Goal: Task Accomplishment & Management: Use online tool/utility

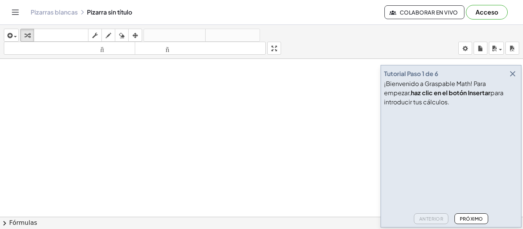
click at [509, 73] on icon "button" at bounding box center [512, 73] width 9 height 9
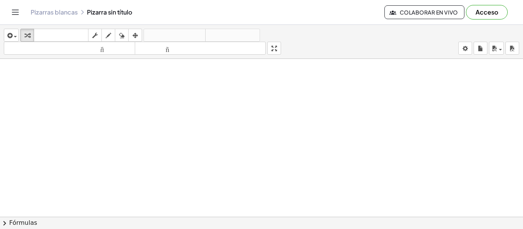
scroll to position [77, 0]
click at [494, 13] on font "Acceso" at bounding box center [486, 12] width 23 height 8
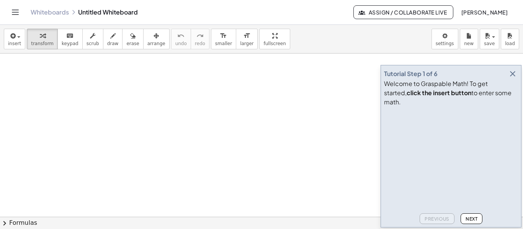
click at [514, 78] on icon "button" at bounding box center [512, 73] width 9 height 9
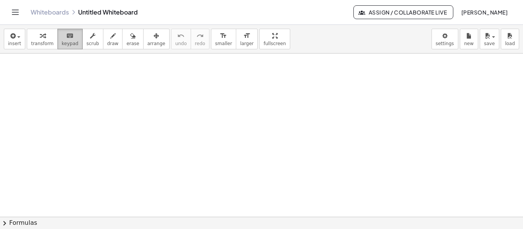
click at [66, 37] on icon "keyboard" at bounding box center [69, 35] width 7 height 9
click at [86, 44] on span "scrub" at bounding box center [92, 43] width 13 height 5
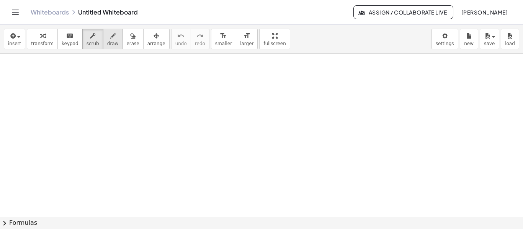
click at [111, 45] on button "draw" at bounding box center [113, 39] width 20 height 21
click at [117, 73] on div at bounding box center [261, 217] width 523 height 327
click at [126, 45] on span "erase" at bounding box center [132, 43] width 13 height 5
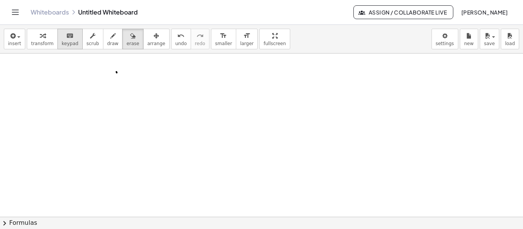
click at [66, 32] on icon "keyboard" at bounding box center [69, 35] width 7 height 9
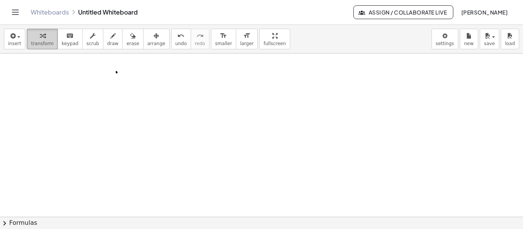
click at [45, 40] on button "transform" at bounding box center [42, 39] width 31 height 21
click at [21, 41] on button "insert" at bounding box center [14, 39] width 21 height 21
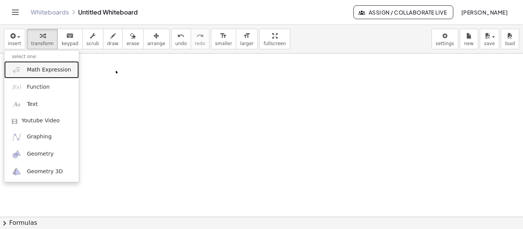
click at [39, 76] on link "Math Expression" at bounding box center [41, 69] width 75 height 17
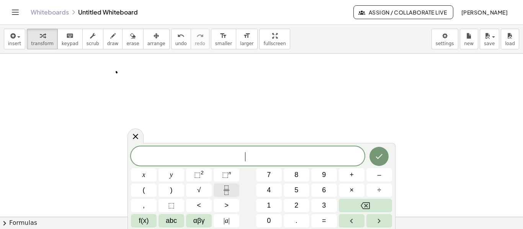
click at [225, 189] on icon "Fraction" at bounding box center [227, 191] width 10 height 10
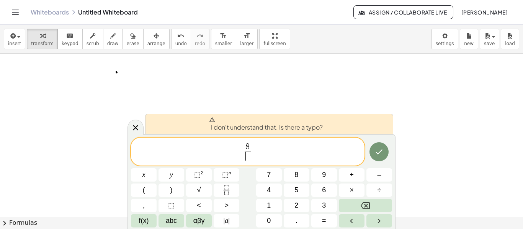
click at [247, 154] on span "​" at bounding box center [248, 156] width 6 height 10
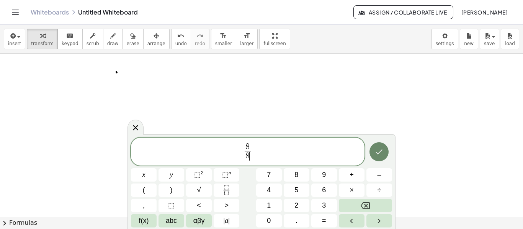
click at [378, 152] on icon "Done" at bounding box center [378, 151] width 9 height 9
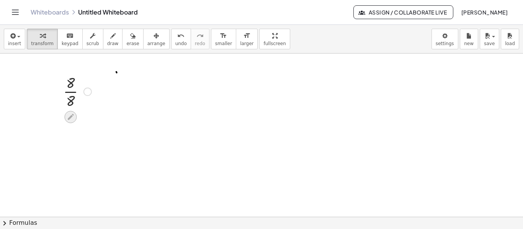
click at [71, 115] on icon at bounding box center [71, 117] width 8 height 8
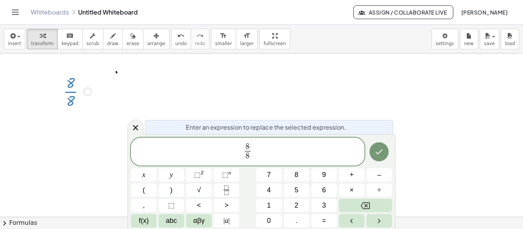
click at [250, 146] on span "8" at bounding box center [248, 147] width 6 height 8
click at [241, 151] on span "​ 8 ​" at bounding box center [247, 152] width 233 height 20
click at [385, 176] on button "–" at bounding box center [379, 174] width 26 height 13
click at [250, 146] on span "​" at bounding box center [251, 147] width 6 height 8
click at [256, 154] on span "− 1 ​ 8 ​" at bounding box center [247, 152] width 233 height 20
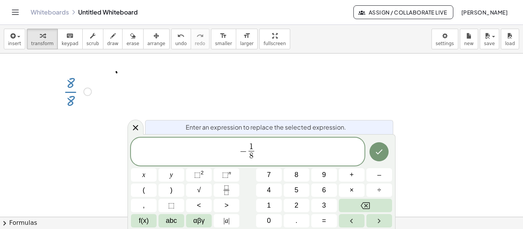
click at [252, 155] on span "8" at bounding box center [251, 156] width 4 height 8
click at [255, 150] on span "1 3 ​ ​" at bounding box center [251, 152] width 9 height 19
click at [146, 176] on button "x" at bounding box center [144, 174] width 26 height 13
click at [181, 174] on button "y" at bounding box center [171, 174] width 26 height 13
click at [194, 173] on span "⬚" at bounding box center [197, 175] width 7 height 8
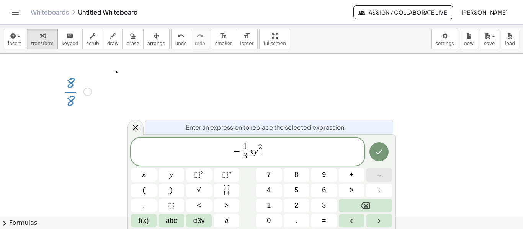
click at [385, 171] on button "–" at bounding box center [379, 174] width 26 height 13
click at [386, 178] on button "–" at bounding box center [379, 174] width 26 height 13
click at [227, 192] on icon "Fraction" at bounding box center [227, 191] width 10 height 10
click at [267, 159] on span at bounding box center [267, 156] width 6 height 10
click at [154, 176] on button "x" at bounding box center [144, 174] width 26 height 13
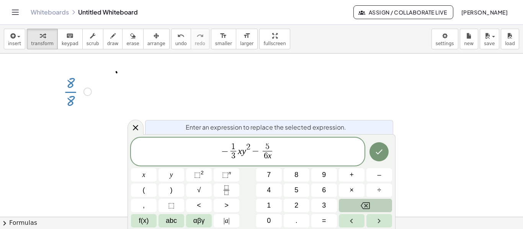
click at [363, 201] on button "Backspace" at bounding box center [365, 205] width 53 height 13
click at [274, 152] on span "− 1 3 ​ x y 2 − 5 6 ​ ​" at bounding box center [247, 152] width 233 height 20
click at [155, 175] on button "x" at bounding box center [144, 174] width 26 height 13
click at [174, 177] on button "y" at bounding box center [171, 174] width 26 height 13
click at [201, 177] on span "⬚ 2" at bounding box center [199, 175] width 10 height 10
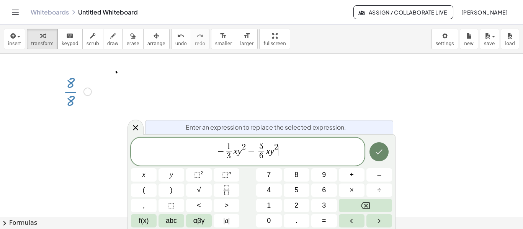
click at [376, 157] on icon "Done" at bounding box center [378, 151] width 9 height 9
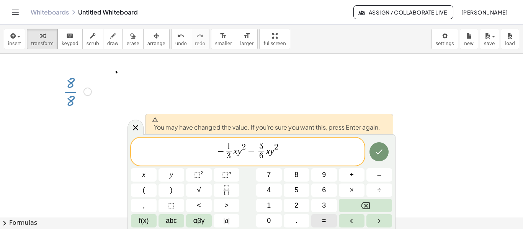
click at [329, 223] on button "=" at bounding box center [324, 220] width 26 height 13
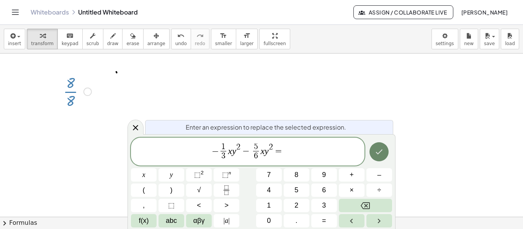
click at [380, 154] on icon "Done" at bounding box center [378, 151] width 9 height 9
drag, startPoint x: 255, startPoint y: 149, endPoint x: 248, endPoint y: 150, distance: 7.7
click at [263, 153] on span "6 ​" at bounding box center [261, 156] width 6 height 10
click at [255, 151] on span "−" at bounding box center [251, 151] width 11 height 9
drag, startPoint x: 255, startPoint y: 151, endPoint x: 250, endPoint y: 153, distance: 5.3
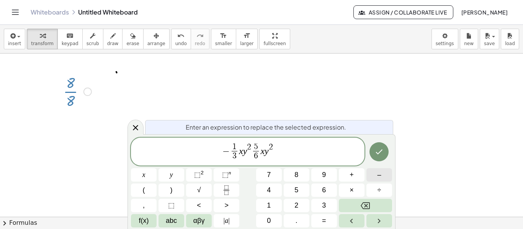
click at [382, 182] on button "–" at bounding box center [379, 174] width 26 height 13
click at [377, 152] on icon "Done" at bounding box center [378, 151] width 9 height 9
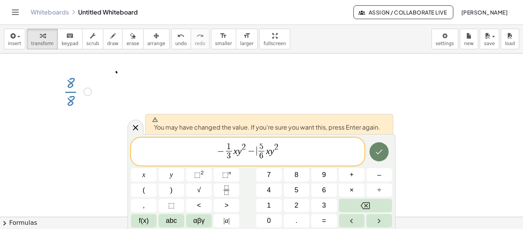
click at [356, 157] on div "− 1 3 ​ x y 2 − ​ 5 6 ​ x y 2 x y ⬚ 2 ⬚ n 7 8 9 + – ( ) √ 4 5 6 × ÷ , ⬚ < > 1 2…" at bounding box center [261, 183] width 261 height 90
drag, startPoint x: 289, startPoint y: 153, endPoint x: 280, endPoint y: 153, distance: 8.8
click at [287, 153] on span "− 1 3 ​ x y 2 − ​ 5 6 ​ x y 2" at bounding box center [247, 152] width 233 height 20
click at [280, 153] on span "− 1 3 ​ x y 2 − 5 6 ​ x y 2 ​" at bounding box center [247, 152] width 233 height 20
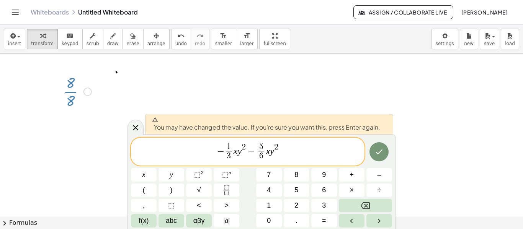
click at [223, 150] on span "−" at bounding box center [220, 151] width 7 height 9
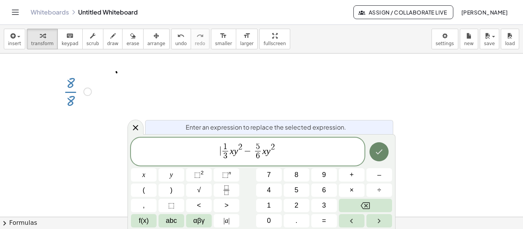
click at [374, 151] on button "Done" at bounding box center [378, 151] width 19 height 19
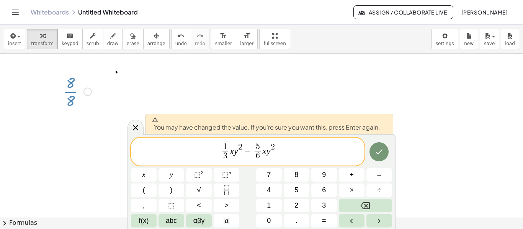
click at [239, 124] on span "You may have changed the value. If you're sure you want this, press Enter again." at bounding box center [266, 124] width 228 height 15
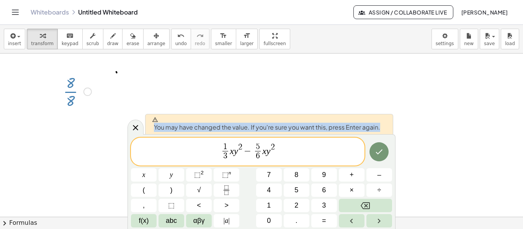
click at [239, 124] on span "You may have changed the value. If you're sure you want this, press Enter again." at bounding box center [266, 124] width 228 height 15
click at [225, 99] on div at bounding box center [261, 217] width 523 height 327
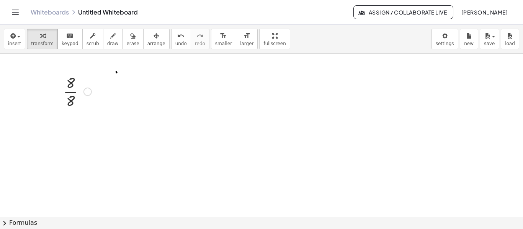
click at [71, 97] on div at bounding box center [77, 91] width 36 height 38
click at [66, 113] on div at bounding box center [71, 110] width 12 height 12
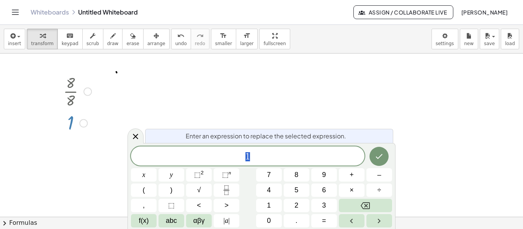
click at [255, 155] on span "1" at bounding box center [247, 157] width 233 height 11
click at [83, 124] on div at bounding box center [83, 123] width 8 height 8
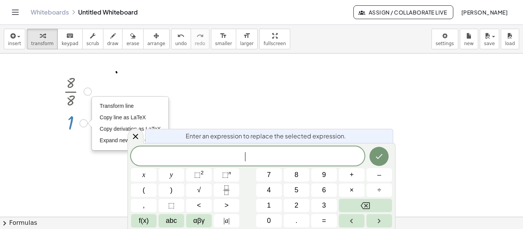
click at [75, 80] on div at bounding box center [78, 91] width 28 height 38
click at [73, 82] on div at bounding box center [78, 91] width 28 height 38
click at [70, 89] on div at bounding box center [78, 91] width 28 height 38
click at [139, 136] on icon at bounding box center [135, 136] width 9 height 9
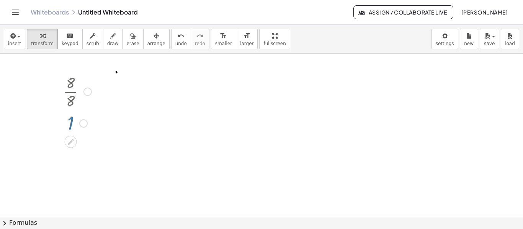
click at [70, 90] on div at bounding box center [77, 91] width 36 height 38
click at [86, 89] on div at bounding box center [87, 92] width 8 height 8
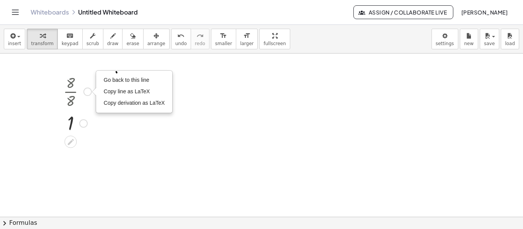
click at [84, 127] on div "Transform line Copy line as LaTeX Copy derivation as LaTeX Expand new lines: On" at bounding box center [83, 123] width 8 height 8
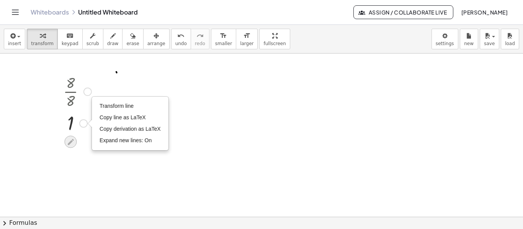
click at [72, 139] on icon at bounding box center [71, 142] width 8 height 8
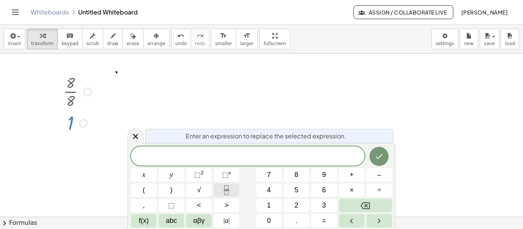
click at [215, 188] on button "Fraction" at bounding box center [227, 190] width 26 height 13
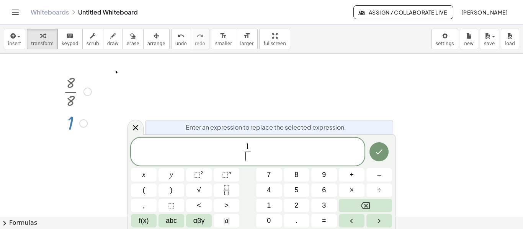
click at [245, 157] on span "​" at bounding box center [248, 156] width 6 height 10
click at [385, 159] on button "Done" at bounding box center [378, 151] width 19 height 19
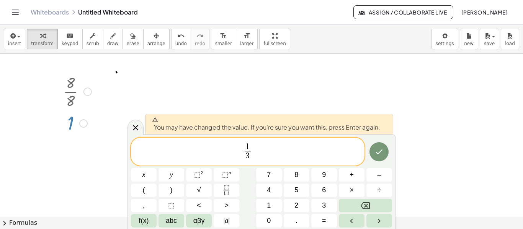
click at [253, 152] on span "1 3 ​ ​" at bounding box center [247, 152] width 233 height 20
click at [143, 170] on button "x" at bounding box center [144, 174] width 26 height 13
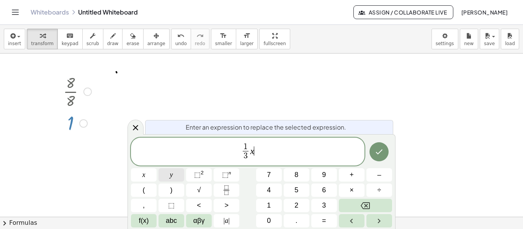
click at [168, 174] on button "y" at bounding box center [171, 174] width 26 height 13
click at [214, 178] on div "1 3 ​ x y ​ x y ⬚ 2 ⬚ n 7 8 9 + – ( ) √ 4 5 6 × ÷ , ⬚ < > 1 2 3 f(x) abc αβγ | …" at bounding box center [261, 183] width 261 height 90
click at [206, 176] on button "⬚ 2" at bounding box center [199, 174] width 26 height 13
click at [373, 151] on button "Done" at bounding box center [378, 151] width 19 height 19
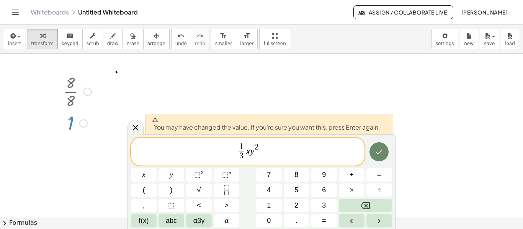
click at [373, 151] on button "Done" at bounding box center [378, 151] width 19 height 19
click at [373, 151] on div at bounding box center [261, 217] width 523 height 327
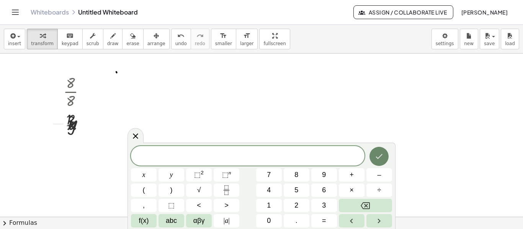
click at [373, 151] on button "Done" at bounding box center [378, 156] width 19 height 19
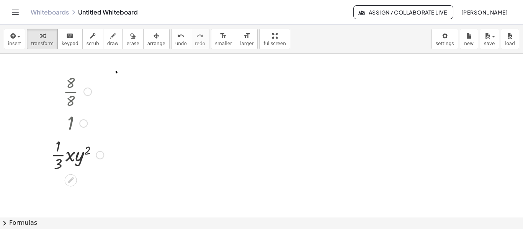
click at [82, 121] on div at bounding box center [83, 123] width 8 height 8
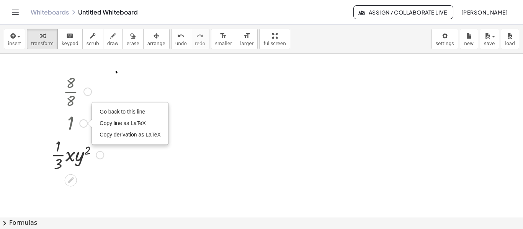
click at [73, 93] on div at bounding box center [77, 91] width 60 height 38
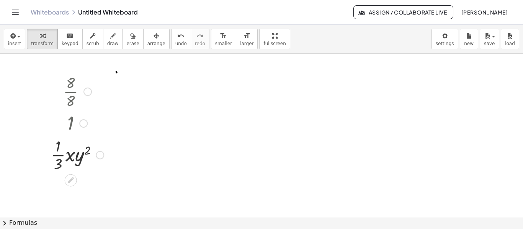
drag, startPoint x: 72, startPoint y: 86, endPoint x: 61, endPoint y: 97, distance: 15.4
click at [61, 97] on div at bounding box center [77, 91] width 60 height 38
click at [98, 157] on div "Transform line Copy line as LaTeX Copy derivation as LaTeX Expand new lines: On" at bounding box center [100, 155] width 8 height 8
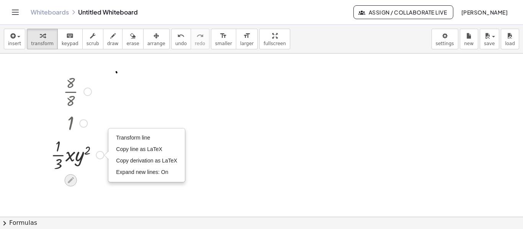
click at [75, 176] on icon at bounding box center [71, 180] width 8 height 8
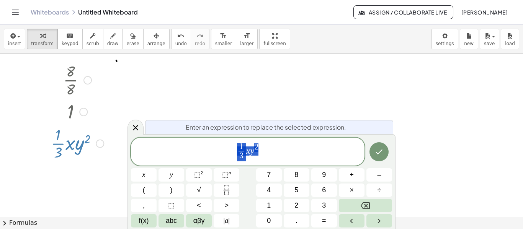
scroll to position [12, 0]
click at [263, 153] on span "1 3 ​ x y 2 ​" at bounding box center [247, 152] width 233 height 20
click at [375, 176] on button "–" at bounding box center [379, 174] width 26 height 13
click at [235, 152] on span "3" at bounding box center [236, 156] width 4 height 8
click at [232, 151] on span "1 3 ​" at bounding box center [236, 152] width 9 height 19
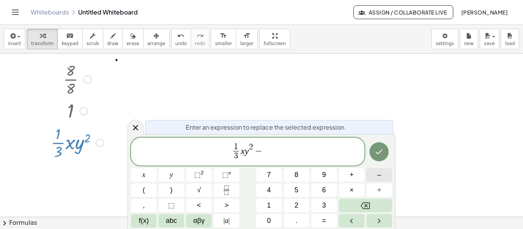
click at [380, 179] on span "–" at bounding box center [379, 175] width 4 height 10
click at [266, 150] on span "−" at bounding box center [261, 151] width 11 height 9
click at [222, 185] on button "Fraction" at bounding box center [227, 190] width 26 height 13
click at [288, 186] on button "5" at bounding box center [297, 190] width 26 height 13
click at [265, 154] on span at bounding box center [267, 156] width 6 height 10
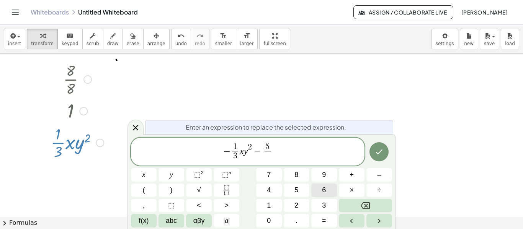
click at [316, 184] on button "6" at bounding box center [324, 190] width 26 height 13
click at [276, 155] on span "− 1 3 ​ x y 2 − 5 6 ​ ​" at bounding box center [247, 152] width 233 height 20
click at [159, 176] on button "y" at bounding box center [171, 174] width 26 height 13
click at [377, 208] on button "Backspace" at bounding box center [365, 205] width 53 height 13
click at [153, 178] on button "x" at bounding box center [144, 174] width 26 height 13
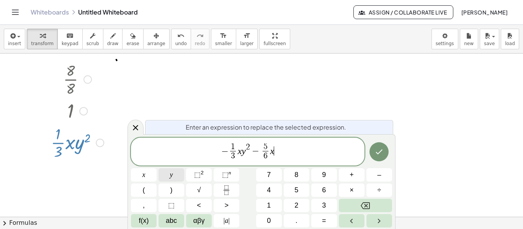
click at [171, 174] on span "y" at bounding box center [171, 175] width 3 height 10
click at [197, 173] on span "⬚" at bounding box center [197, 175] width 7 height 8
click at [377, 156] on icon "Done" at bounding box center [378, 151] width 9 height 9
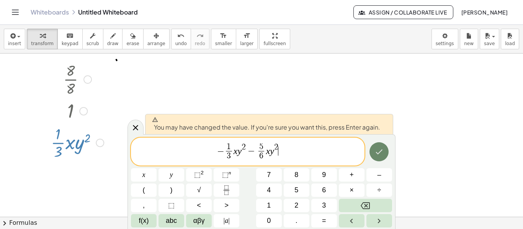
click at [377, 156] on icon "Done" at bounding box center [378, 151] width 9 height 9
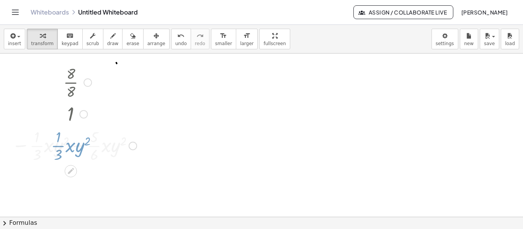
click at [377, 156] on div at bounding box center [261, 207] width 523 height 327
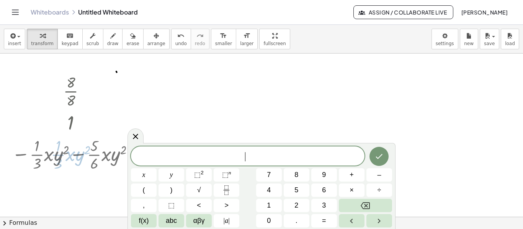
scroll to position [0, 0]
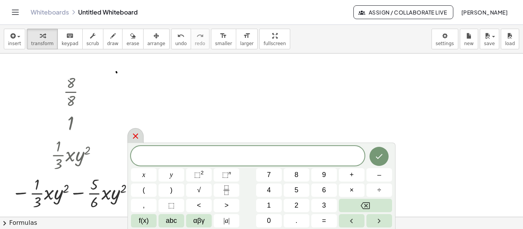
click at [134, 133] on icon at bounding box center [135, 136] width 9 height 9
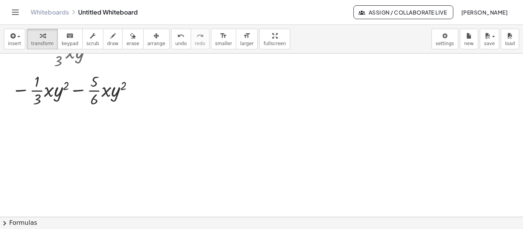
scroll to position [115, 0]
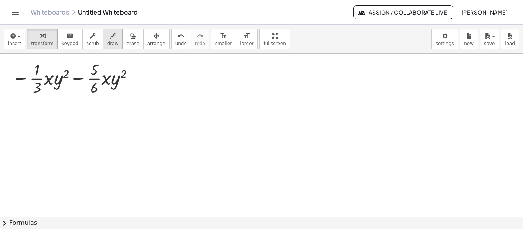
click at [108, 38] on div "button" at bounding box center [112, 35] width 11 height 9
click at [137, 73] on div at bounding box center [261, 102] width 523 height 327
drag, startPoint x: 137, startPoint y: 73, endPoint x: 148, endPoint y: 73, distance: 11.1
click at [148, 73] on div at bounding box center [261, 102] width 523 height 327
drag, startPoint x: 137, startPoint y: 78, endPoint x: 149, endPoint y: 78, distance: 12.2
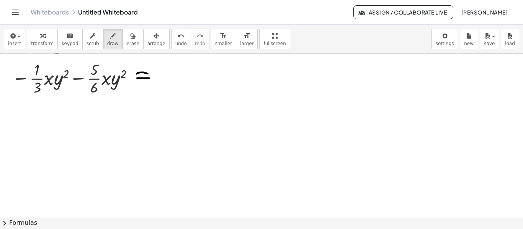
click at [149, 78] on div at bounding box center [261, 102] width 523 height 327
drag, startPoint x: 158, startPoint y: 78, endPoint x: 207, endPoint y: 78, distance: 48.6
click at [207, 78] on div at bounding box center [261, 102] width 523 height 327
drag, startPoint x: 42, startPoint y: 110, endPoint x: 46, endPoint y: 120, distance: 11.0
click at [46, 120] on div at bounding box center [261, 102] width 523 height 327
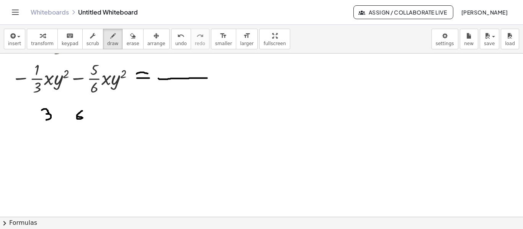
drag, startPoint x: 82, startPoint y: 111, endPoint x: 79, endPoint y: 114, distance: 4.9
click at [77, 116] on div at bounding box center [261, 102] width 523 height 327
drag, startPoint x: 88, startPoint y: 103, endPoint x: 90, endPoint y: 139, distance: 36.4
click at [87, 154] on div at bounding box center [261, 102] width 523 height 327
drag, startPoint x: 91, startPoint y: 110, endPoint x: 101, endPoint y: 114, distance: 10.9
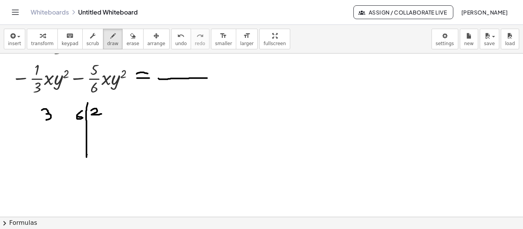
click at [101, 114] on div at bounding box center [261, 102] width 523 height 327
drag, startPoint x: 45, startPoint y: 126, endPoint x: 51, endPoint y: 134, distance: 10.7
click at [51, 134] on div at bounding box center [261, 102] width 523 height 327
drag, startPoint x: 75, startPoint y: 125, endPoint x: 76, endPoint y: 135, distance: 10.3
click at [76, 135] on div at bounding box center [261, 102] width 523 height 327
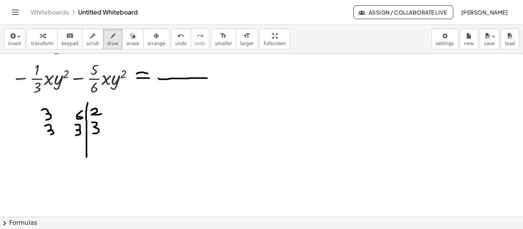
drag, startPoint x: 92, startPoint y: 122, endPoint x: 93, endPoint y: 133, distance: 11.2
click at [93, 133] on div at bounding box center [261, 102] width 523 height 327
drag, startPoint x: 49, startPoint y: 143, endPoint x: 54, endPoint y: 144, distance: 4.7
click at [54, 144] on div at bounding box center [261, 102] width 523 height 327
drag, startPoint x: 72, startPoint y: 140, endPoint x: 78, endPoint y: 144, distance: 7.2
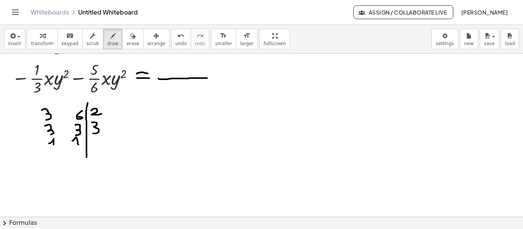
click at [78, 144] on div at bounding box center [261, 102] width 523 height 327
drag, startPoint x: 105, startPoint y: 111, endPoint x: 102, endPoint y: 128, distance: 17.9
click at [102, 128] on div at bounding box center [261, 102] width 523 height 327
drag, startPoint x: 117, startPoint y: 112, endPoint x: 117, endPoint y: 122, distance: 9.6
click at [117, 122] on div at bounding box center [261, 102] width 523 height 327
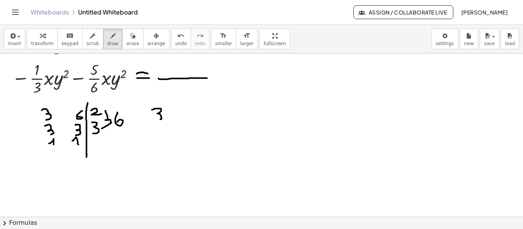
drag, startPoint x: 152, startPoint y: 109, endPoint x: 157, endPoint y: 121, distance: 12.9
click at [155, 121] on div at bounding box center [261, 102] width 523 height 327
drag, startPoint x: 178, startPoint y: 110, endPoint x: 176, endPoint y: 115, distance: 5.7
click at [176, 115] on div at bounding box center [261, 102] width 523 height 327
drag, startPoint x: 190, startPoint y: 107, endPoint x: 190, endPoint y: 116, distance: 8.8
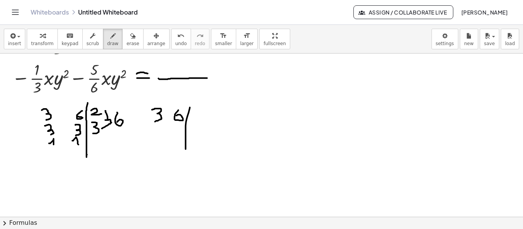
click at [186, 138] on div at bounding box center [261, 102] width 523 height 327
drag, startPoint x: 192, startPoint y: 110, endPoint x: 194, endPoint y: 122, distance: 12.0
click at [194, 122] on div at bounding box center [261, 102] width 523 height 327
drag, startPoint x: 154, startPoint y: 130, endPoint x: 156, endPoint y: 138, distance: 7.9
click at [156, 138] on div at bounding box center [261, 102] width 523 height 327
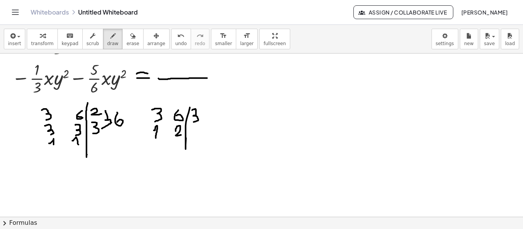
drag, startPoint x: 176, startPoint y: 131, endPoint x: 181, endPoint y: 135, distance: 6.6
click at [181, 135] on div at bounding box center [261, 102] width 523 height 327
drag, startPoint x: 190, startPoint y: 127, endPoint x: 198, endPoint y: 134, distance: 10.8
click at [201, 134] on div at bounding box center [261, 102] width 523 height 327
drag, startPoint x: 174, startPoint y: 145, endPoint x: 179, endPoint y: 151, distance: 8.0
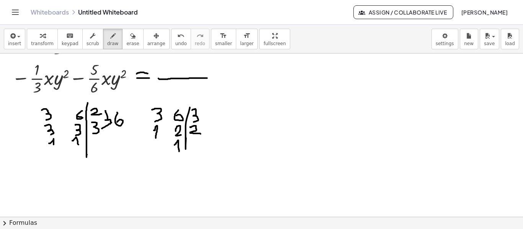
click at [179, 151] on div at bounding box center [261, 102] width 523 height 327
drag, startPoint x: 204, startPoint y: 111, endPoint x: 191, endPoint y: 132, distance: 24.5
click at [202, 133] on div at bounding box center [261, 102] width 523 height 327
drag, startPoint x: 222, startPoint y: 115, endPoint x: 217, endPoint y: 125, distance: 11.6
click at [217, 125] on div at bounding box center [261, 102] width 523 height 327
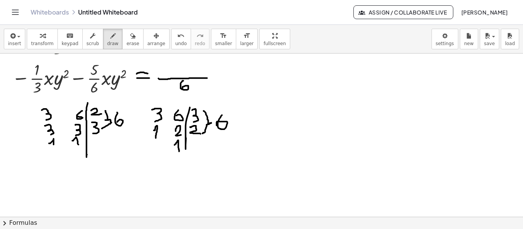
drag, startPoint x: 183, startPoint y: 80, endPoint x: 183, endPoint y: 88, distance: 7.3
click at [183, 88] on div at bounding box center [261, 102] width 523 height 327
click at [176, 91] on div at bounding box center [261, 102] width 523 height 327
click at [42, 96] on div at bounding box center [261, 102] width 523 height 327
drag, startPoint x: 31, startPoint y: 86, endPoint x: 33, endPoint y: 74, distance: 12.5
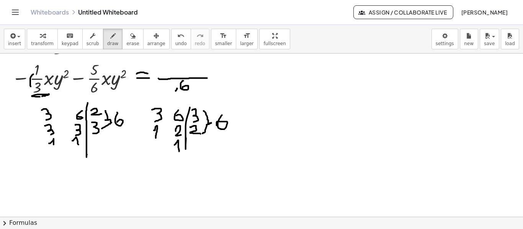
click at [33, 74] on div at bounding box center [261, 102] width 523 height 327
drag, startPoint x: 26, startPoint y: 80, endPoint x: 42, endPoint y: 80, distance: 16.9
click at [30, 82] on div at bounding box center [261, 102] width 523 height 327
click at [158, 73] on div at bounding box center [261, 102] width 523 height 327
drag, startPoint x: 161, startPoint y: 67, endPoint x: 170, endPoint y: 73, distance: 10.8
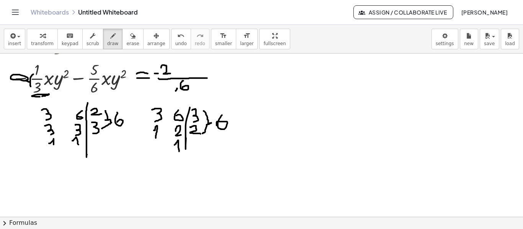
click at [170, 73] on div at bounding box center [261, 102] width 523 height 327
drag, startPoint x: 174, startPoint y: 91, endPoint x: 178, endPoint y: 90, distance: 3.8
click at [178, 90] on div at bounding box center [261, 102] width 523 height 327
drag, startPoint x: 99, startPoint y: 93, endPoint x: 103, endPoint y: 95, distance: 4.0
click at [99, 95] on div at bounding box center [261, 102] width 523 height 327
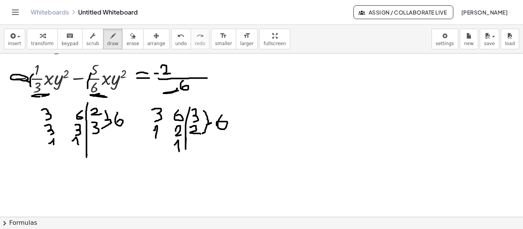
drag, startPoint x: 88, startPoint y: 88, endPoint x: 91, endPoint y: 73, distance: 15.6
click at [91, 73] on div at bounding box center [261, 102] width 523 height 327
click at [84, 78] on div at bounding box center [261, 102] width 523 height 327
drag, startPoint x: 174, startPoint y: 70, endPoint x: 179, endPoint y: 70, distance: 5.0
click at [179, 70] on div at bounding box center [261, 102] width 523 height 327
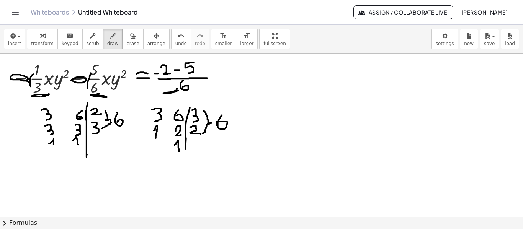
drag, startPoint x: 194, startPoint y: 62, endPoint x: 189, endPoint y: 73, distance: 12.0
click at [189, 73] on div at bounding box center [261, 102] width 523 height 327
drag, startPoint x: 215, startPoint y: 73, endPoint x: 222, endPoint y: 71, distance: 6.9
click at [222, 71] on div at bounding box center [261, 102] width 523 height 327
drag, startPoint x: 216, startPoint y: 75, endPoint x: 222, endPoint y: 73, distance: 6.1
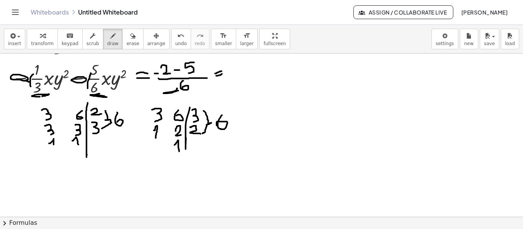
click at [222, 73] on div at bounding box center [261, 102] width 523 height 327
drag, startPoint x: 238, startPoint y: 74, endPoint x: 258, endPoint y: 75, distance: 19.9
click at [258, 75] on div at bounding box center [261, 102] width 523 height 327
drag, startPoint x: 247, startPoint y: 78, endPoint x: 244, endPoint y: 84, distance: 6.7
click at [247, 87] on div at bounding box center [261, 102] width 523 height 327
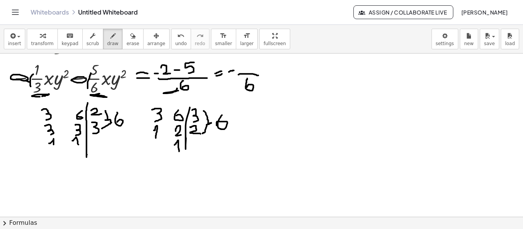
drag, startPoint x: 229, startPoint y: 72, endPoint x: 234, endPoint y: 70, distance: 5.2
click at [234, 70] on div at bounding box center [261, 102] width 523 height 327
drag, startPoint x: 247, startPoint y: 61, endPoint x: 250, endPoint y: 72, distance: 12.0
click at [250, 72] on div at bounding box center [261, 102] width 523 height 327
drag, startPoint x: 246, startPoint y: 67, endPoint x: 255, endPoint y: 66, distance: 9.6
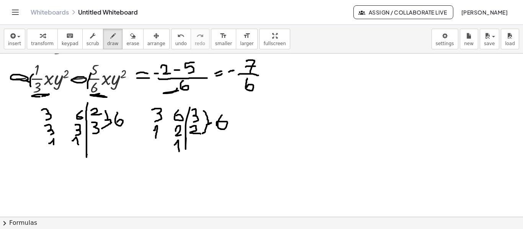
click at [255, 66] on div at bounding box center [261, 102] width 523 height 327
drag, startPoint x: 264, startPoint y: 67, endPoint x: 272, endPoint y: 66, distance: 7.3
click at [273, 74] on div at bounding box center [261, 102] width 523 height 327
drag, startPoint x: 272, startPoint y: 65, endPoint x: 273, endPoint y: 72, distance: 7.4
click at [267, 75] on div at bounding box center [261, 102] width 523 height 327
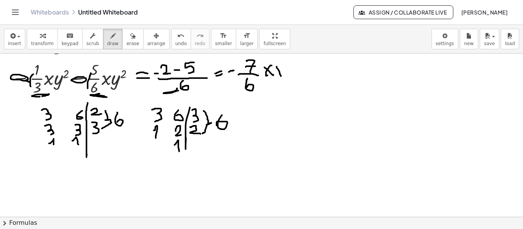
drag, startPoint x: 277, startPoint y: 66, endPoint x: 281, endPoint y: 76, distance: 10.5
click at [281, 76] on div at bounding box center [261, 102] width 523 height 327
drag, startPoint x: 283, startPoint y: 66, endPoint x: 277, endPoint y: 62, distance: 7.1
click at [277, 63] on div at bounding box center [261, 102] width 523 height 327
drag, startPoint x: 285, startPoint y: 59, endPoint x: 292, endPoint y: 62, distance: 7.2
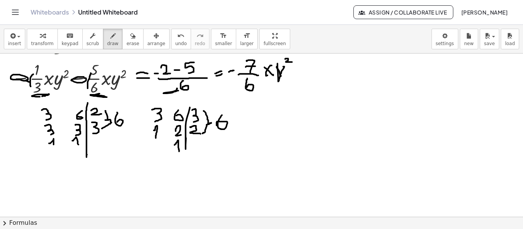
click at [292, 62] on div at bounding box center [261, 102] width 523 height 327
drag, startPoint x: 297, startPoint y: 60, endPoint x: 238, endPoint y: 104, distance: 73.4
click at [238, 104] on div at bounding box center [261, 102] width 523 height 327
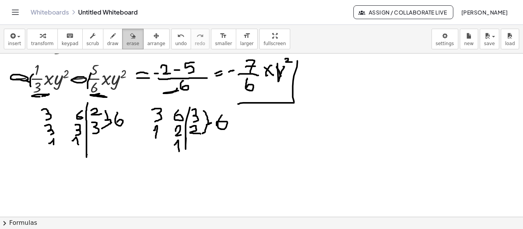
click at [126, 39] on div "button" at bounding box center [132, 35] width 13 height 9
click at [184, 116] on div at bounding box center [261, 102] width 523 height 327
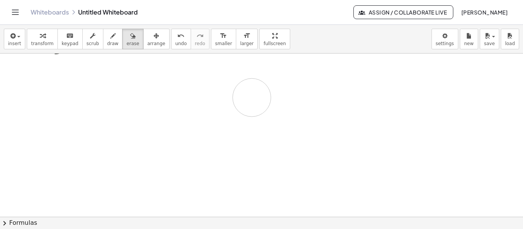
drag, startPoint x: 205, startPoint y: 123, endPoint x: 52, endPoint y: 18, distance: 185.5
click at [239, 91] on div at bounding box center [261, 102] width 523 height 327
drag, startPoint x: 132, startPoint y: 66, endPoint x: 75, endPoint y: 82, distance: 59.5
click at [69, 82] on div at bounding box center [261, 102] width 523 height 327
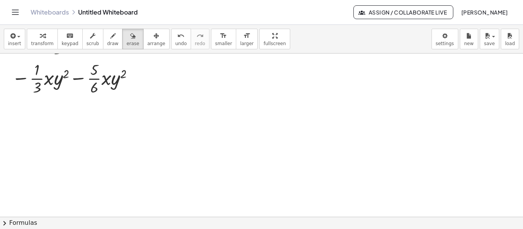
click at [116, 82] on div at bounding box center [261, 102] width 523 height 327
click at [128, 41] on button "erase" at bounding box center [132, 39] width 21 height 21
click at [107, 44] on span "draw" at bounding box center [112, 43] width 11 height 5
click at [65, 40] on button "keyboard keypad" at bounding box center [69, 39] width 25 height 21
click at [90, 37] on icon "button" at bounding box center [92, 35] width 5 height 9
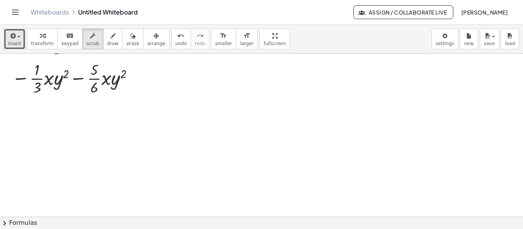
click at [22, 39] on button "insert" at bounding box center [14, 39] width 21 height 21
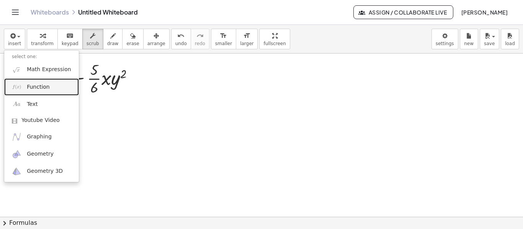
click at [36, 86] on span "Function" at bounding box center [38, 87] width 23 height 8
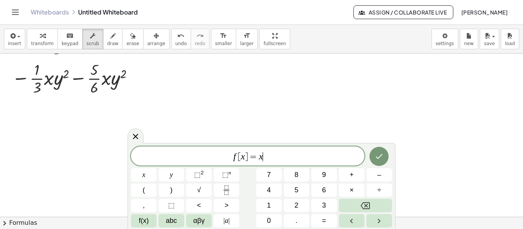
click at [266, 156] on span "f [ x ] = x ​" at bounding box center [247, 157] width 233 height 11
click at [62, 42] on span "keypad" at bounding box center [70, 43] width 17 height 5
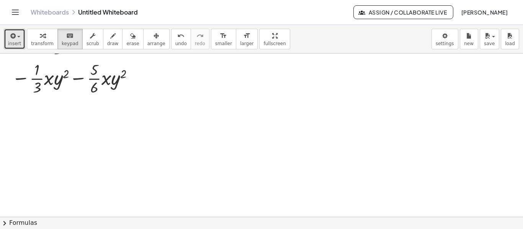
click at [22, 38] on button "insert" at bounding box center [14, 39] width 21 height 21
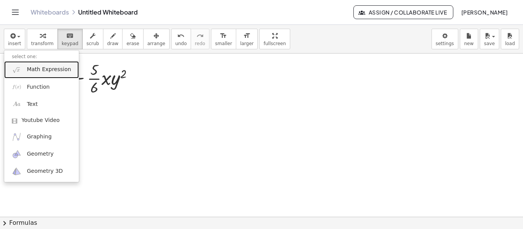
click at [31, 74] on link "Math Expression" at bounding box center [41, 69] width 75 height 17
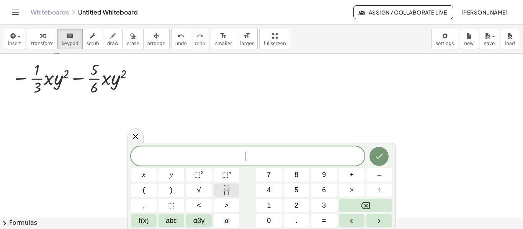
click at [228, 189] on icon "Fraction" at bounding box center [227, 191] width 10 height 10
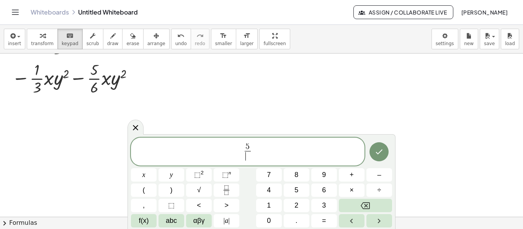
click at [246, 156] on span "​" at bounding box center [248, 156] width 6 height 10
click at [258, 159] on span "5 6 ​ ​" at bounding box center [247, 152] width 233 height 20
click at [143, 176] on span "x" at bounding box center [143, 175] width 3 height 10
click at [209, 173] on button "⬚ 2" at bounding box center [199, 174] width 26 height 13
click at [179, 177] on button "y" at bounding box center [171, 174] width 26 height 13
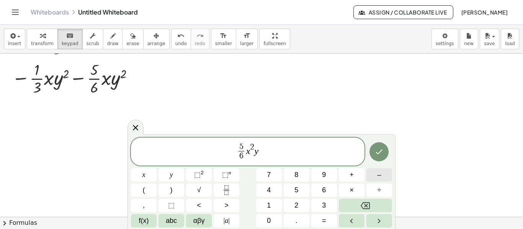
click at [379, 173] on span "–" at bounding box center [379, 175] width 4 height 10
click at [227, 188] on icon "Fraction" at bounding box center [227, 191] width 10 height 10
click at [263, 157] on span at bounding box center [264, 156] width 6 height 10
click at [269, 151] on span "5 6 ​ x 2 y − 1 8 ​ ​" at bounding box center [247, 152] width 233 height 20
click at [157, 176] on div "5 6 ​ x 2 y − 1 8 ​ ​ x y ⬚ 2 ⬚ n 7 8 9 + – ( ) √ 4 5 6 × ÷ , ⬚ < > 1 2 3 f(x) …" at bounding box center [261, 183] width 261 height 90
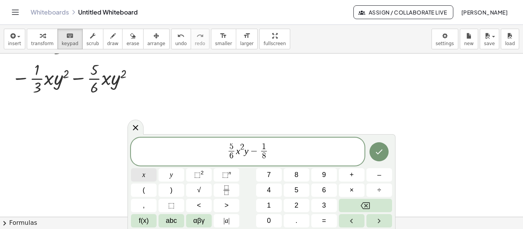
click at [153, 175] on button "x" at bounding box center [144, 174] width 26 height 13
click at [194, 173] on span "⬚" at bounding box center [197, 175] width 7 height 8
click at [179, 174] on button "y" at bounding box center [171, 174] width 26 height 13
click at [382, 156] on icon "Done" at bounding box center [378, 151] width 9 height 9
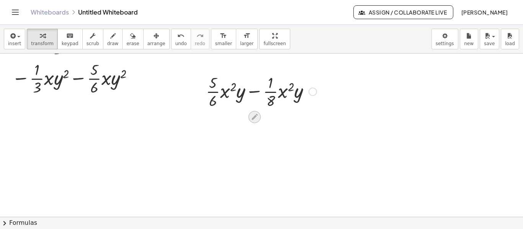
click at [252, 116] on icon at bounding box center [254, 117] width 8 height 8
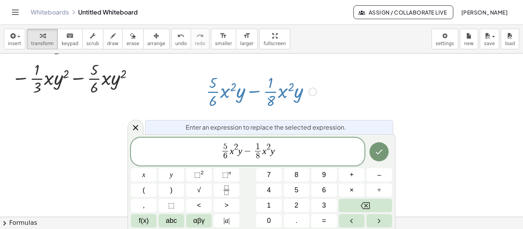
click at [222, 149] on span "5" at bounding box center [225, 147] width 6 height 8
click at [221, 151] on span "​ 5 6 ​" at bounding box center [224, 152] width 9 height 19
click at [373, 176] on button "–" at bounding box center [379, 174] width 26 height 13
click at [376, 155] on icon "Done" at bounding box center [378, 151] width 9 height 9
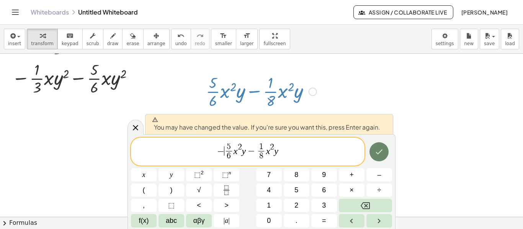
click at [376, 155] on icon "Done" at bounding box center [378, 151] width 9 height 9
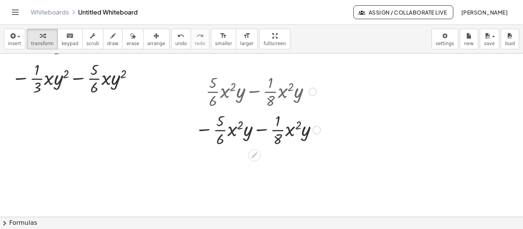
click at [311, 89] on div at bounding box center [312, 92] width 8 height 8
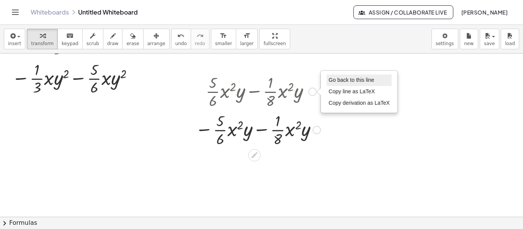
click at [343, 81] on span "Go back to this line" at bounding box center [351, 80] width 46 height 6
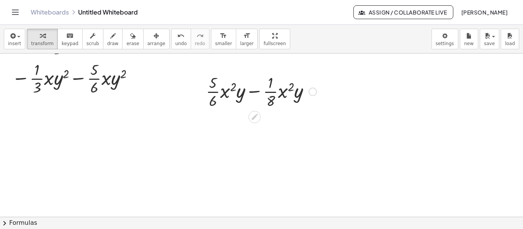
click at [259, 116] on div at bounding box center [254, 117] width 12 height 12
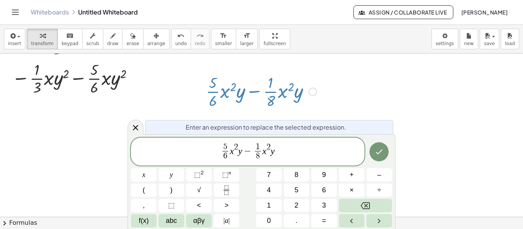
click at [219, 152] on span "​ 5 6 ​ x 2 y − 1 8 ​ x 2 y" at bounding box center [247, 152] width 233 height 20
click at [375, 179] on button "–" at bounding box center [379, 174] width 26 height 13
click at [378, 155] on icon "Done" at bounding box center [378, 151] width 9 height 9
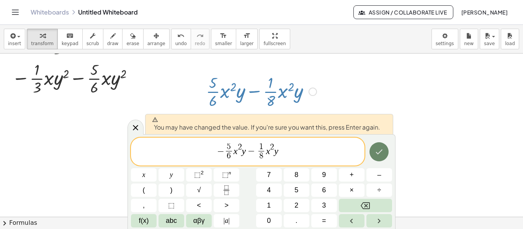
click at [371, 152] on button "Done" at bounding box center [378, 151] width 19 height 19
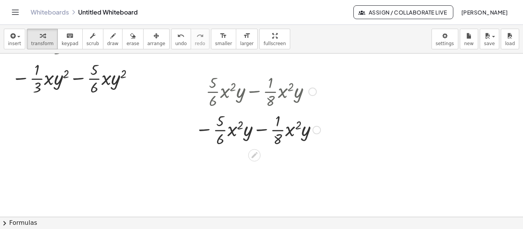
drag, startPoint x: 225, startPoint y: 91, endPoint x: 209, endPoint y: 91, distance: 15.3
click at [219, 91] on div at bounding box center [257, 91] width 133 height 38
click at [309, 91] on div at bounding box center [312, 92] width 8 height 8
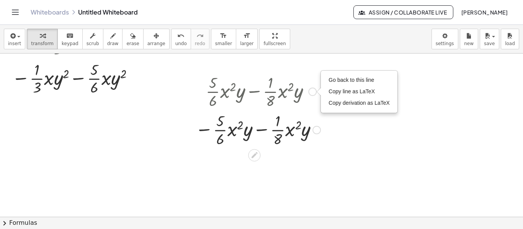
click at [318, 131] on div "Go back to this line Copy line as LaTeX Copy derivation as LaTeX" at bounding box center [316, 130] width 8 height 8
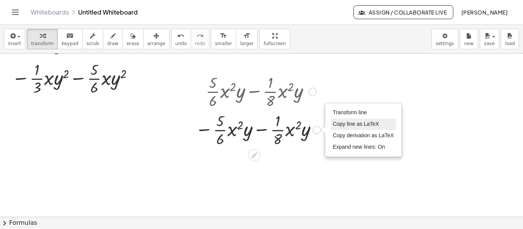
click at [347, 126] on span "Copy line as LaTeX" at bounding box center [356, 124] width 46 height 6
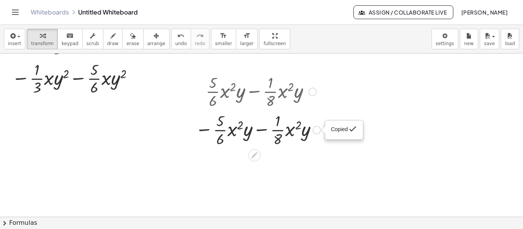
click at [340, 133] on div "Copied done" at bounding box center [344, 129] width 26 height 11
click at [318, 131] on div "Copied done" at bounding box center [316, 130] width 8 height 8
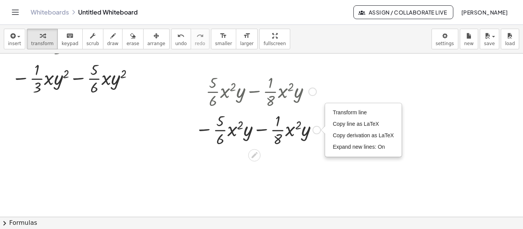
click at [310, 112] on div at bounding box center [257, 129] width 133 height 38
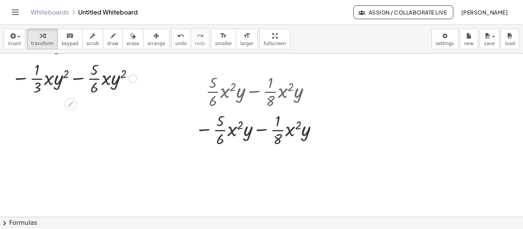
click at [135, 76] on div "Transform line Copy line as LaTeX Copy derivation as LaTeX Expand new lines: On" at bounding box center [133, 78] width 8 height 8
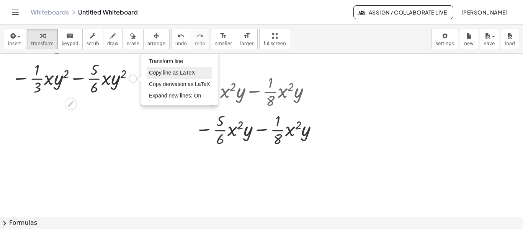
click at [166, 74] on span "Copy line as LaTeX" at bounding box center [172, 73] width 46 height 6
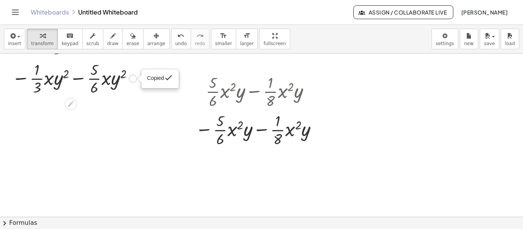
click at [129, 80] on div "Copied done" at bounding box center [133, 78] width 8 height 8
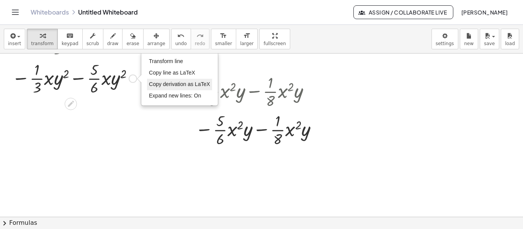
click at [169, 85] on span "Copy derivation as LaTeX" at bounding box center [179, 84] width 61 height 6
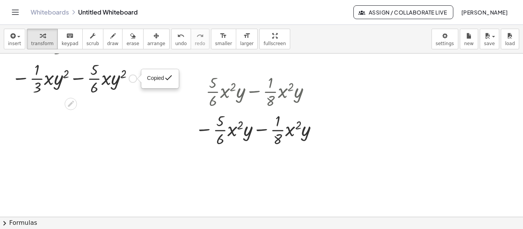
click at [135, 77] on div "Copied done" at bounding box center [133, 78] width 8 height 8
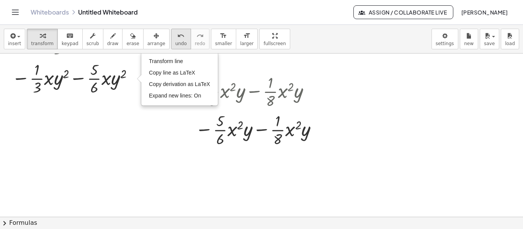
click at [171, 38] on button "undo undo" at bounding box center [181, 39] width 20 height 21
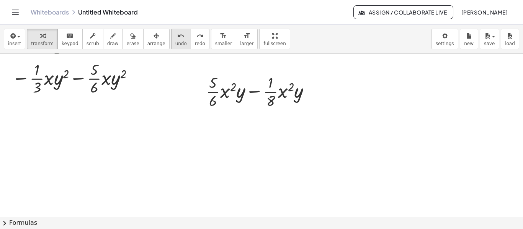
click at [171, 41] on button "undo undo" at bounding box center [181, 39] width 20 height 21
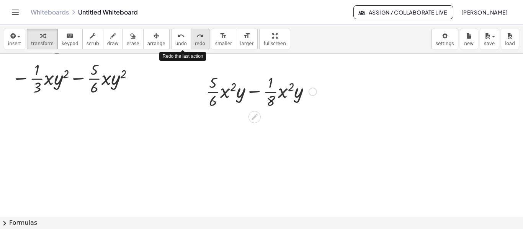
click at [191, 40] on button "redo redo" at bounding box center [200, 39] width 19 height 21
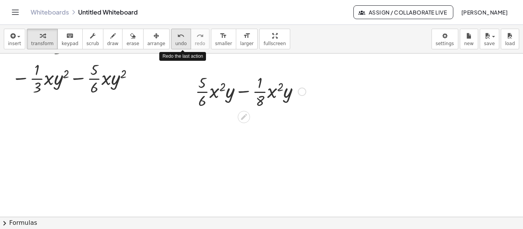
click at [171, 41] on button "undo undo" at bounding box center [181, 39] width 20 height 21
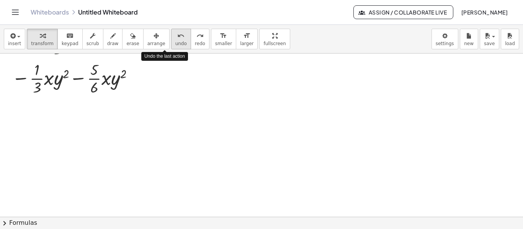
click at [171, 41] on button "undo undo" at bounding box center [181, 39] width 20 height 21
click at [195, 42] on span "redo" at bounding box center [200, 43] width 10 height 5
click at [177, 39] on icon "undo" at bounding box center [180, 35] width 7 height 9
click at [196, 39] on icon "redo" at bounding box center [199, 35] width 7 height 9
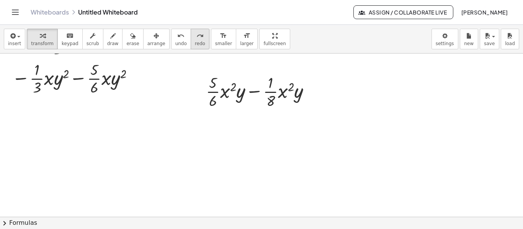
click at [196, 39] on icon "redo" at bounding box center [199, 35] width 7 height 9
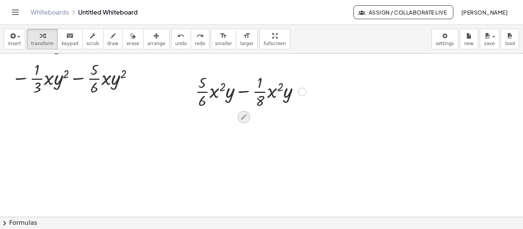
click at [244, 116] on icon at bounding box center [244, 117] width 6 height 6
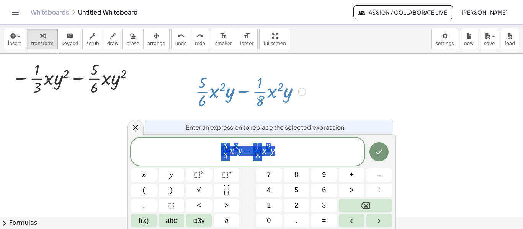
click at [219, 150] on span "5 6 ​ x 2 y − 1 8 ​ x 2 y" at bounding box center [247, 152] width 233 height 20
click at [380, 182] on button "–" at bounding box center [379, 174] width 26 height 13
click at [378, 149] on icon "Done" at bounding box center [378, 151] width 9 height 9
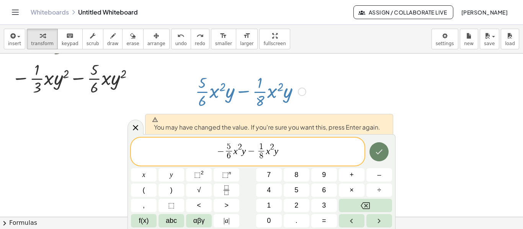
click at [378, 149] on icon "Done" at bounding box center [378, 151] width 9 height 9
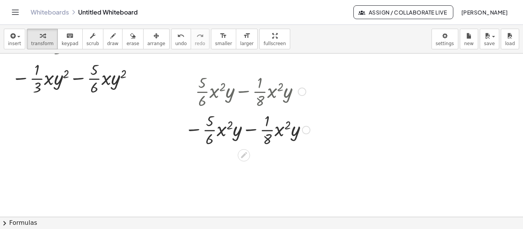
click at [254, 135] on div at bounding box center [250, 129] width 118 height 38
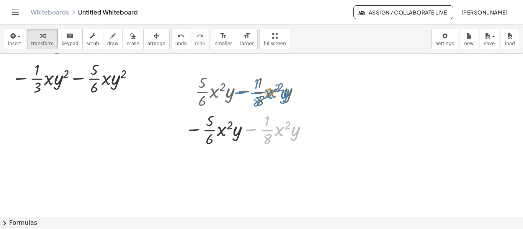
drag, startPoint x: 254, startPoint y: 135, endPoint x: 243, endPoint y: 98, distance: 38.7
click at [244, 92] on div "+ · · 5 · 6 · x 2 · y − · · 1 · 8 · x 2 · y − · · 1 · 8 · x 2 · y − · · 5 · 6 ·…" at bounding box center [244, 92] width 0 height 0
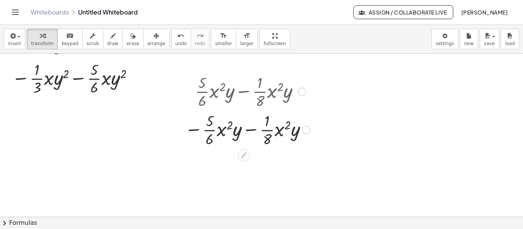
drag, startPoint x: 220, startPoint y: 89, endPoint x: 231, endPoint y: 127, distance: 39.1
click at [244, 92] on div "+ · · 5 · 6 · x 2 · y − · · 1 · 8 · x 2 · y − · · 5 · 6 · x 2 · y − · · 1 · 8 ·…" at bounding box center [244, 92] width 0 height 0
drag, startPoint x: 230, startPoint y: 128, endPoint x: 213, endPoint y: 127, distance: 17.2
click at [213, 127] on div at bounding box center [250, 129] width 118 height 38
drag, startPoint x: 228, startPoint y: 127, endPoint x: 255, endPoint y: 142, distance: 30.8
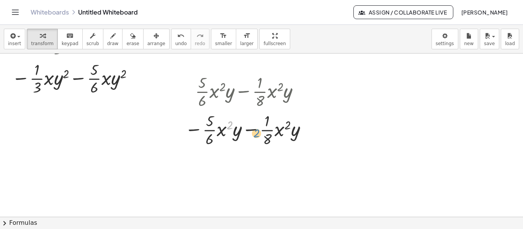
click at [255, 142] on div at bounding box center [250, 129] width 118 height 38
drag, startPoint x: 210, startPoint y: 140, endPoint x: 204, endPoint y: 140, distance: 6.1
click at [202, 145] on div at bounding box center [250, 129] width 118 height 38
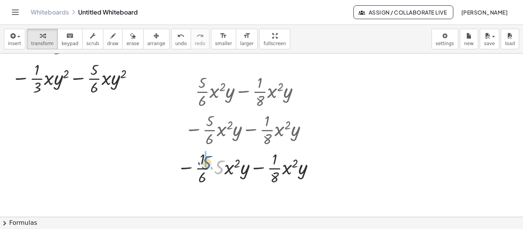
drag, startPoint x: 219, startPoint y: 163, endPoint x: 207, endPoint y: 158, distance: 13.6
click at [207, 158] on div at bounding box center [250, 167] width 118 height 38
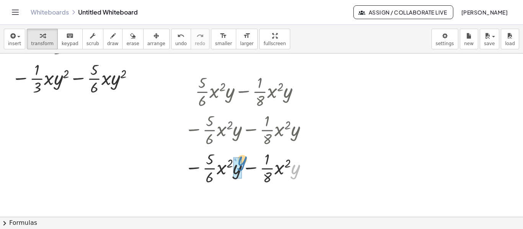
drag, startPoint x: 292, startPoint y: 170, endPoint x: 241, endPoint y: 161, distance: 51.6
click at [241, 161] on div at bounding box center [250, 167] width 118 height 38
drag, startPoint x: 279, startPoint y: 168, endPoint x: 245, endPoint y: 167, distance: 33.3
click at [245, 167] on div at bounding box center [250, 167] width 118 height 38
drag, startPoint x: 264, startPoint y: 168, endPoint x: 288, endPoint y: 167, distance: 24.1
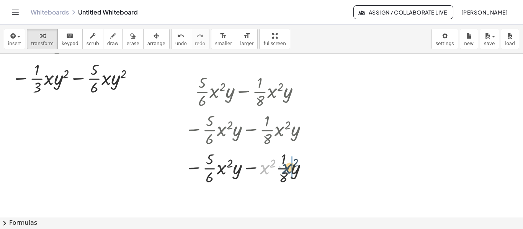
click at [288, 167] on div at bounding box center [250, 167] width 118 height 38
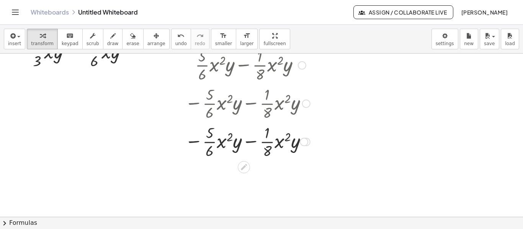
scroll to position [153, 0]
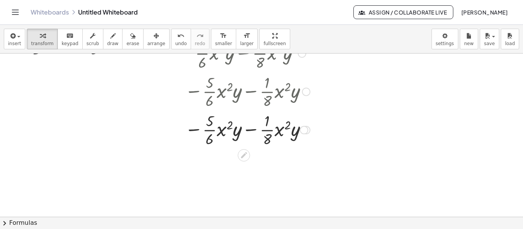
click at [304, 130] on div at bounding box center [304, 130] width 8 height 8
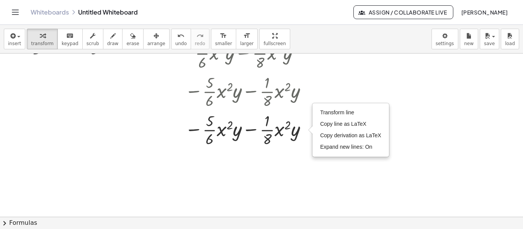
click at [284, 153] on div at bounding box center [261, 64] width 523 height 327
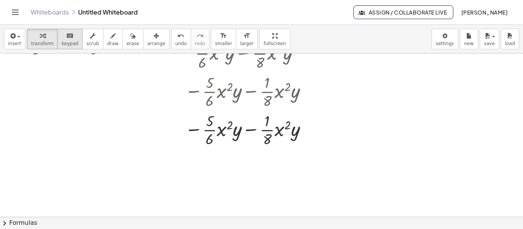
click at [62, 42] on span "keypad" at bounding box center [70, 43] width 17 height 5
click at [311, 128] on div at bounding box center [261, 64] width 523 height 327
click at [67, 43] on span "keypad" at bounding box center [70, 43] width 17 height 5
click at [315, 128] on div at bounding box center [261, 64] width 523 height 327
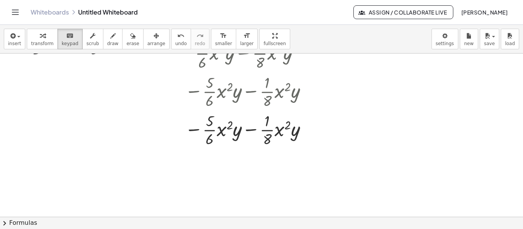
click at [325, 129] on div at bounding box center [261, 64] width 523 height 327
click at [317, 131] on div at bounding box center [261, 64] width 523 height 327
click at [72, 41] on button "keyboard keypad" at bounding box center [69, 39] width 25 height 21
drag, startPoint x: 74, startPoint y: 44, endPoint x: 72, endPoint y: 49, distance: 4.8
click at [72, 53] on div "insert select one: Math Expression Function Text Youtube Video Graphing Geometr…" at bounding box center [261, 127] width 523 height 204
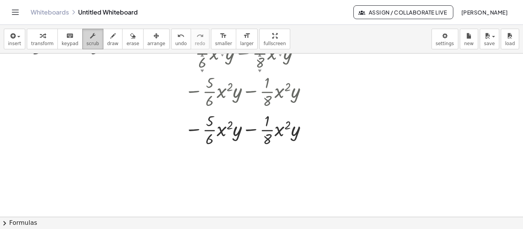
click at [86, 44] on span "scrub" at bounding box center [92, 43] width 13 height 5
click at [207, 94] on div at bounding box center [250, 91] width 118 height 38
click at [202, 72] on div at bounding box center [250, 91] width 118 height 38
click at [202, 70] on div "▼" at bounding box center [202, 70] width 3 height 5
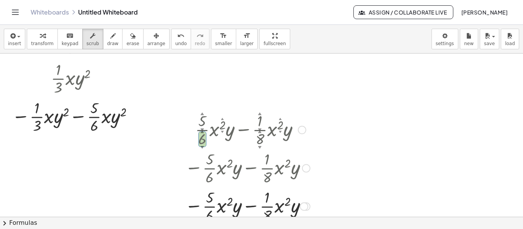
scroll to position [115, 0]
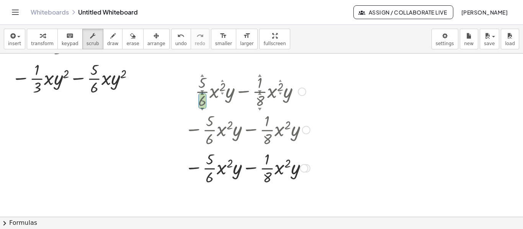
click at [258, 106] on div at bounding box center [250, 91] width 118 height 38
click at [261, 109] on div "▼" at bounding box center [259, 108] width 3 height 5
click at [259, 109] on div "▼" at bounding box center [259, 108] width 3 height 5
click at [259, 106] on div at bounding box center [250, 91] width 118 height 38
drag, startPoint x: 259, startPoint y: 104, endPoint x: 247, endPoint y: 101, distance: 12.3
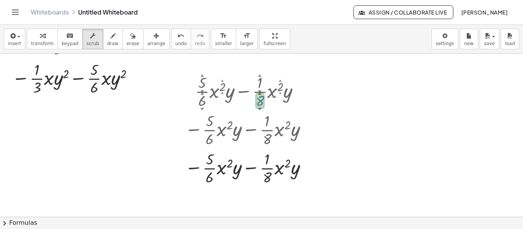
click at [266, 106] on div at bounding box center [250, 91] width 118 height 38
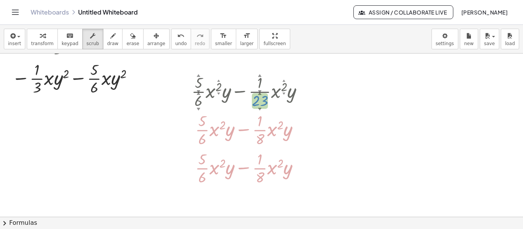
drag, startPoint x: 258, startPoint y: 102, endPoint x: 259, endPoint y: 65, distance: 36.4
click at [259, 65] on div "· 8 ▲ ▼ · 8 ▲ ▼ Go back to this line Copy line as LaTeX Copy derivation as LaTe…" at bounding box center [261, 102] width 523 height 327
click at [263, 106] on div at bounding box center [250, 91] width 118 height 38
click at [259, 109] on div "▼" at bounding box center [259, 108] width 3 height 5
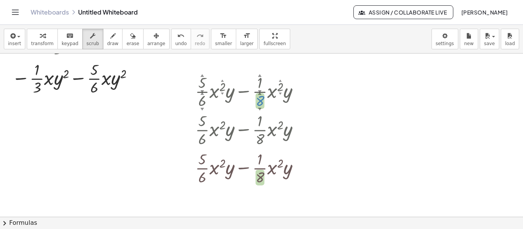
drag, startPoint x: 259, startPoint y: 109, endPoint x: 270, endPoint y: 145, distance: 37.6
click at [244, 92] on div "+ · · 5 ▲ ▼ · 6 ▲ ▼ · x 2 ▲ ▼ · y − · · 1 ▲ ▼ · 8 ▲ ▼ · x 2 ▲ ▼ · y + · · 5 · 6…" at bounding box center [244, 92] width 0 height 0
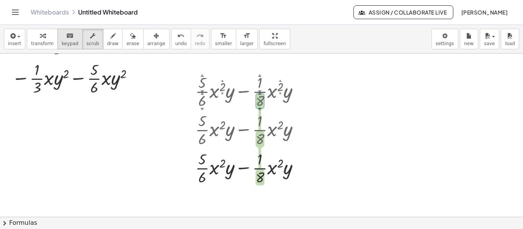
click at [62, 39] on div "keyboard" at bounding box center [70, 35] width 17 height 9
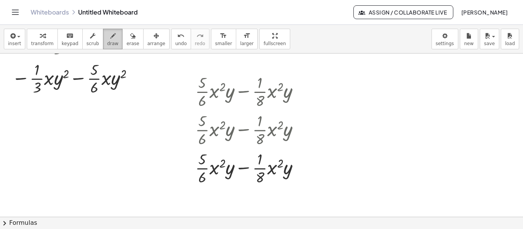
click at [107, 31] on div "button" at bounding box center [112, 35] width 11 height 9
drag, startPoint x: 258, startPoint y: 97, endPoint x: 264, endPoint y: 102, distance: 8.2
click at [264, 101] on div at bounding box center [261, 102] width 523 height 327
click at [177, 38] on icon "undo" at bounding box center [180, 35] width 7 height 9
click at [280, 96] on div at bounding box center [261, 102] width 523 height 327
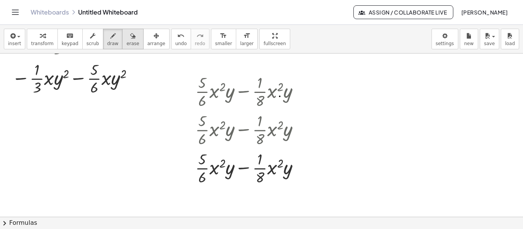
drag, startPoint x: 104, startPoint y: 39, endPoint x: 113, endPoint y: 39, distance: 8.8
click at [110, 39] on icon "button" at bounding box center [112, 35] width 5 height 9
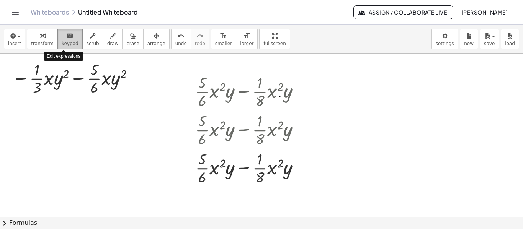
click at [65, 40] on button "keyboard keypad" at bounding box center [69, 39] width 25 height 21
click at [299, 92] on div at bounding box center [302, 92] width 8 height 8
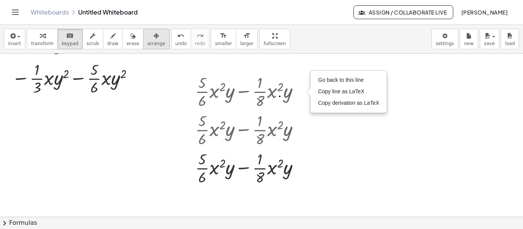
click at [143, 35] on button "arrange" at bounding box center [156, 39] width 26 height 21
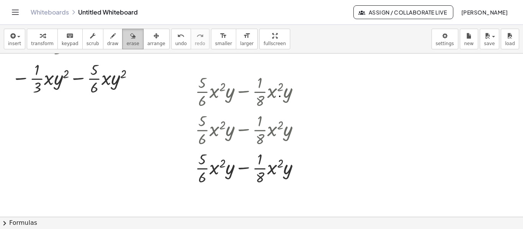
click at [126, 39] on div "button" at bounding box center [132, 35] width 13 height 9
click at [150, 36] on button "arrange" at bounding box center [156, 39] width 26 height 21
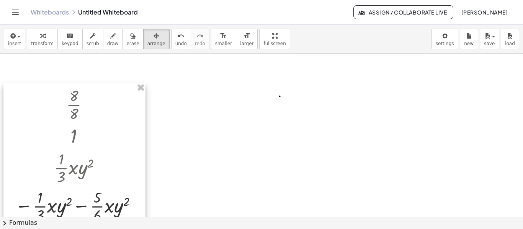
drag, startPoint x: 135, startPoint y: 62, endPoint x: 142, endPoint y: 112, distance: 49.7
click at [140, 179] on div at bounding box center [74, 155] width 142 height 144
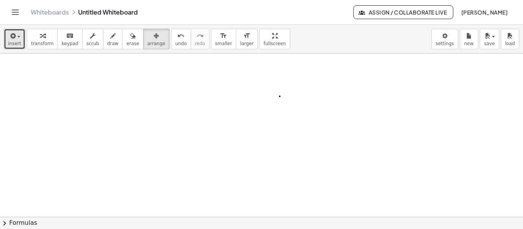
click at [14, 38] on icon "button" at bounding box center [12, 35] width 7 height 9
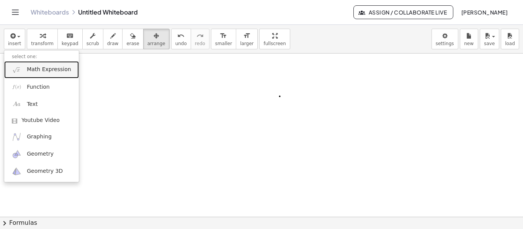
click at [33, 72] on span "Math Expression" at bounding box center [49, 70] width 44 height 8
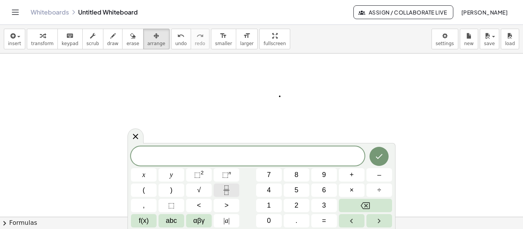
click at [225, 191] on icon "Fraction" at bounding box center [227, 191] width 10 height 10
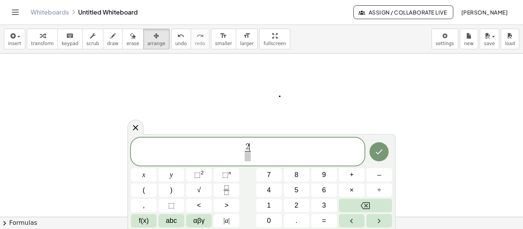
click at [249, 158] on span at bounding box center [248, 156] width 6 height 10
click at [258, 150] on span "2 5 ​ ​" at bounding box center [247, 152] width 233 height 20
click at [173, 222] on span "abc" at bounding box center [171, 221] width 11 height 10
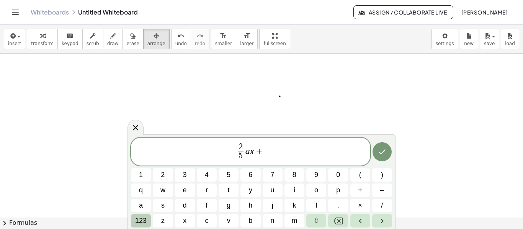
click at [136, 217] on span "123" at bounding box center [140, 221] width 11 height 10
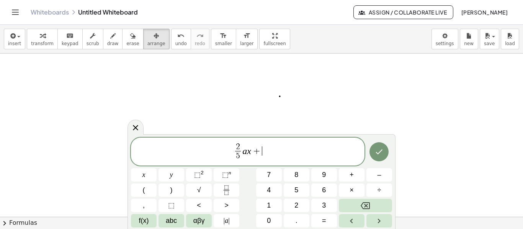
click at [223, 183] on div "2 5 ​ a x + ​ x y ⬚ 2 ⬚ n 7 8 9 + – ( ) √ 4 5 6 × ÷ , ⬚ < > 1 2 3 f(x) abc αβγ …" at bounding box center [261, 183] width 261 height 90
click at [227, 189] on icon "Fraction" at bounding box center [227, 191] width 10 height 10
click at [263, 158] on span at bounding box center [262, 156] width 6 height 10
click at [269, 153] on span "2 5 ​ a x + 1 2 ​ ​" at bounding box center [247, 152] width 233 height 20
click at [227, 192] on icon "Fraction" at bounding box center [227, 191] width 10 height 10
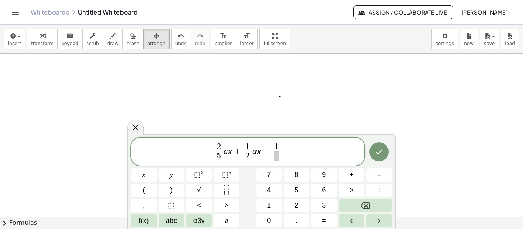
click at [274, 158] on span at bounding box center [277, 156] width 6 height 10
click at [285, 153] on span "2 5 ​ a x + 1 2 ​ a x + 1 1 0 ​ ​" at bounding box center [247, 152] width 233 height 20
click at [232, 182] on button "⬚ n" at bounding box center [227, 174] width 26 height 13
click at [236, 191] on button "Fraction" at bounding box center [227, 190] width 26 height 13
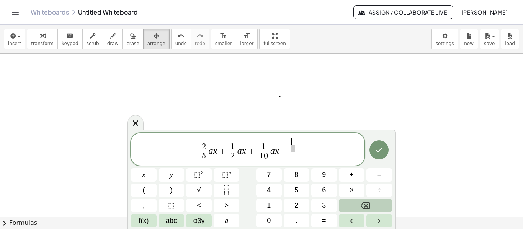
click at [372, 207] on button "Backspace" at bounding box center [365, 205] width 53 height 13
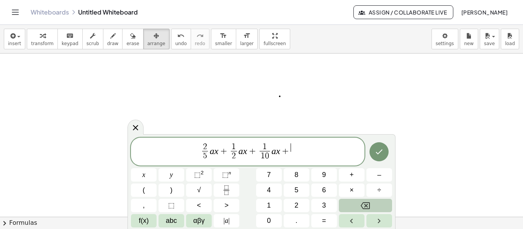
click at [372, 207] on button "Backspace" at bounding box center [365, 205] width 53 height 13
click at [228, 188] on icon "Fraction" at bounding box center [227, 191] width 10 height 10
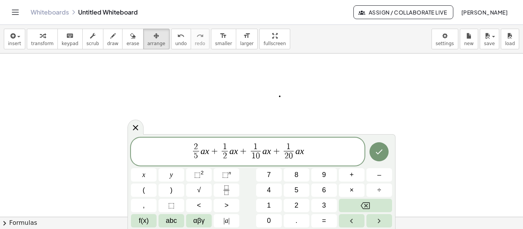
click at [157, 168] on div at bounding box center [144, 174] width 26 height 13
click at [375, 153] on button "Done" at bounding box center [378, 151] width 19 height 19
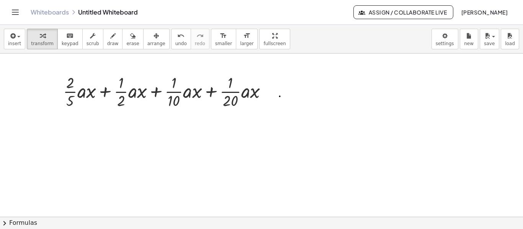
click at [375, 153] on div at bounding box center [261, 102] width 523 height 327
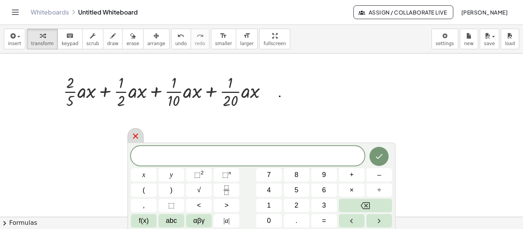
click at [137, 135] on icon at bounding box center [135, 136] width 5 height 5
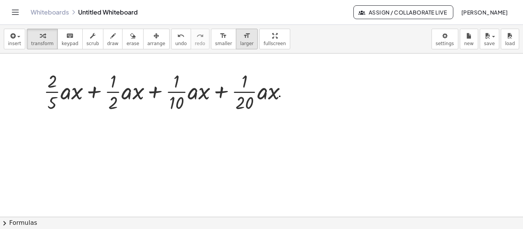
click at [240, 41] on span "larger" at bounding box center [246, 43] width 13 height 5
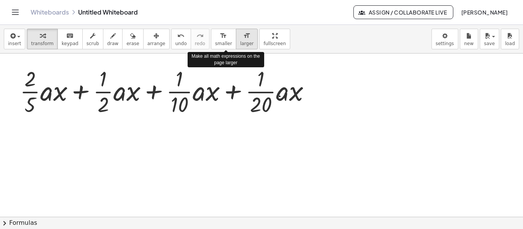
click at [240, 41] on span "larger" at bounding box center [246, 43] width 13 height 5
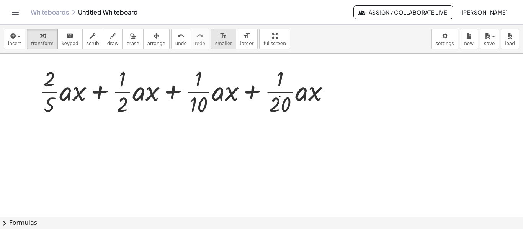
click at [220, 40] on icon "format_size" at bounding box center [223, 35] width 7 height 9
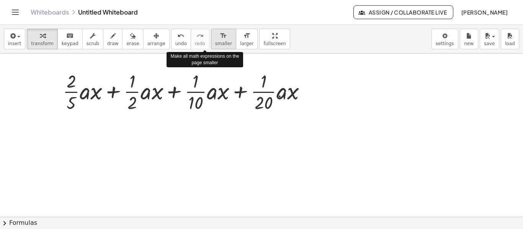
click at [220, 40] on icon "format_size" at bounding box center [223, 35] width 7 height 9
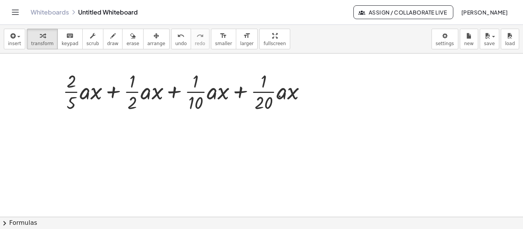
drag, startPoint x: 254, startPoint y: 39, endPoint x: 225, endPoint y: 50, distance: 30.6
click at [225, 50] on div "insert select one: Math Expression Function Text Youtube Video Graphing Geometr…" at bounding box center [261, 127] width 523 height 204
click at [269, 18] on div "Graspable Math Activities Get Started Activity Bank Assigned Work Classes White…" at bounding box center [261, 114] width 523 height 229
click at [89, 38] on div "button" at bounding box center [92, 35] width 13 height 9
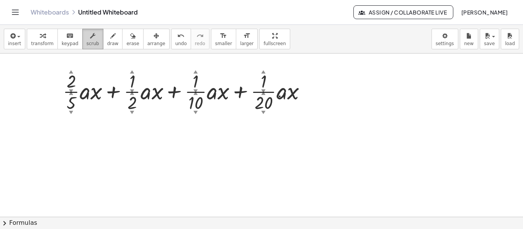
click at [88, 36] on div "button" at bounding box center [92, 35] width 13 height 9
click at [68, 39] on div "keyboard" at bounding box center [70, 35] width 17 height 9
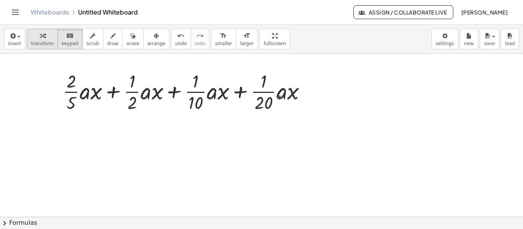
click at [45, 36] on div "button" at bounding box center [42, 35] width 23 height 9
click at [75, 103] on div at bounding box center [187, 90] width 257 height 45
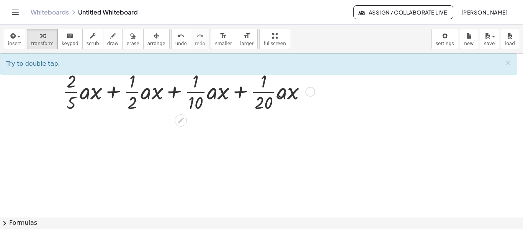
click at [70, 103] on div at bounding box center [187, 90] width 257 height 45
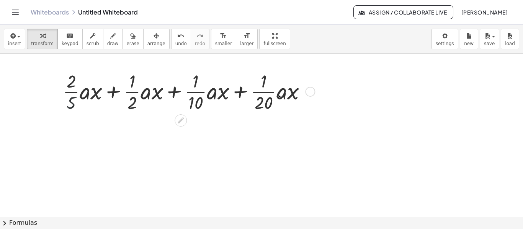
click at [70, 103] on div at bounding box center [187, 90] width 257 height 45
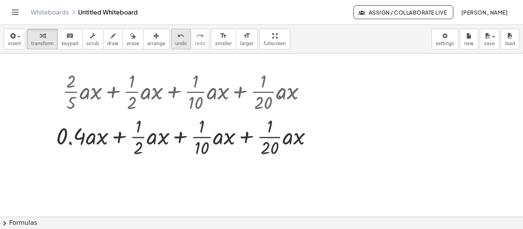
click at [171, 42] on button "undo undo" at bounding box center [181, 39] width 20 height 21
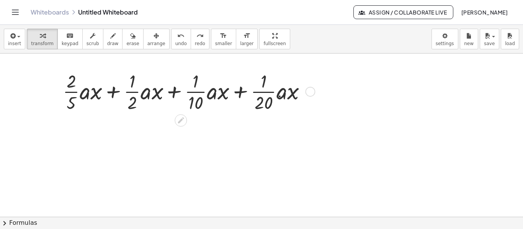
click at [133, 102] on div at bounding box center [187, 90] width 257 height 45
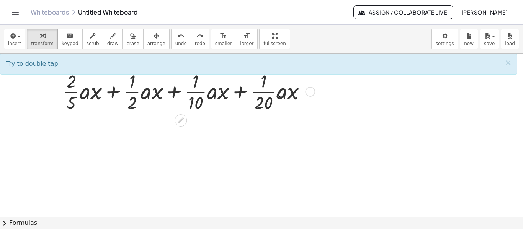
click at [133, 102] on div at bounding box center [187, 90] width 257 height 45
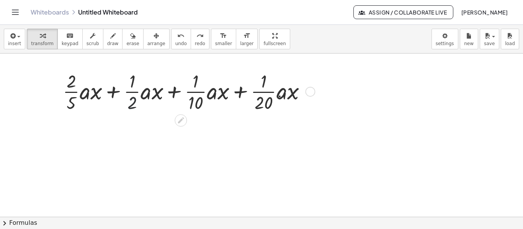
click at [133, 102] on div at bounding box center [187, 90] width 257 height 45
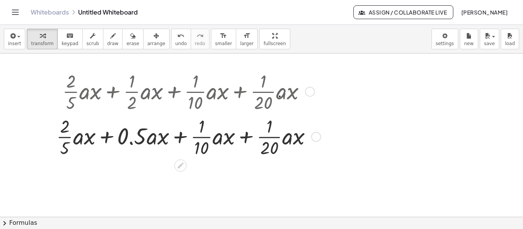
click at [202, 143] on div at bounding box center [186, 136] width 269 height 45
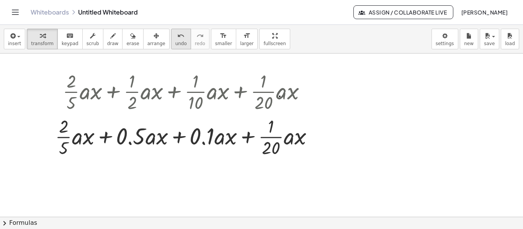
click at [171, 39] on button "undo undo" at bounding box center [181, 39] width 20 height 21
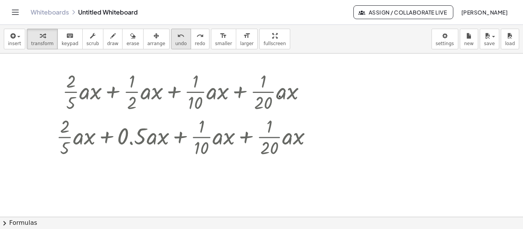
click at [171, 39] on button "undo undo" at bounding box center [181, 39] width 20 height 21
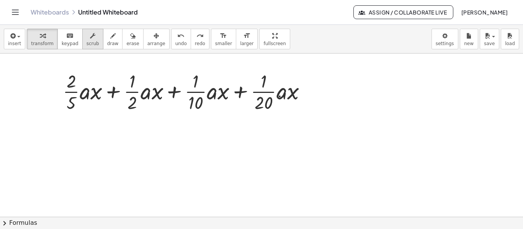
click at [90, 37] on icon "button" at bounding box center [92, 35] width 5 height 9
drag, startPoint x: 131, startPoint y: 101, endPoint x: 135, endPoint y: 98, distance: 4.9
click at [135, 98] on div at bounding box center [187, 90] width 257 height 45
click at [308, 93] on div at bounding box center [310, 92] width 10 height 10
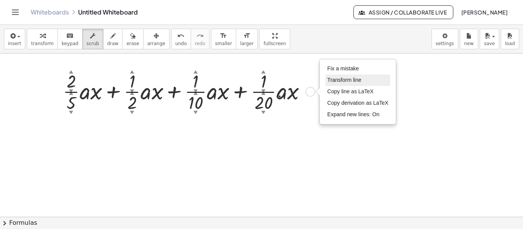
click at [356, 80] on span "Transform line" at bounding box center [344, 80] width 34 height 6
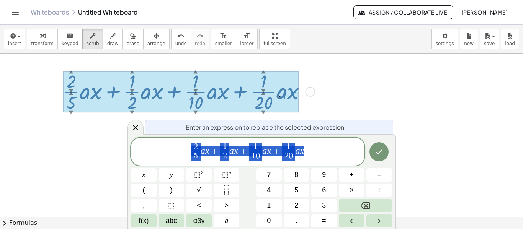
click at [347, 101] on div at bounding box center [261, 102] width 523 height 327
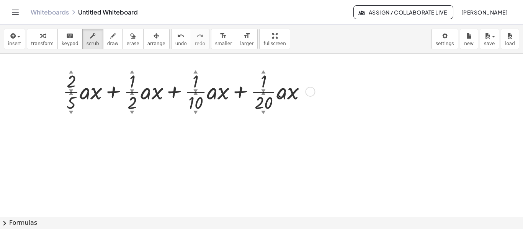
click at [305, 91] on div "Fix a mistake Transform line Copy line as LaTeX Copy derivation as LaTeX Expand…" at bounding box center [310, 92] width 10 height 10
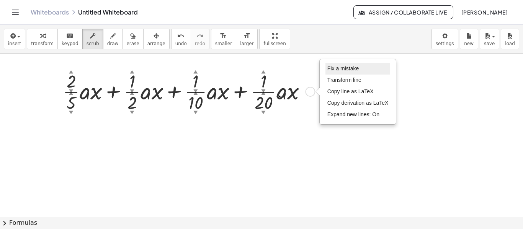
click at [342, 69] on span "Fix a mistake" at bounding box center [342, 68] width 31 height 6
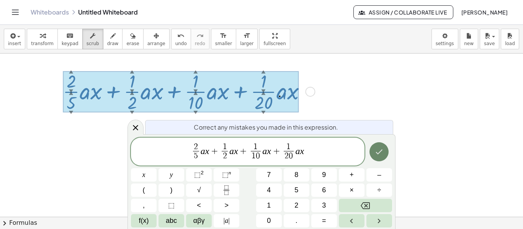
click at [375, 147] on button "Done" at bounding box center [378, 151] width 19 height 19
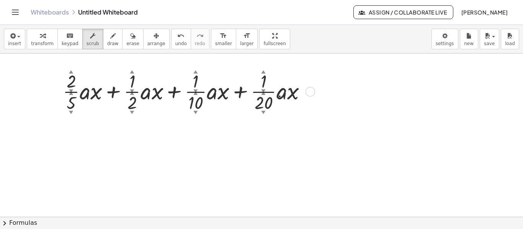
click at [308, 92] on div "Fix a mistake Transform line Copy line as LaTeX Copy derivation as LaTeX Expand…" at bounding box center [310, 92] width 10 height 10
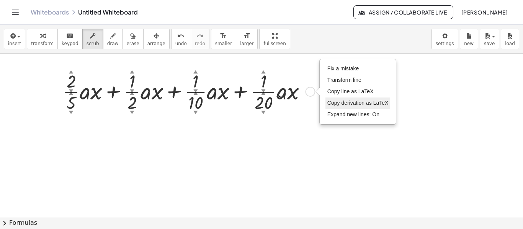
click at [346, 102] on span "Copy derivation as LaTeX" at bounding box center [357, 103] width 61 height 6
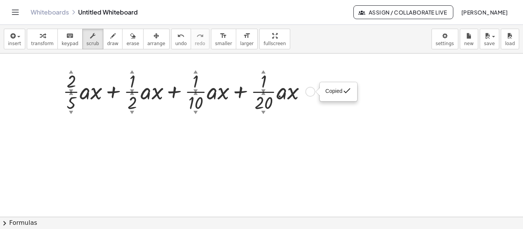
click at [336, 89] on span "Copied" at bounding box center [333, 91] width 17 height 6
click at [313, 90] on div "Copied done" at bounding box center [310, 92] width 10 height 10
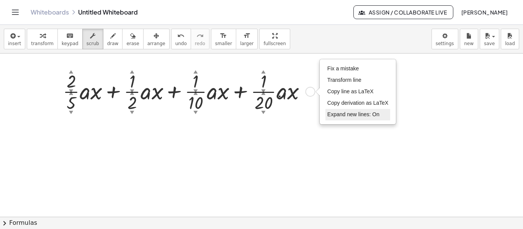
click at [349, 112] on span "Expand new lines: On" at bounding box center [353, 114] width 52 height 6
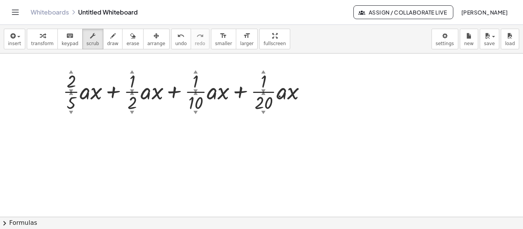
drag, startPoint x: 334, startPoint y: 99, endPoint x: 349, endPoint y: 99, distance: 14.9
click at [349, 99] on div at bounding box center [261, 102] width 523 height 327
click at [314, 93] on div "Fix a mistake Transform line Copy line as LaTeX Copy derivation as LaTeX Expand…" at bounding box center [310, 92] width 10 height 10
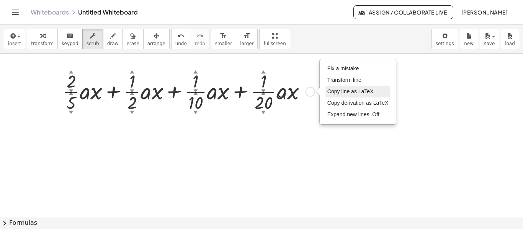
click at [333, 92] on span "Copy line as LaTeX" at bounding box center [350, 91] width 46 height 6
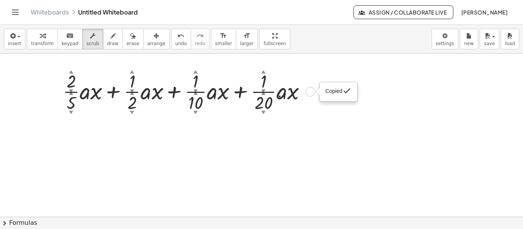
click at [315, 91] on div at bounding box center [317, 92] width 4 height 8
click at [313, 91] on div "Copied done" at bounding box center [310, 92] width 10 height 10
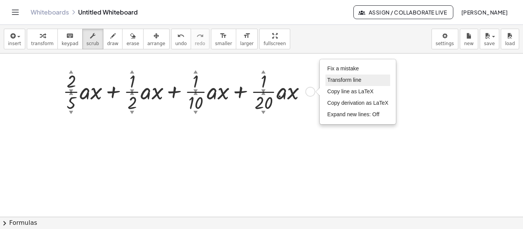
click at [337, 82] on span "Transform line" at bounding box center [344, 80] width 34 height 6
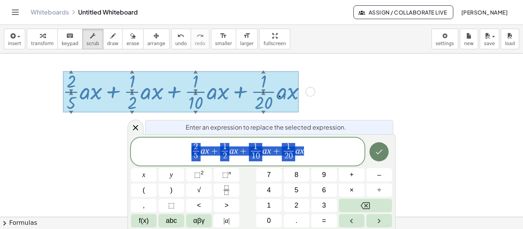
click at [376, 148] on icon "Done" at bounding box center [378, 151] width 9 height 9
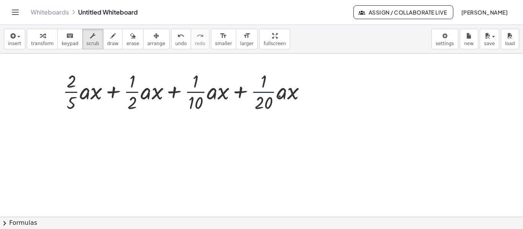
drag, startPoint x: 272, startPoint y: 88, endPoint x: 300, endPoint y: 95, distance: 27.9
click at [278, 99] on div at bounding box center [187, 90] width 257 height 45
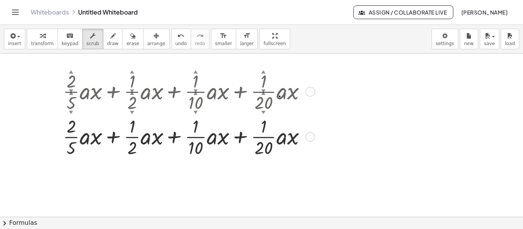
drag, startPoint x: 305, startPoint y: 93, endPoint x: 303, endPoint y: 150, distance: 57.4
click at [181, 137] on div "+ · · 2 · 5 · a · x + · · 1 · 2 · a · x + · · 1 · 10 · a · x + · · 1 · 20 · a ·…" at bounding box center [181, 137] width 0 height 0
click at [243, 136] on div at bounding box center [187, 136] width 257 height 45
click at [261, 139] on div at bounding box center [187, 136] width 257 height 45
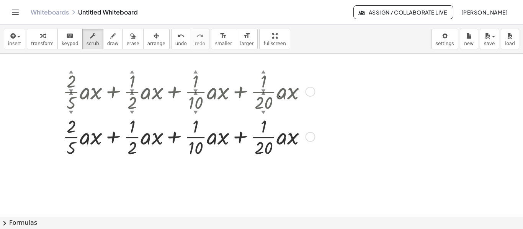
click at [86, 140] on div at bounding box center [187, 136] width 257 height 45
click at [93, 139] on div at bounding box center [187, 136] width 257 height 45
click at [131, 137] on div at bounding box center [187, 136] width 257 height 45
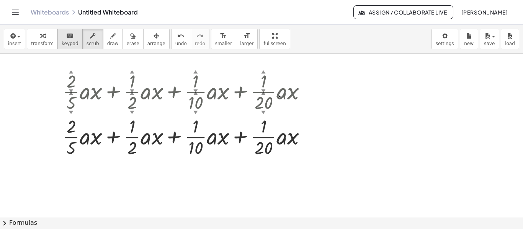
click at [70, 39] on div "keyboard" at bounding box center [70, 35] width 17 height 9
drag, startPoint x: 127, startPoint y: 137, endPoint x: 152, endPoint y: 134, distance: 25.4
click at [154, 135] on div at bounding box center [187, 136] width 257 height 45
click at [272, 138] on div at bounding box center [263, 148] width 18 height 20
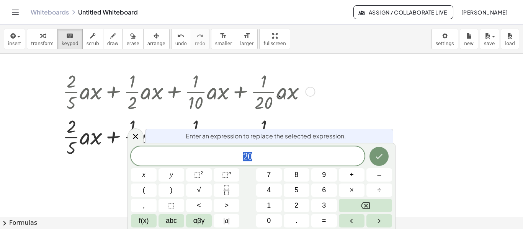
click at [387, 117] on div at bounding box center [261, 102] width 523 height 327
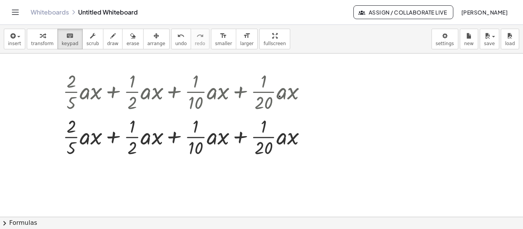
click at [325, 137] on div at bounding box center [261, 102] width 523 height 327
click at [68, 37] on div "keyboard" at bounding box center [70, 35] width 17 height 9
click at [82, 39] on button "scrub" at bounding box center [92, 39] width 21 height 21
click at [44, 41] on span "transform" at bounding box center [42, 43] width 23 height 5
click at [128, 130] on div at bounding box center [187, 136] width 257 height 45
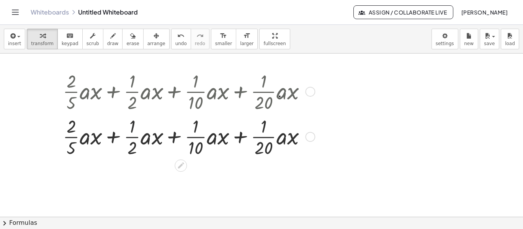
click at [128, 130] on div at bounding box center [187, 136] width 257 height 45
click at [131, 129] on div at bounding box center [187, 136] width 257 height 45
click at [135, 103] on div at bounding box center [187, 90] width 257 height 45
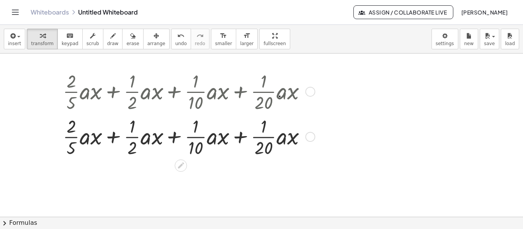
click at [130, 86] on div at bounding box center [187, 90] width 257 height 45
click at [133, 80] on div at bounding box center [187, 90] width 257 height 45
drag, startPoint x: 133, startPoint y: 79, endPoint x: 151, endPoint y: 85, distance: 18.9
click at [133, 79] on div at bounding box center [187, 90] width 257 height 45
click at [286, 95] on div at bounding box center [187, 90] width 257 height 45
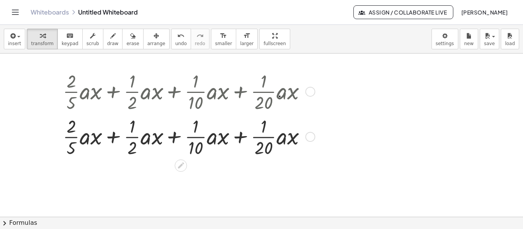
click at [283, 94] on div at bounding box center [187, 90] width 257 height 45
drag, startPoint x: 288, startPoint y: 130, endPoint x: 285, endPoint y: 134, distance: 5.4
click at [287, 132] on div at bounding box center [187, 136] width 257 height 45
click at [284, 135] on div at bounding box center [187, 136] width 257 height 45
click at [282, 136] on div at bounding box center [187, 136] width 257 height 45
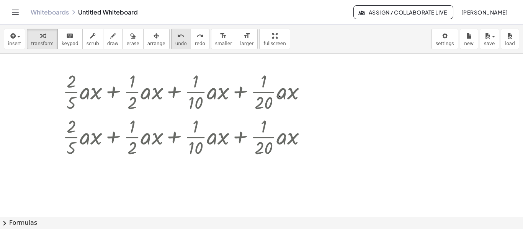
click at [177, 38] on icon "undo" at bounding box center [180, 35] width 7 height 9
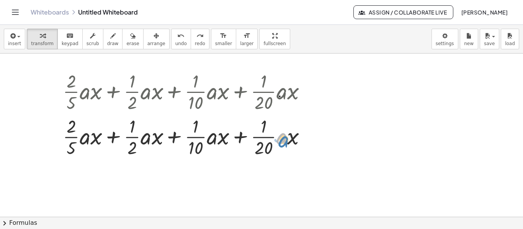
drag, startPoint x: 284, startPoint y: 140, endPoint x: 287, endPoint y: 143, distance: 4.1
click at [287, 143] on div at bounding box center [188, 136] width 268 height 45
drag, startPoint x: 264, startPoint y: 147, endPoint x: 199, endPoint y: 142, distance: 65.2
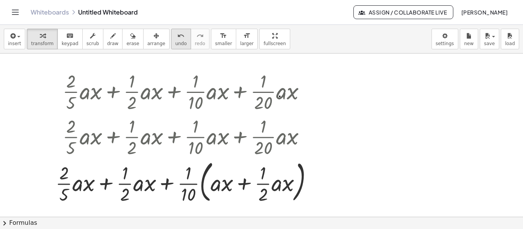
click at [171, 38] on button "undo undo" at bounding box center [181, 39] width 20 height 21
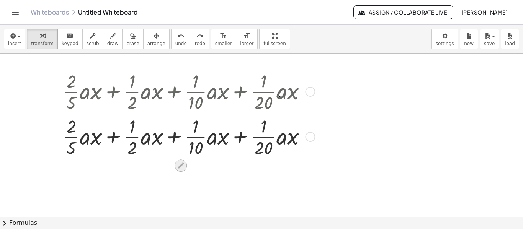
click at [184, 164] on icon at bounding box center [181, 165] width 8 height 8
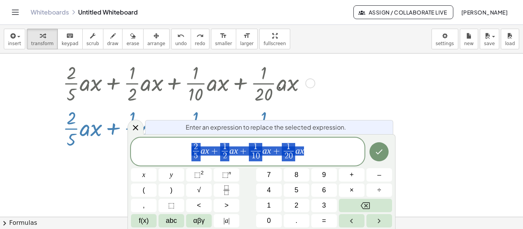
scroll to position [124, 0]
click at [349, 116] on div at bounding box center [261, 93] width 523 height 327
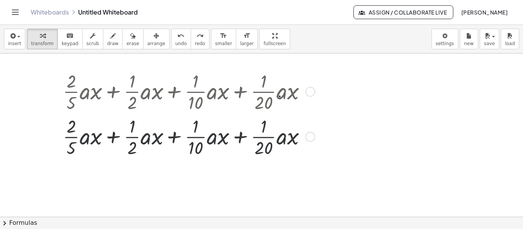
scroll to position [115, 0]
click at [10, 40] on icon "button" at bounding box center [12, 35] width 7 height 9
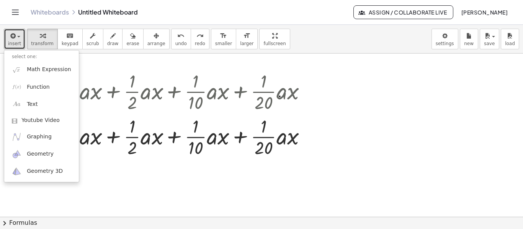
click at [111, 169] on div at bounding box center [261, 102] width 523 height 327
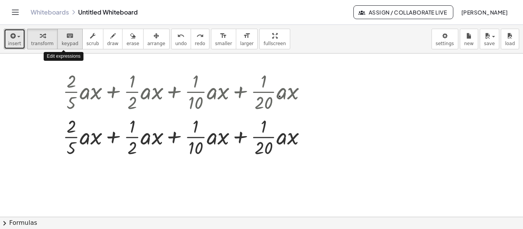
click at [74, 39] on button "keyboard keypad" at bounding box center [69, 39] width 25 height 21
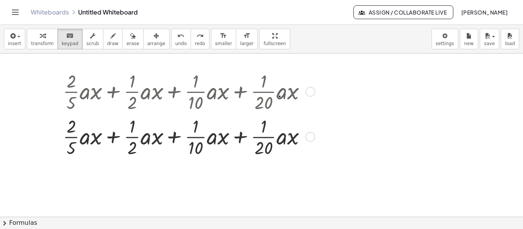
drag, startPoint x: 76, startPoint y: 150, endPoint x: 82, endPoint y: 147, distance: 7.2
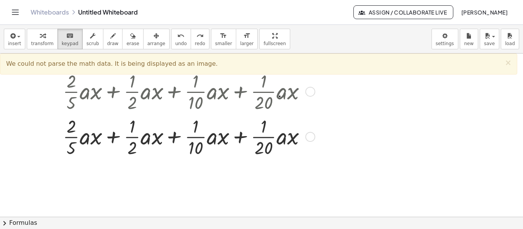
click at [132, 103] on div at bounding box center [187, 90] width 257 height 45
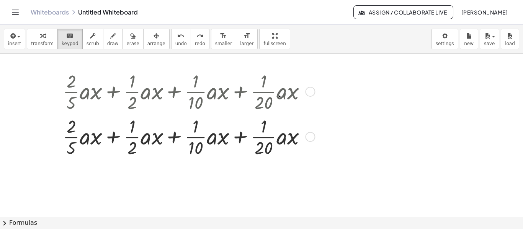
click at [133, 106] on div at bounding box center [187, 90] width 257 height 45
drag, startPoint x: 132, startPoint y: 128, endPoint x: 147, endPoint y: 126, distance: 15.0
click at [130, 129] on div at bounding box center [132, 126] width 6 height 20
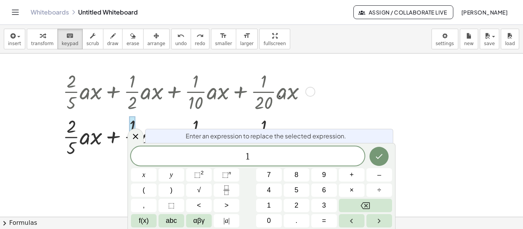
click at [130, 129] on div at bounding box center [132, 126] width 6 height 20
click at [342, 146] on div "Enter an expression to replace the selected expression. 1 x y ⬚ 2 ⬚ n 7 8 9 + –…" at bounding box center [261, 186] width 268 height 86
click at [340, 126] on div at bounding box center [261, 102] width 523 height 327
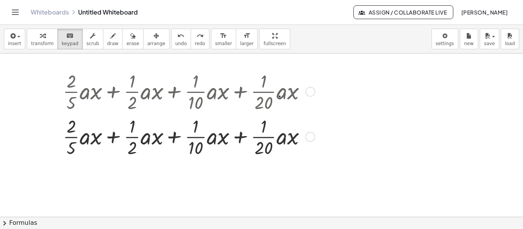
click at [160, 139] on div at bounding box center [187, 136] width 257 height 45
click at [157, 139] on div at bounding box center [187, 136] width 257 height 45
click at [201, 146] on div at bounding box center [195, 148] width 15 height 20
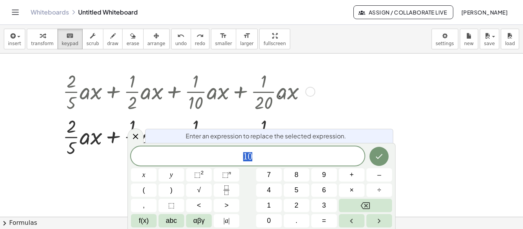
click at [339, 108] on div at bounding box center [261, 102] width 523 height 327
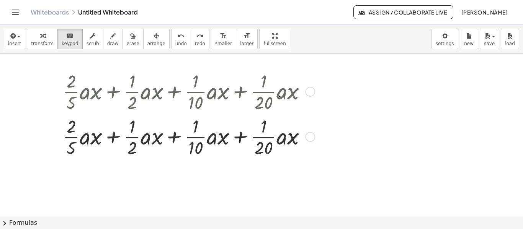
click at [227, 139] on div at bounding box center [187, 136] width 257 height 45
click at [264, 145] on div at bounding box center [263, 148] width 18 height 20
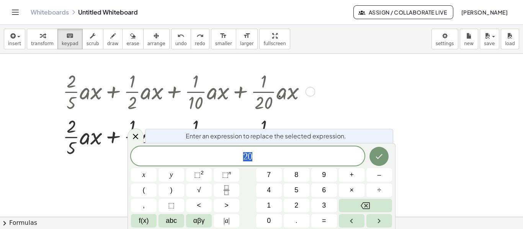
click at [345, 116] on div at bounding box center [261, 102] width 523 height 327
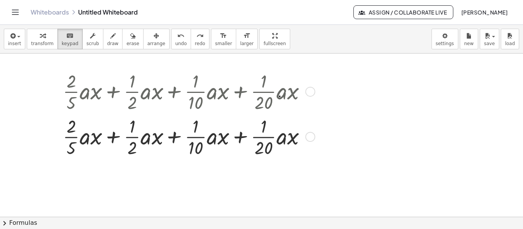
click at [308, 90] on div at bounding box center [310, 92] width 10 height 10
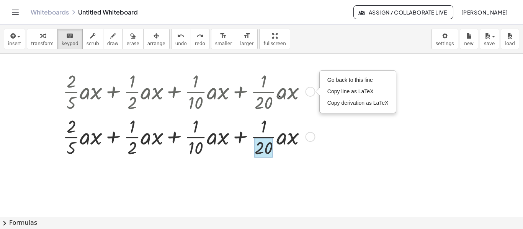
click at [271, 148] on div at bounding box center [263, 148] width 18 height 20
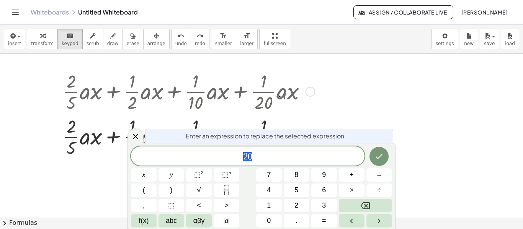
click at [324, 111] on div at bounding box center [261, 102] width 523 height 327
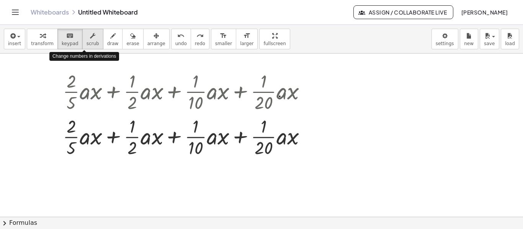
click at [86, 37] on div "button" at bounding box center [92, 35] width 13 height 9
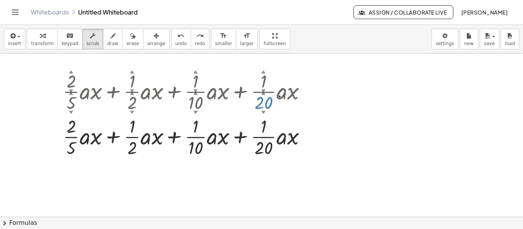
drag, startPoint x: 261, startPoint y: 105, endPoint x: 264, endPoint y: 109, distance: 5.1
click at [264, 109] on div at bounding box center [187, 90] width 257 height 45
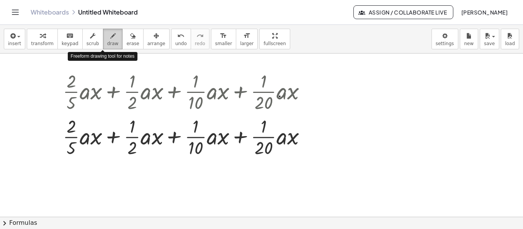
click at [107, 36] on div "button" at bounding box center [112, 35] width 11 height 9
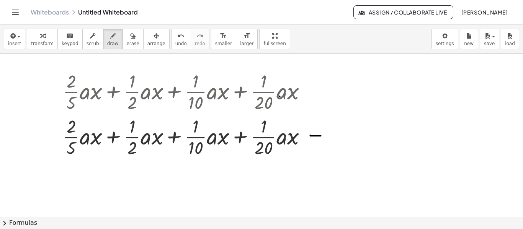
drag, startPoint x: 310, startPoint y: 135, endPoint x: 321, endPoint y: 135, distance: 10.3
click at [321, 135] on div at bounding box center [261, 102] width 523 height 327
drag, startPoint x: 310, startPoint y: 140, endPoint x: 320, endPoint y: 140, distance: 10.7
click at [320, 140] on div at bounding box center [261, 102] width 523 height 327
drag, startPoint x: 333, startPoint y: 141, endPoint x: 447, endPoint y: 141, distance: 114.8
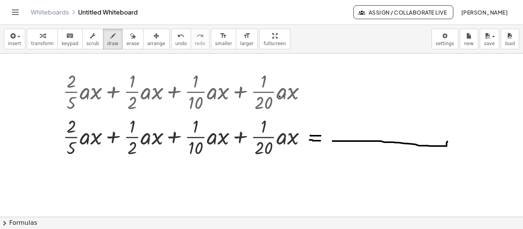
click at [447, 141] on div at bounding box center [261, 102] width 523 height 327
click at [171, 38] on button "undo undo" at bounding box center [181, 39] width 20 height 21
drag, startPoint x: 338, startPoint y: 142, endPoint x: 394, endPoint y: 130, distance: 57.6
click at [400, 130] on div at bounding box center [261, 102] width 523 height 327
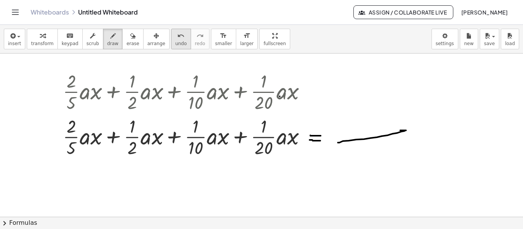
click at [177, 31] on icon "undo" at bounding box center [180, 35] width 7 height 9
drag, startPoint x: 328, startPoint y: 142, endPoint x: 424, endPoint y: 145, distance: 95.7
click at [424, 145] on div at bounding box center [261, 102] width 523 height 327
click at [177, 37] on icon "undo" at bounding box center [180, 35] width 7 height 9
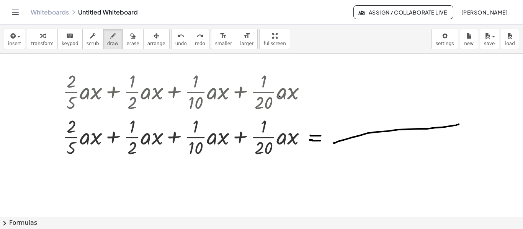
drag, startPoint x: 334, startPoint y: 143, endPoint x: 459, endPoint y: 124, distance: 126.5
click at [459, 124] on div at bounding box center [261, 102] width 523 height 327
click at [177, 35] on icon "undo" at bounding box center [180, 35] width 7 height 9
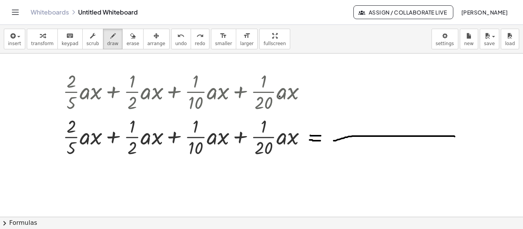
drag, startPoint x: 334, startPoint y: 140, endPoint x: 455, endPoint y: 136, distance: 121.0
click at [455, 136] on div at bounding box center [261, 102] width 523 height 327
drag, startPoint x: 278, startPoint y: 148, endPoint x: 285, endPoint y: 223, distance: 75.0
click at [285, 223] on div "insert select one: Math Expression Function Text Youtube Video Graphing Geometr…" at bounding box center [261, 127] width 523 height 204
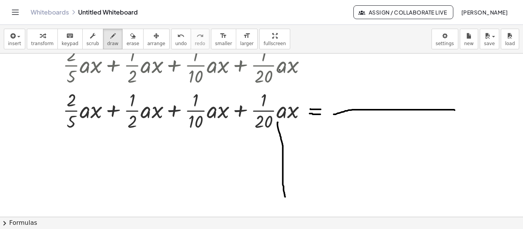
scroll to position [153, 0]
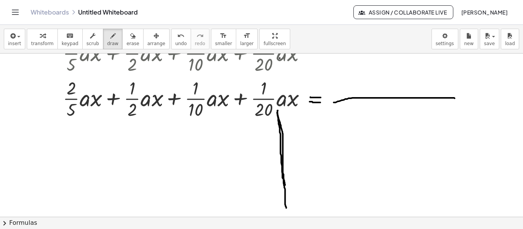
drag, startPoint x: 277, startPoint y: 113, endPoint x: 301, endPoint y: 149, distance: 43.7
click at [287, 208] on div at bounding box center [261, 64] width 523 height 327
drag, startPoint x: 282, startPoint y: 112, endPoint x: 298, endPoint y: 119, distance: 16.9
click at [298, 119] on div at bounding box center [261, 64] width 523 height 327
drag, startPoint x: 74, startPoint y: 128, endPoint x: 85, endPoint y: 136, distance: 13.4
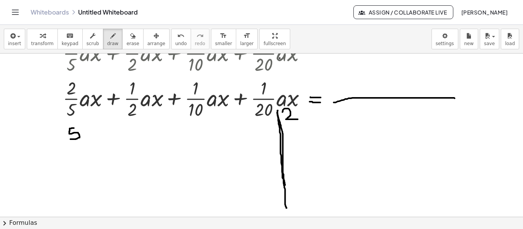
click at [72, 138] on div at bounding box center [261, 64] width 523 height 327
drag, startPoint x: 129, startPoint y: 127, endPoint x: 129, endPoint y: 137, distance: 10.7
click at [129, 137] on div at bounding box center [261, 64] width 523 height 327
drag, startPoint x: 196, startPoint y: 122, endPoint x: 192, endPoint y: 135, distance: 12.8
click at [192, 135] on div at bounding box center [261, 64] width 523 height 327
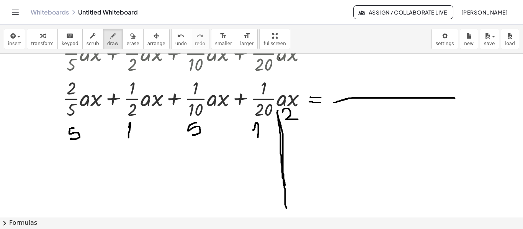
drag, startPoint x: 253, startPoint y: 130, endPoint x: 258, endPoint y: 138, distance: 9.3
click at [258, 138] on div at bounding box center [261, 64] width 523 height 327
click at [268, 126] on div at bounding box center [261, 64] width 523 height 327
drag, startPoint x: 286, startPoint y: 130, endPoint x: 299, endPoint y: 132, distance: 13.3
click at [299, 132] on div at bounding box center [261, 64] width 523 height 327
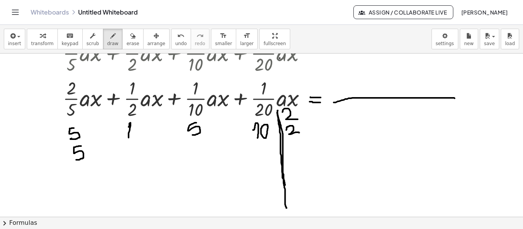
drag, startPoint x: 81, startPoint y: 146, endPoint x: 114, endPoint y: 152, distance: 33.8
click at [79, 158] on div at bounding box center [261, 64] width 523 height 327
drag, startPoint x: 199, startPoint y: 143, endPoint x: 190, endPoint y: 156, distance: 15.9
click at [190, 156] on div at bounding box center [261, 64] width 523 height 327
drag, startPoint x: 287, startPoint y: 137, endPoint x: 279, endPoint y: 146, distance: 12.0
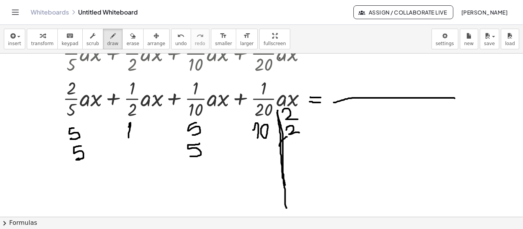
click at [279, 146] on div at bounding box center [261, 64] width 523 height 327
drag, startPoint x: 262, startPoint y: 146, endPoint x: 260, endPoint y: 158, distance: 12.0
click at [260, 158] on div at bounding box center [261, 64] width 523 height 327
drag, startPoint x: 295, startPoint y: 142, endPoint x: 290, endPoint y: 156, distance: 14.6
click at [290, 156] on div at bounding box center [261, 64] width 523 height 327
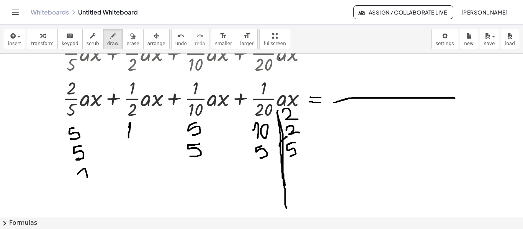
drag, startPoint x: 78, startPoint y: 174, endPoint x: 88, endPoint y: 182, distance: 13.4
click at [88, 181] on div at bounding box center [261, 64] width 523 height 327
drag, startPoint x: 187, startPoint y: 166, endPoint x: 197, endPoint y: 176, distance: 15.2
click at [197, 176] on div at bounding box center [261, 64] width 523 height 327
drag, startPoint x: 259, startPoint y: 165, endPoint x: 264, endPoint y: 166, distance: 5.6
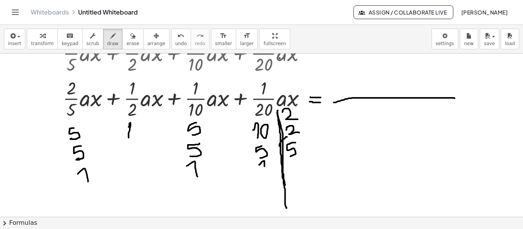
click at [264, 166] on div at bounding box center [261, 64] width 523 height 327
drag, startPoint x: 304, startPoint y: 133, endPoint x: 303, endPoint y: 145, distance: 12.3
click at [303, 145] on div at bounding box center [261, 64] width 523 height 327
drag, startPoint x: 311, startPoint y: 142, endPoint x: 315, endPoint y: 147, distance: 5.7
click at [315, 147] on div at bounding box center [261, 64] width 523 height 327
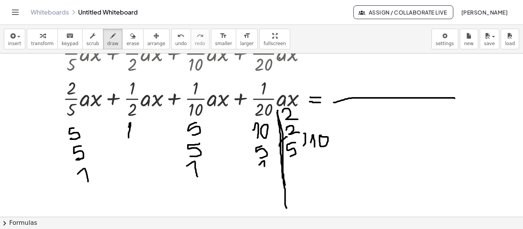
click at [320, 136] on div at bounding box center [261, 64] width 523 height 327
drag, startPoint x: 326, startPoint y: 127, endPoint x: 304, endPoint y: 116, distance: 25.3
click at [304, 116] on div at bounding box center [261, 64] width 523 height 327
drag, startPoint x: 381, startPoint y: 108, endPoint x: 390, endPoint y: 118, distance: 13.3
click at [390, 118] on div at bounding box center [261, 64] width 523 height 327
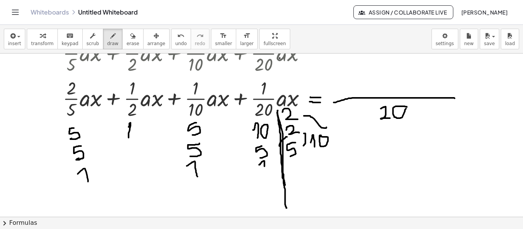
click at [406, 108] on div at bounding box center [261, 64] width 523 height 327
drag, startPoint x: 380, startPoint y: 111, endPoint x: 389, endPoint y: 117, distance: 10.8
click at [390, 116] on div at bounding box center [261, 64] width 523 height 327
click at [177, 36] on icon "undo" at bounding box center [180, 35] width 7 height 9
click at [177, 38] on icon "undo" at bounding box center [180, 35] width 7 height 9
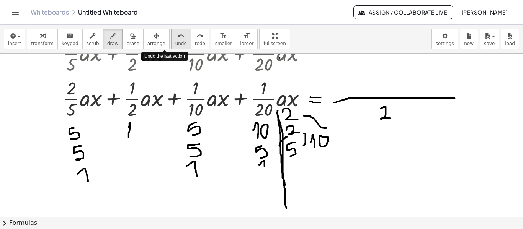
click at [177, 38] on icon "undo" at bounding box center [180, 35] width 7 height 9
drag, startPoint x: 375, startPoint y: 106, endPoint x: 394, endPoint y: 111, distance: 19.2
click at [394, 111] on div at bounding box center [261, 64] width 523 height 327
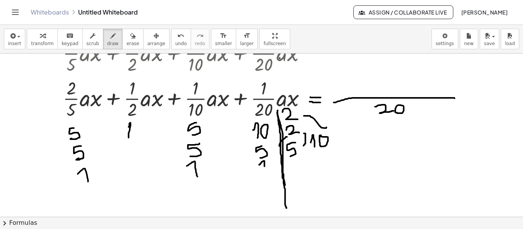
click at [404, 107] on div at bounding box center [261, 64] width 523 height 327
click at [177, 37] on icon "undo" at bounding box center [180, 35] width 7 height 9
drag, startPoint x: 380, startPoint y: 108, endPoint x: 393, endPoint y: 113, distance: 13.4
click at [393, 113] on div at bounding box center [261, 64] width 523 height 327
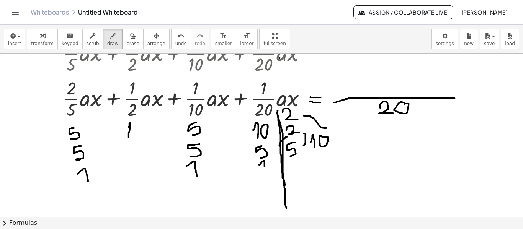
click at [404, 103] on div at bounding box center [261, 64] width 523 height 327
drag, startPoint x: 253, startPoint y: 116, endPoint x: 257, endPoint y: 118, distance: 4.8
click at [269, 118] on div at bounding box center [261, 64] width 523 height 327
click at [250, 119] on div at bounding box center [261, 64] width 523 height 327
drag, startPoint x: 291, startPoint y: 167, endPoint x: 293, endPoint y: 178, distance: 11.3
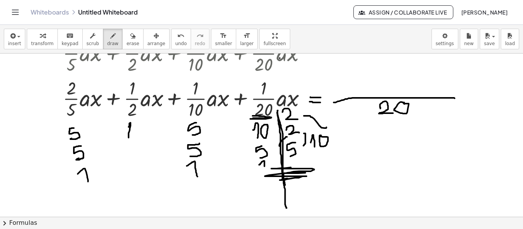
click at [287, 178] on div at bounding box center [261, 64] width 523 height 327
drag, startPoint x: 50, startPoint y: 93, endPoint x: 46, endPoint y: 97, distance: 6.0
click at [46, 97] on div at bounding box center [261, 64] width 523 height 327
drag, startPoint x: 45, startPoint y: 91, endPoint x: 48, endPoint y: 98, distance: 7.2
click at [48, 98] on div at bounding box center [261, 64] width 523 height 327
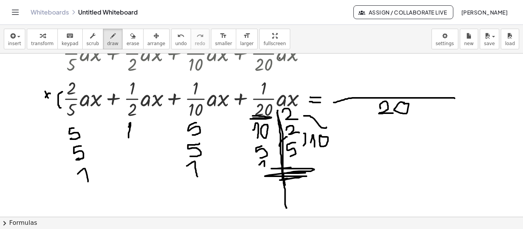
drag, startPoint x: 61, startPoint y: 108, endPoint x: 62, endPoint y: 91, distance: 16.1
click at [62, 91] on div at bounding box center [261, 64] width 523 height 327
drag, startPoint x: 64, startPoint y: 88, endPoint x: 65, endPoint y: 92, distance: 4.3
click at [65, 92] on div at bounding box center [261, 64] width 523 height 327
click at [349, 75] on div at bounding box center [261, 64] width 523 height 327
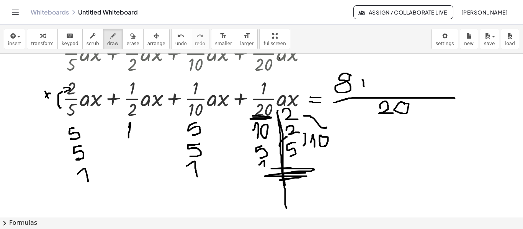
drag, startPoint x: 362, startPoint y: 79, endPoint x: 364, endPoint y: 86, distance: 7.1
click at [364, 86] on div at bounding box center [261, 64] width 523 height 327
drag, startPoint x: 359, startPoint y: 84, endPoint x: 368, endPoint y: 82, distance: 9.3
click at [368, 82] on div at bounding box center [261, 64] width 523 height 327
drag, startPoint x: 123, startPoint y: 93, endPoint x: 124, endPoint y: 107, distance: 14.6
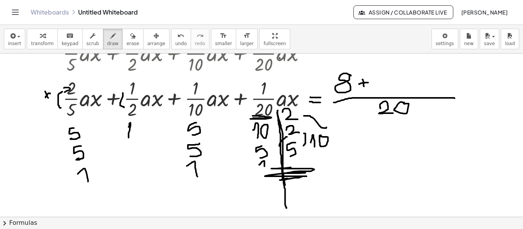
click at [124, 107] on div at bounding box center [261, 64] width 523 height 327
drag, startPoint x: 121, startPoint y: 91, endPoint x: 128, endPoint y: 93, distance: 7.1
click at [128, 93] on div at bounding box center [261, 64] width 523 height 327
drag, startPoint x: 119, startPoint y: 84, endPoint x: 113, endPoint y: 86, distance: 7.3
click at [113, 86] on div at bounding box center [261, 64] width 523 height 327
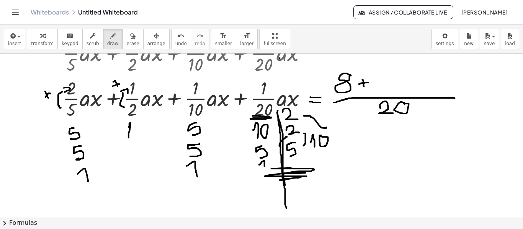
drag, startPoint x: 113, startPoint y: 82, endPoint x: 118, endPoint y: 86, distance: 6.8
click at [118, 86] on div at bounding box center [261, 64] width 523 height 327
drag, startPoint x: 370, startPoint y: 82, endPoint x: 375, endPoint y: 89, distance: 8.6
click at [375, 89] on div at bounding box center [261, 64] width 523 height 327
click at [385, 76] on div at bounding box center [261, 64] width 523 height 327
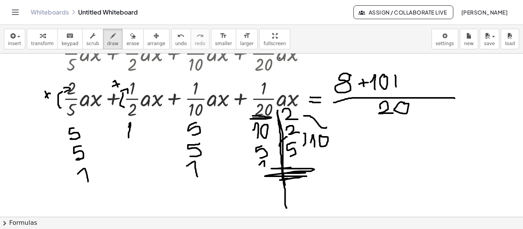
drag, startPoint x: 395, startPoint y: 75, endPoint x: 396, endPoint y: 88, distance: 12.7
click at [396, 88] on div at bounding box center [261, 64] width 523 height 327
drag, startPoint x: 390, startPoint y: 80, endPoint x: 404, endPoint y: 82, distance: 13.4
click at [404, 82] on div at bounding box center [261, 64] width 523 height 327
drag, startPoint x: 404, startPoint y: 76, endPoint x: 417, endPoint y: 88, distance: 17.6
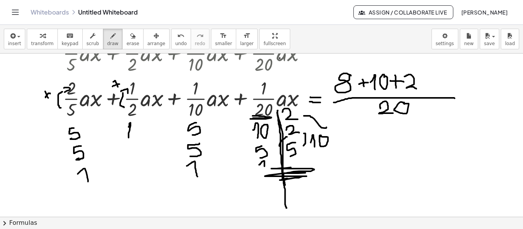
click at [417, 88] on div at bounding box center [261, 64] width 523 height 327
drag, startPoint x: 426, startPoint y: 74, endPoint x: 427, endPoint y: 85, distance: 10.7
click at [427, 85] on div at bounding box center [261, 64] width 523 height 327
drag, startPoint x: 420, startPoint y: 80, endPoint x: 437, endPoint y: 78, distance: 16.7
click at [434, 78] on div at bounding box center [261, 64] width 523 height 327
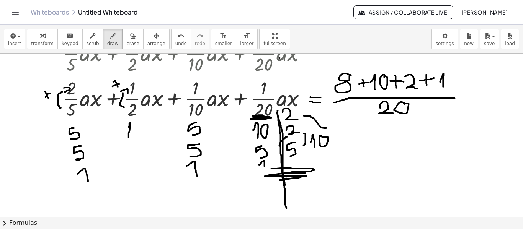
drag, startPoint x: 440, startPoint y: 82, endPoint x: 443, endPoint y: 87, distance: 6.5
click at [443, 87] on div at bounding box center [261, 64] width 523 height 327
drag, startPoint x: 457, startPoint y: 90, endPoint x: 467, endPoint y: 89, distance: 9.6
click at [467, 89] on div at bounding box center [261, 64] width 523 height 327
drag, startPoint x: 461, startPoint y: 93, endPoint x: 466, endPoint y: 92, distance: 5.5
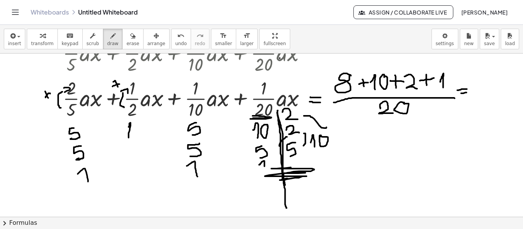
click at [466, 92] on div at bounding box center [261, 64] width 523 height 327
drag, startPoint x: 474, startPoint y: 76, endPoint x: 486, endPoint y: 82, distance: 12.8
click at [486, 82] on div at bounding box center [261, 64] width 523 height 327
drag, startPoint x: 486, startPoint y: 75, endPoint x: 495, endPoint y: 86, distance: 13.8
click at [495, 86] on div at bounding box center [261, 64] width 523 height 327
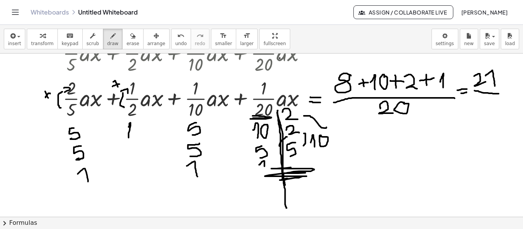
drag, startPoint x: 474, startPoint y: 90, endPoint x: 499, endPoint y: 93, distance: 24.3
click at [499, 93] on div at bounding box center [261, 64] width 523 height 327
drag, startPoint x: 473, startPoint y: 102, endPoint x: 484, endPoint y: 107, distance: 12.0
click at [484, 107] on div at bounding box center [261, 64] width 523 height 327
click at [497, 102] on div at bounding box center [261, 64] width 523 height 327
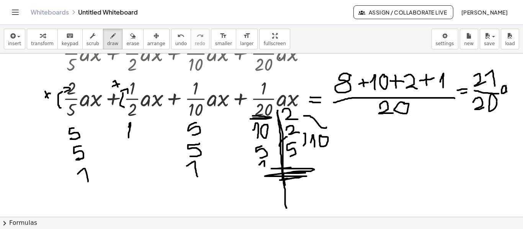
drag, startPoint x: 504, startPoint y: 86, endPoint x: 507, endPoint y: 91, distance: 6.2
click at [507, 91] on div at bounding box center [261, 64] width 523 height 327
drag, startPoint x: 510, startPoint y: 85, endPoint x: 514, endPoint y: 92, distance: 8.7
click at [514, 92] on div at bounding box center [261, 64] width 523 height 327
drag, startPoint x: 514, startPoint y: 85, endPoint x: 507, endPoint y: 94, distance: 11.2
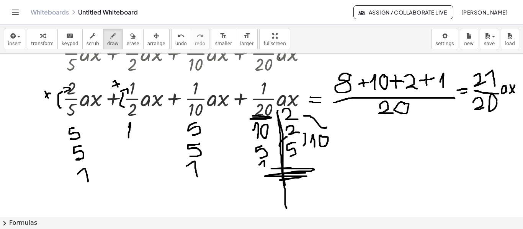
click at [509, 94] on div at bounding box center [261, 64] width 523 height 327
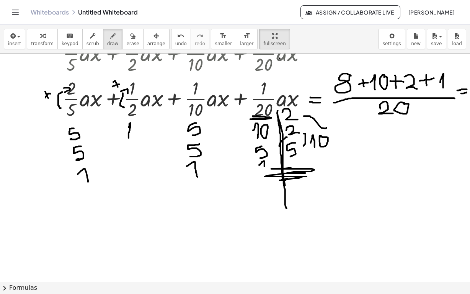
drag, startPoint x: 251, startPoint y: 46, endPoint x: 223, endPoint y: 58, distance: 31.4
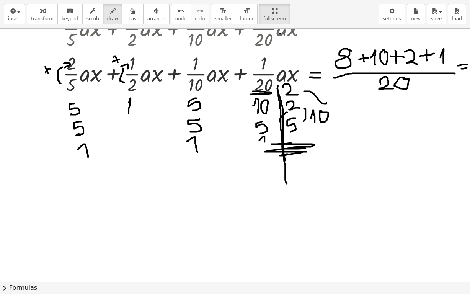
click at [223, 58] on div "insert select one: Math Expression Function Text Youtube Video Graphing Geometr…" at bounding box center [235, 147] width 470 height 294
click at [276, 14] on div "Graspable Math Activities Get Started Activity Bank Assigned Work Classes White…" at bounding box center [235, 147] width 470 height 294
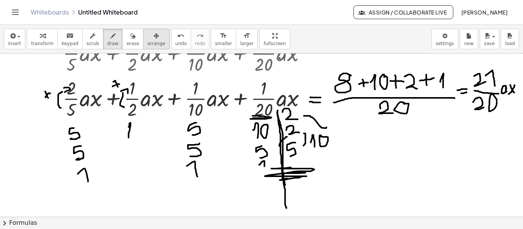
click at [147, 41] on span "arrange" at bounding box center [156, 43] width 18 height 5
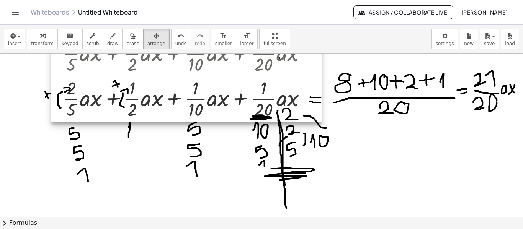
scroll to position [115, 0]
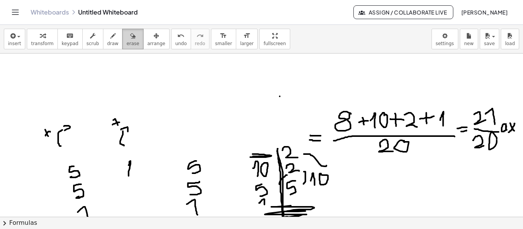
click at [126, 32] on div "button" at bounding box center [132, 35] width 13 height 9
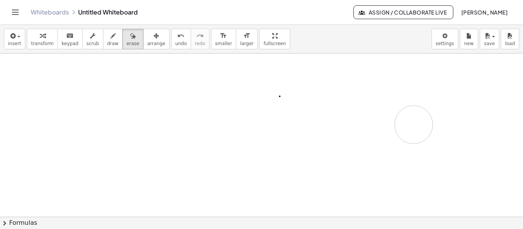
drag, startPoint x: 63, startPoint y: 124, endPoint x: 0, endPoint y: 62, distance: 88.2
click at [351, 119] on div at bounding box center [261, 102] width 523 height 327
click at [110, 35] on icon "button" at bounding box center [112, 35] width 5 height 9
drag, startPoint x: 52, startPoint y: 85, endPoint x: 54, endPoint y: 104, distance: 19.6
click at [54, 104] on div at bounding box center [261, 102] width 523 height 327
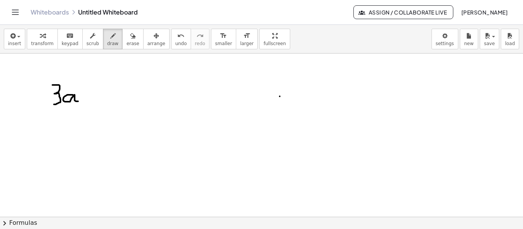
drag, startPoint x: 73, startPoint y: 95, endPoint x: 78, endPoint y: 101, distance: 7.4
click at [78, 101] on div at bounding box center [261, 102] width 523 height 327
drag, startPoint x: 79, startPoint y: 88, endPoint x: 84, endPoint y: 90, distance: 5.0
click at [84, 90] on div at bounding box center [261, 102] width 523 height 327
drag, startPoint x: 84, startPoint y: 86, endPoint x: 80, endPoint y: 91, distance: 6.0
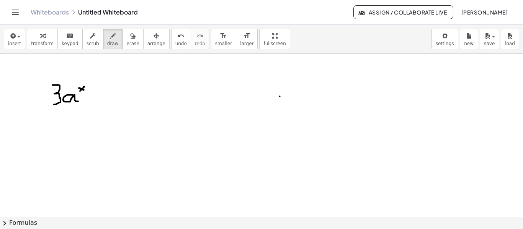
click at [80, 91] on div at bounding box center [261, 102] width 523 height 327
drag, startPoint x: 90, startPoint y: 99, endPoint x: 98, endPoint y: 100, distance: 8.5
click at [98, 100] on div at bounding box center [261, 102] width 523 height 327
drag, startPoint x: 106, startPoint y: 91, endPoint x: 114, endPoint y: 96, distance: 9.8
click at [110, 102] on div at bounding box center [261, 102] width 523 height 327
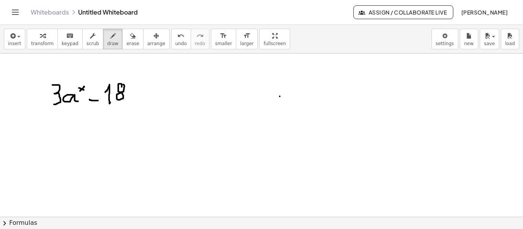
click at [122, 84] on div at bounding box center [261, 102] width 523 height 327
drag, startPoint x: 137, startPoint y: 96, endPoint x: 141, endPoint y: 96, distance: 4.2
click at [139, 98] on div at bounding box center [261, 102] width 523 height 327
drag, startPoint x: 140, startPoint y: 87, endPoint x: 144, endPoint y: 88, distance: 4.1
click at [144, 88] on div at bounding box center [261, 102] width 523 height 327
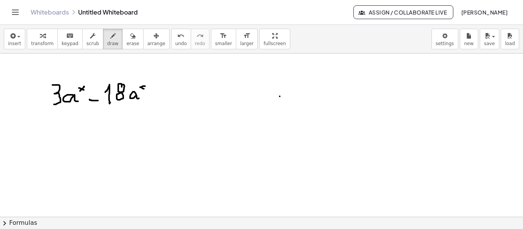
drag, startPoint x: 145, startPoint y: 86, endPoint x: 137, endPoint y: 90, distance: 9.2
click at [137, 90] on div at bounding box center [261, 102] width 523 height 327
drag, startPoint x: 155, startPoint y: 92, endPoint x: 167, endPoint y: 92, distance: 12.2
click at [167, 92] on div at bounding box center [261, 102] width 523 height 327
drag, startPoint x: 155, startPoint y: 97, endPoint x: 168, endPoint y: 97, distance: 12.2
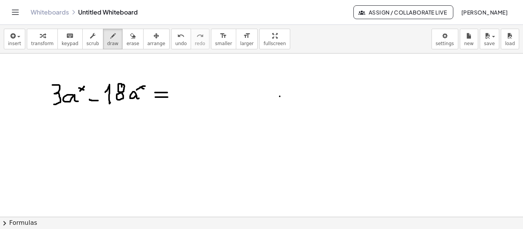
click at [168, 97] on div at bounding box center [261, 102] width 523 height 327
drag, startPoint x: 175, startPoint y: 95, endPoint x: 183, endPoint y: 96, distance: 8.1
click at [183, 96] on div at bounding box center [261, 102] width 523 height 327
drag, startPoint x: 186, startPoint y: 86, endPoint x: 193, endPoint y: 98, distance: 13.9
click at [193, 98] on div at bounding box center [261, 102] width 523 height 327
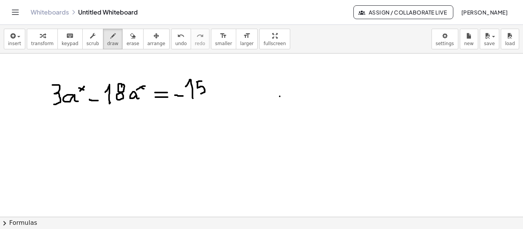
drag, startPoint x: 202, startPoint y: 81, endPoint x: 201, endPoint y: 93, distance: 12.7
click at [201, 93] on div at bounding box center [261, 102] width 523 height 327
drag, startPoint x: 219, startPoint y: 88, endPoint x: 222, endPoint y: 93, distance: 6.0
click at [222, 93] on div at bounding box center [261, 102] width 523 height 327
drag, startPoint x: 223, startPoint y: 83, endPoint x: 227, endPoint y: 85, distance: 4.8
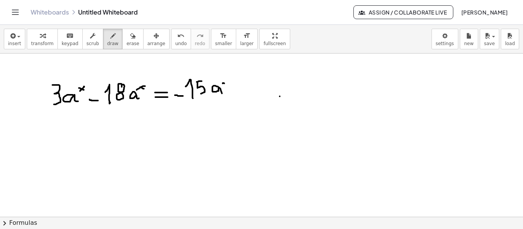
click at [227, 85] on div at bounding box center [261, 102] width 523 height 327
drag, startPoint x: 228, startPoint y: 82, endPoint x: 223, endPoint y: 86, distance: 6.1
click at [223, 85] on div at bounding box center [261, 102] width 523 height 327
click at [128, 38] on button "erase" at bounding box center [132, 39] width 21 height 21
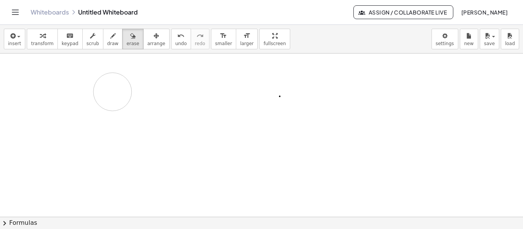
drag, startPoint x: 228, startPoint y: 85, endPoint x: 119, endPoint y: 59, distance: 112.1
click at [117, 92] on div at bounding box center [261, 102] width 523 height 327
click at [122, 47] on button "erase" at bounding box center [132, 39] width 21 height 21
click at [21, 46] on button "insert" at bounding box center [14, 39] width 21 height 21
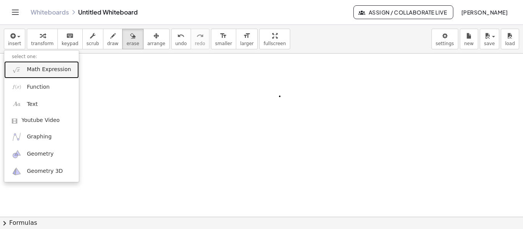
click at [30, 71] on span "Math Expression" at bounding box center [49, 70] width 44 height 8
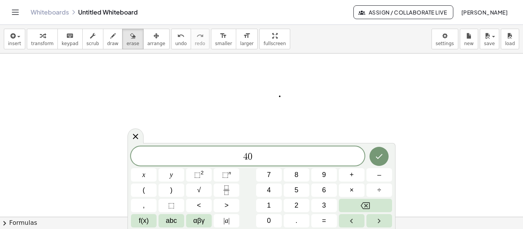
click at [143, 168] on div "4 0 ​ x y ⬚ 2 ⬚ n 7 8 9 + – ( ) √ 4 5 6 × ÷ , ⬚ < > 1 2 3 f(x) abc αβγ | a | 0 …" at bounding box center [261, 187] width 261 height 81
click at [141, 176] on button "x" at bounding box center [144, 174] width 26 height 13
click at [199, 172] on span "⬚" at bounding box center [197, 175] width 7 height 8
click at [256, 151] on span "2" at bounding box center [254, 153] width 4 height 8
click at [257, 153] on span "4 0 x 3 ​" at bounding box center [247, 155] width 233 height 14
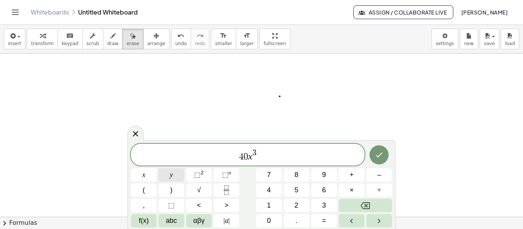
click at [180, 173] on button "y" at bounding box center [171, 174] width 26 height 13
click at [208, 170] on button "⬚ 2" at bounding box center [199, 174] width 26 height 13
click at [262, 154] on span "4 0 x 3 y 4 ​" at bounding box center [247, 155] width 233 height 14
click at [195, 176] on span "⬚" at bounding box center [197, 175] width 7 height 8
click at [202, 177] on span "⬚ 2" at bounding box center [199, 175] width 10 height 10
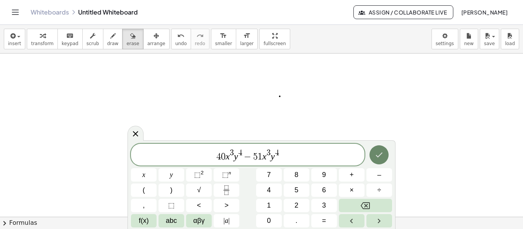
click at [375, 157] on icon "Done" at bounding box center [378, 154] width 9 height 9
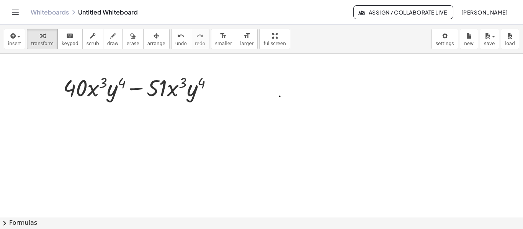
click at [375, 157] on div at bounding box center [261, 102] width 523 height 327
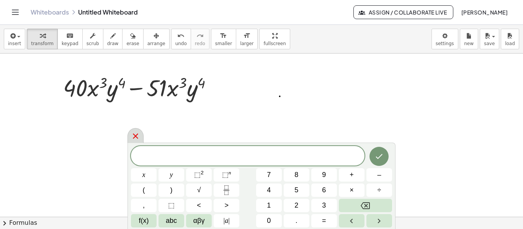
click at [134, 133] on icon at bounding box center [135, 136] width 9 height 9
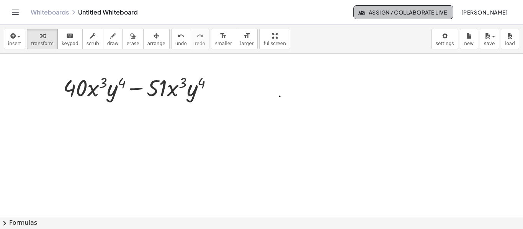
click at [360, 10] on span "Assign / Collaborate Live" at bounding box center [403, 12] width 87 height 7
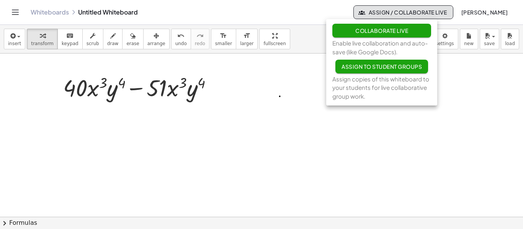
click at [399, 13] on span "Assign / Collaborate Live" at bounding box center [403, 12] width 87 height 7
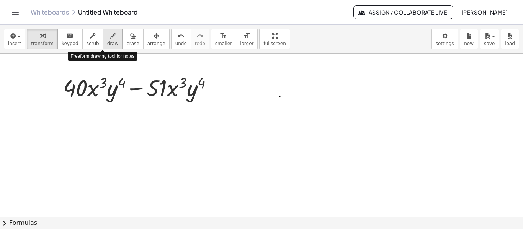
click at [107, 39] on div "button" at bounding box center [112, 35] width 11 height 9
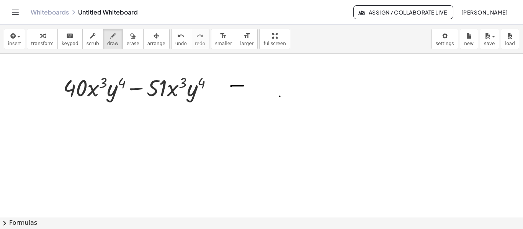
drag, startPoint x: 231, startPoint y: 86, endPoint x: 243, endPoint y: 85, distance: 12.3
click at [243, 85] on div at bounding box center [261, 102] width 523 height 327
drag, startPoint x: 233, startPoint y: 92, endPoint x: 245, endPoint y: 91, distance: 11.9
click at [245, 91] on div at bounding box center [261, 102] width 523 height 327
drag, startPoint x: 253, startPoint y: 87, endPoint x: 260, endPoint y: 88, distance: 6.9
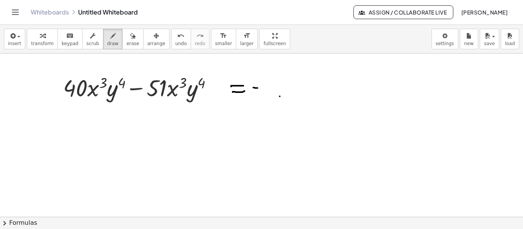
click at [260, 88] on div at bounding box center [261, 102] width 523 height 327
drag, startPoint x: 266, startPoint y: 82, endPoint x: 274, endPoint y: 97, distance: 16.6
click at [274, 98] on div at bounding box center [261, 102] width 523 height 327
drag, startPoint x: 277, startPoint y: 75, endPoint x: 287, endPoint y: 94, distance: 20.9
click at [283, 99] on div at bounding box center [261, 102] width 523 height 327
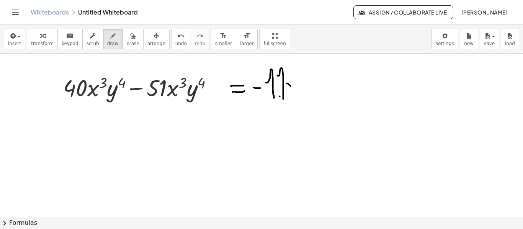
drag, startPoint x: 290, startPoint y: 85, endPoint x: 295, endPoint y: 89, distance: 6.6
click at [295, 89] on div at bounding box center [261, 102] width 523 height 327
drag, startPoint x: 295, startPoint y: 83, endPoint x: 289, endPoint y: 95, distance: 12.7
click at [289, 95] on div at bounding box center [261, 102] width 523 height 327
drag, startPoint x: 296, startPoint y: 86, endPoint x: 306, endPoint y: 94, distance: 12.3
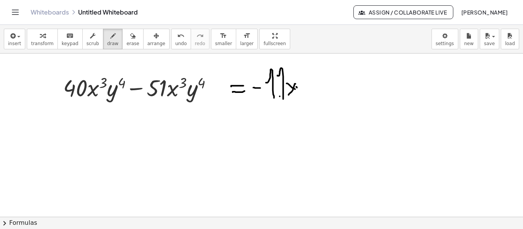
click at [306, 94] on div at bounding box center [261, 102] width 523 height 327
drag, startPoint x: 306, startPoint y: 86, endPoint x: 296, endPoint y: 111, distance: 26.4
click at [296, 111] on div at bounding box center [261, 102] width 523 height 327
drag, startPoint x: 304, startPoint y: 75, endPoint x: 310, endPoint y: 83, distance: 10.1
click at [310, 83] on div at bounding box center [261, 102] width 523 height 327
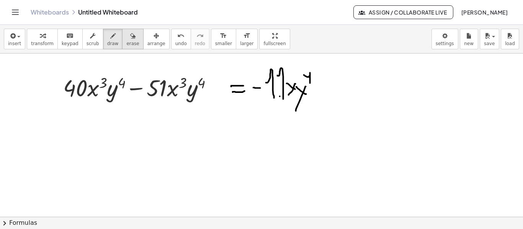
click at [122, 38] on button "erase" at bounding box center [132, 39] width 21 height 21
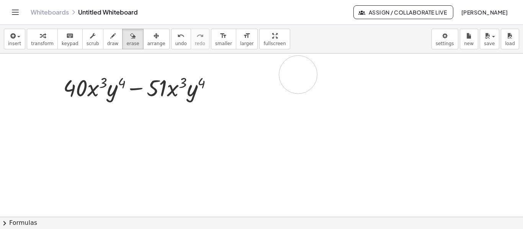
drag, startPoint x: 321, startPoint y: 84, endPoint x: 267, endPoint y: 67, distance: 56.2
click at [289, 72] on div at bounding box center [261, 102] width 523 height 327
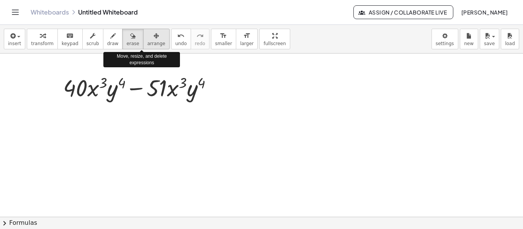
click at [147, 41] on span "arrange" at bounding box center [156, 43] width 18 height 5
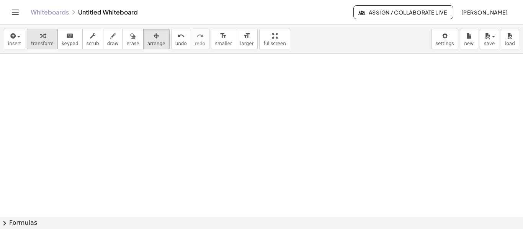
click at [27, 42] on button "transform" at bounding box center [42, 39] width 31 height 21
click at [14, 42] on span "insert" at bounding box center [14, 43] width 13 height 5
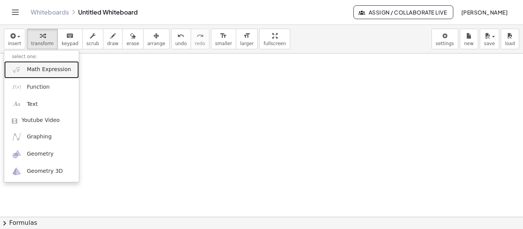
click at [28, 71] on span "Math Expression" at bounding box center [49, 70] width 44 height 8
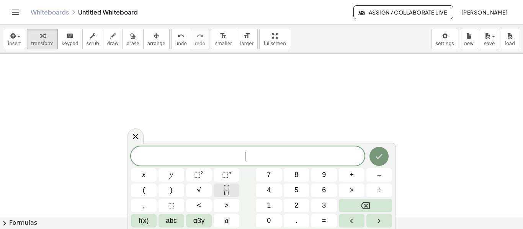
click at [228, 185] on button "Fraction" at bounding box center [227, 190] width 26 height 13
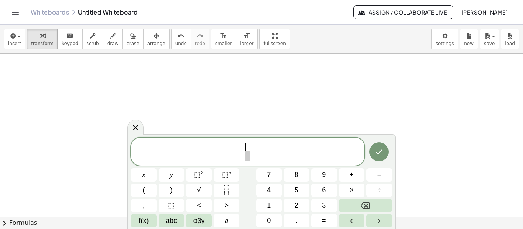
click at [240, 152] on span "​ ​" at bounding box center [247, 152] width 233 height 20
click at [198, 172] on span "⬚" at bounding box center [197, 175] width 7 height 8
click at [255, 145] on span "​ ​" at bounding box center [258, 152] width 9 height 19
click at [255, 150] on span "​ ​" at bounding box center [258, 152] width 9 height 19
click at [258, 148] on span "​" at bounding box center [258, 147] width 5 height 8
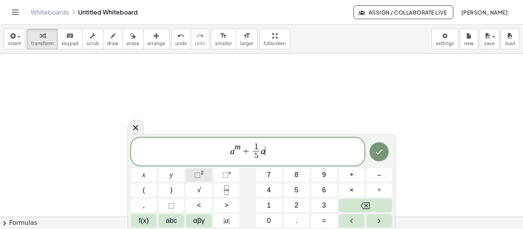
click at [191, 173] on button "⬚ 2" at bounding box center [199, 174] width 26 height 13
click at [227, 153] on span "a m + 1 5 ​ a m ​" at bounding box center [247, 152] width 233 height 20
click at [382, 148] on icon "Done" at bounding box center [378, 151] width 9 height 9
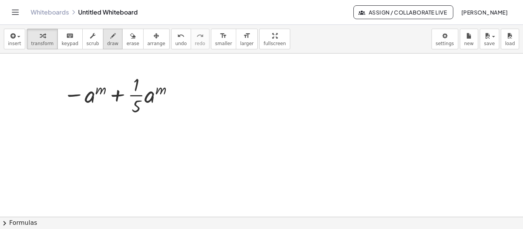
click at [107, 36] on div "button" at bounding box center [112, 35] width 11 height 9
drag, startPoint x: 200, startPoint y: 91, endPoint x: 215, endPoint y: 91, distance: 14.9
click at [215, 91] on div at bounding box center [261, 102] width 523 height 327
drag, startPoint x: 199, startPoint y: 96, endPoint x: 220, endPoint y: 98, distance: 20.7
click at [220, 98] on div at bounding box center [261, 102] width 523 height 327
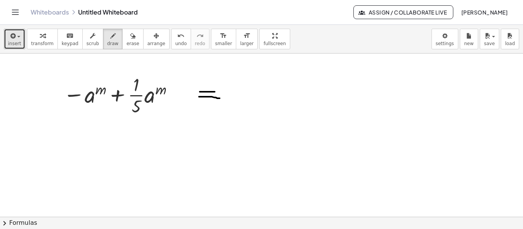
click at [7, 36] on button "insert" at bounding box center [14, 39] width 21 height 21
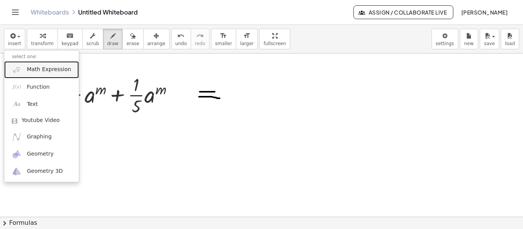
click at [35, 73] on span "Math Expression" at bounding box center [49, 70] width 44 height 8
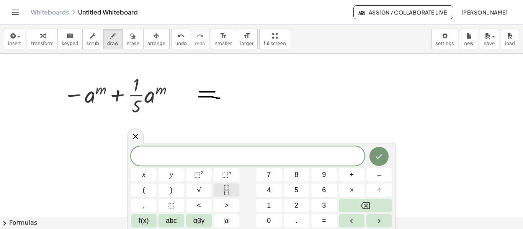
click at [233, 188] on button "Fraction" at bounding box center [227, 190] width 26 height 13
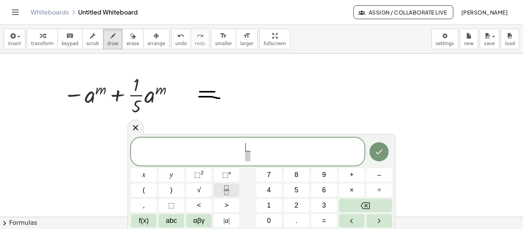
click at [233, 188] on button "Fraction" at bounding box center [227, 190] width 26 height 13
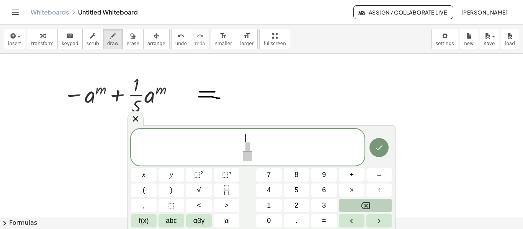
click at [357, 207] on button "Backspace" at bounding box center [365, 205] width 53 height 13
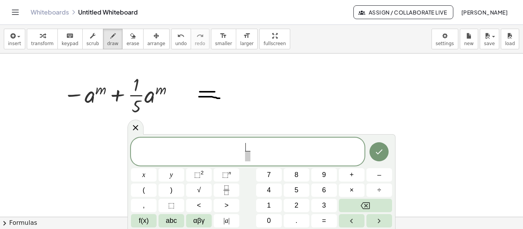
click at [255, 154] on span "​ ​" at bounding box center [247, 152] width 233 height 20
click at [230, 189] on icon "Fraction" at bounding box center [227, 191] width 10 height 10
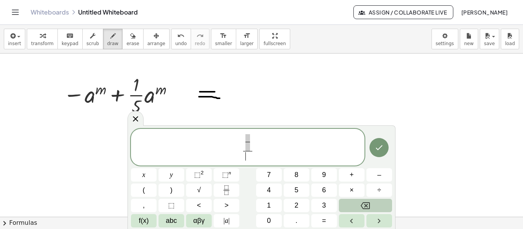
click at [362, 202] on icon "Backspace" at bounding box center [364, 205] width 9 height 9
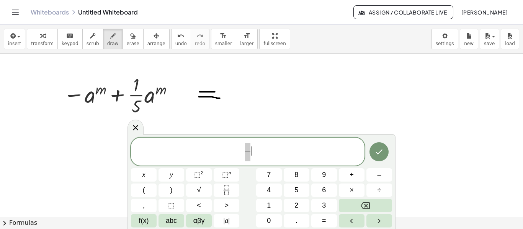
click at [244, 152] on span "​" at bounding box center [247, 152] width 9 height 19
click at [192, 176] on button "⬚ 2" at bounding box center [199, 174] width 26 height 13
click at [173, 174] on button "y" at bounding box center [171, 174] width 26 height 13
click at [355, 178] on button "+" at bounding box center [352, 174] width 26 height 13
click at [233, 195] on button "Fraction" at bounding box center [227, 190] width 26 height 13
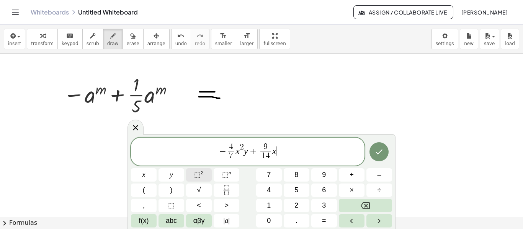
click at [206, 174] on button "⬚ 2" at bounding box center [199, 174] width 26 height 13
click at [167, 176] on button "y" at bounding box center [171, 174] width 26 height 13
click at [334, 222] on button "=" at bounding box center [324, 220] width 26 height 13
click at [378, 148] on icon "Done" at bounding box center [378, 151] width 9 height 9
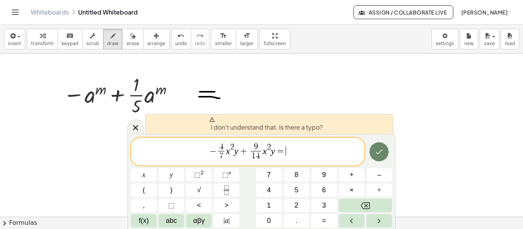
click at [378, 148] on icon "Done" at bounding box center [378, 151] width 9 height 9
click at [377, 148] on icon "Done" at bounding box center [378, 151] width 9 height 9
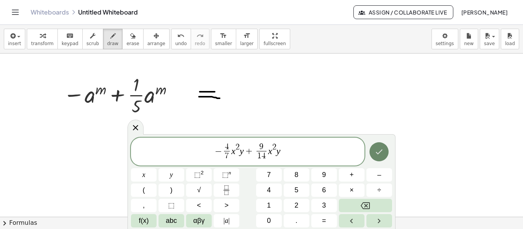
click at [374, 154] on button "Done" at bounding box center [378, 151] width 19 height 19
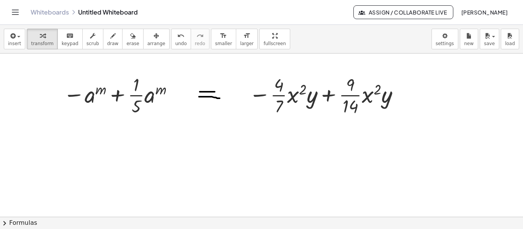
click at [374, 154] on div at bounding box center [261, 102] width 523 height 327
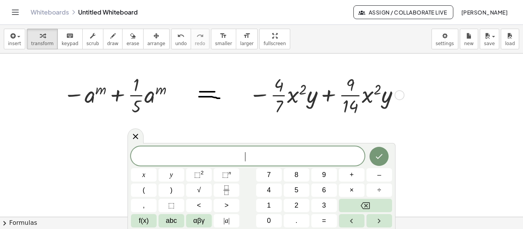
click at [350, 90] on div at bounding box center [325, 94] width 160 height 45
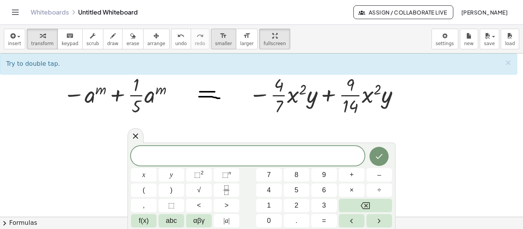
drag, startPoint x: 244, startPoint y: 35, endPoint x: 212, endPoint y: 44, distance: 32.8
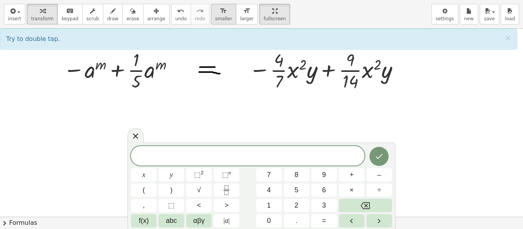
click at [212, 44] on div "insert select one: Math Expression Function Text Youtube Video Graphing Geometr…" at bounding box center [261, 114] width 523 height 229
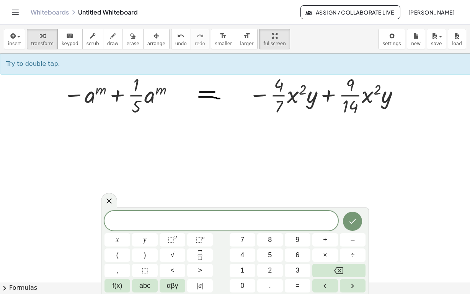
click at [268, 15] on div "Graspable Math Activities Get Started Activity Bank Assigned Work Classes White…" at bounding box center [235, 147] width 470 height 294
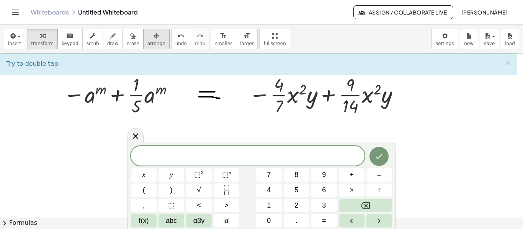
click at [149, 42] on span "arrange" at bounding box center [156, 43] width 18 height 5
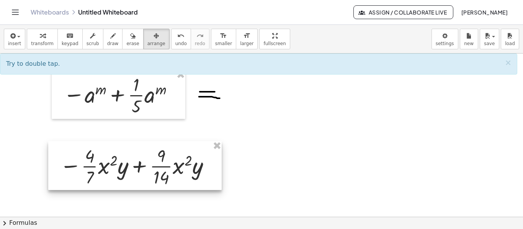
drag, startPoint x: 355, startPoint y: 88, endPoint x: 166, endPoint y: 159, distance: 202.0
click at [166, 159] on div at bounding box center [134, 165] width 173 height 49
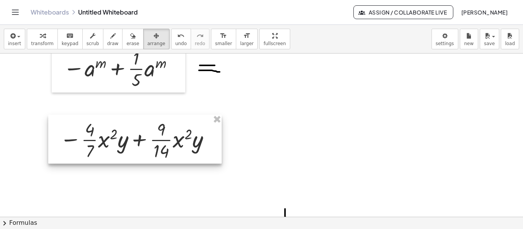
scroll to position [153, 0]
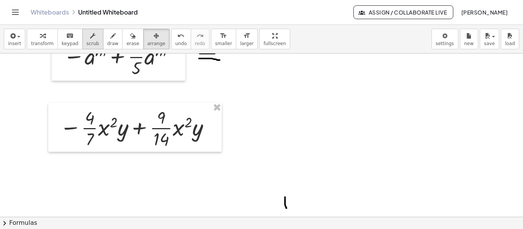
click at [86, 38] on div "button" at bounding box center [92, 35] width 13 height 9
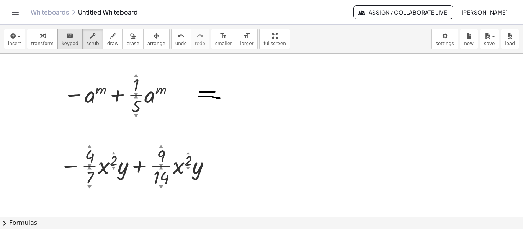
click at [67, 37] on icon "keyboard" at bounding box center [69, 35] width 7 height 9
click at [49, 37] on button "transform" at bounding box center [42, 39] width 31 height 21
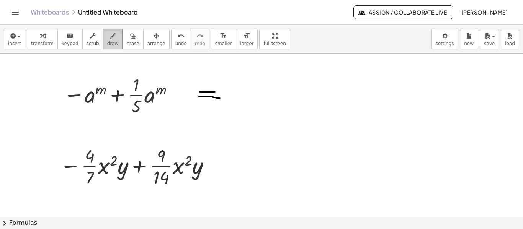
click at [109, 38] on button "draw" at bounding box center [113, 39] width 20 height 21
drag, startPoint x: 213, startPoint y: 162, endPoint x: 225, endPoint y: 163, distance: 11.9
click at [225, 163] on div at bounding box center [261, 102] width 523 height 327
drag, startPoint x: 214, startPoint y: 169, endPoint x: 226, endPoint y: 170, distance: 12.3
click at [226, 170] on div at bounding box center [261, 102] width 523 height 327
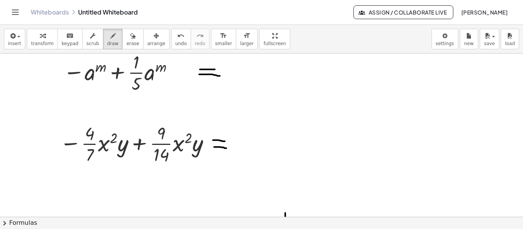
scroll to position [126, 0]
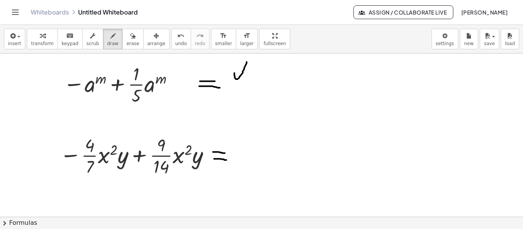
drag, startPoint x: 234, startPoint y: 72, endPoint x: 246, endPoint y: 61, distance: 16.5
click at [246, 61] on div at bounding box center [261, 174] width 523 height 492
drag, startPoint x: 80, startPoint y: 93, endPoint x: 99, endPoint y: 93, distance: 18.8
click at [99, 93] on div at bounding box center [261, 174] width 523 height 492
drag, startPoint x: 86, startPoint y: 102, endPoint x: 94, endPoint y: 108, distance: 9.3
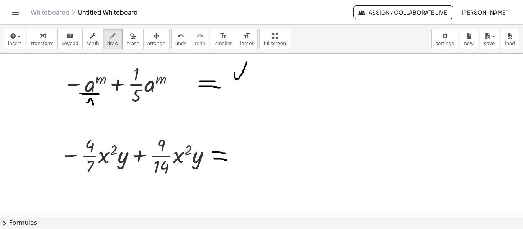
click at [94, 108] on div at bounding box center [261, 174] width 523 height 492
drag, startPoint x: 233, startPoint y: 88, endPoint x: 316, endPoint y: 87, distance: 83.4
click at [316, 87] on div at bounding box center [261, 174] width 523 height 492
drag, startPoint x: 283, startPoint y: 97, endPoint x: 278, endPoint y: 110, distance: 13.7
click at [278, 110] on div at bounding box center [261, 174] width 523 height 492
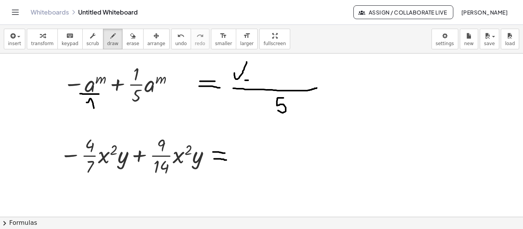
click at [245, 80] on div at bounding box center [261, 174] width 523 height 492
drag, startPoint x: 259, startPoint y: 71, endPoint x: 253, endPoint y: 83, distance: 13.0
click at [253, 83] on div at bounding box center [261, 174] width 523 height 492
click at [127, 85] on div at bounding box center [261, 174] width 523 height 492
drag, startPoint x: 268, startPoint y: 72, endPoint x: 267, endPoint y: 82, distance: 10.0
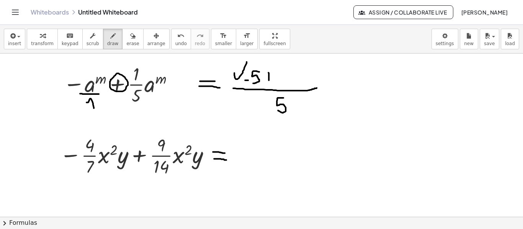
click at [267, 82] on div at bounding box center [261, 174] width 523 height 492
drag, startPoint x: 264, startPoint y: 77, endPoint x: 274, endPoint y: 77, distance: 9.2
click at [274, 77] on div at bounding box center [261, 174] width 523 height 492
drag, startPoint x: 263, startPoint y: 106, endPoint x: 137, endPoint y: 110, distance: 126.3
click at [137, 110] on div at bounding box center [261, 174] width 523 height 492
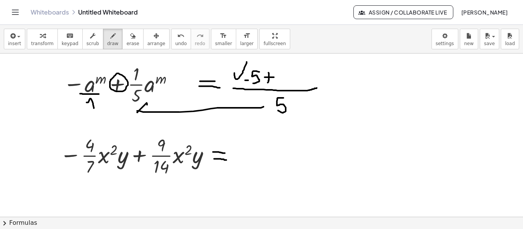
drag, startPoint x: 137, startPoint y: 112, endPoint x: 146, endPoint y: 106, distance: 10.5
click at [147, 104] on div at bounding box center [261, 174] width 523 height 492
drag, startPoint x: 129, startPoint y: 96, endPoint x: 132, endPoint y: 80, distance: 17.0
click at [132, 80] on div at bounding box center [261, 174] width 523 height 492
drag, startPoint x: 281, startPoint y: 76, endPoint x: 286, endPoint y: 84, distance: 9.6
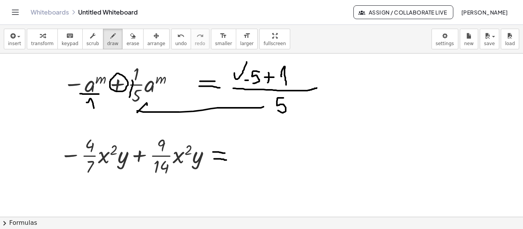
click at [286, 84] on div at bounding box center [261, 174] width 523 height 492
drag, startPoint x: 324, startPoint y: 80, endPoint x: 336, endPoint y: 79, distance: 11.9
click at [336, 79] on div at bounding box center [261, 174] width 523 height 492
drag, startPoint x: 326, startPoint y: 83, endPoint x: 338, endPoint y: 83, distance: 11.5
click at [338, 83] on div at bounding box center [261, 174] width 523 height 492
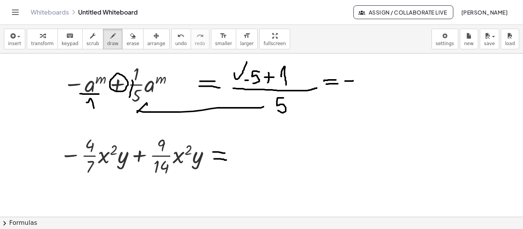
drag, startPoint x: 345, startPoint y: 80, endPoint x: 353, endPoint y: 80, distance: 8.0
click at [353, 80] on div at bounding box center [261, 174] width 523 height 492
drag, startPoint x: 362, startPoint y: 68, endPoint x: 371, endPoint y: 78, distance: 14.4
click at [371, 78] on div at bounding box center [261, 174] width 523 height 492
drag, startPoint x: 360, startPoint y: 82, endPoint x: 378, endPoint y: 83, distance: 18.0
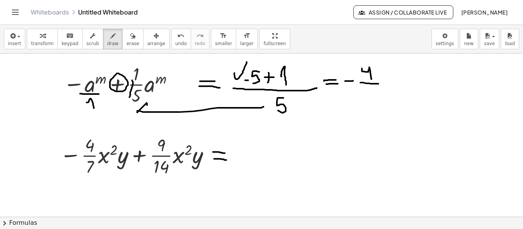
click at [378, 83] on div at bounding box center [261, 174] width 523 height 492
drag, startPoint x: 369, startPoint y: 87, endPoint x: 365, endPoint y: 100, distance: 13.8
click at [364, 100] on div at bounding box center [261, 174] width 523 height 492
click at [399, 79] on div at bounding box center [261, 174] width 523 height 492
drag, startPoint x: 395, startPoint y: 67, endPoint x: 401, endPoint y: 67, distance: 6.6
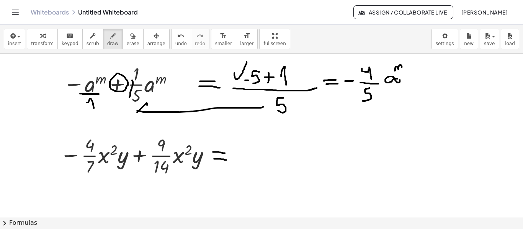
click at [401, 67] on div at bounding box center [261, 174] width 523 height 492
drag, startPoint x: 407, startPoint y: 86, endPoint x: 364, endPoint y: 112, distance: 50.1
click at [365, 114] on div at bounding box center [261, 174] width 523 height 492
click at [126, 42] on span "erase" at bounding box center [132, 43] width 13 height 5
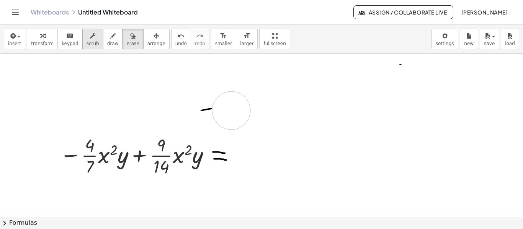
drag, startPoint x: 91, startPoint y: 85, endPoint x: 84, endPoint y: 38, distance: 47.1
click at [176, 115] on div at bounding box center [261, 174] width 523 height 492
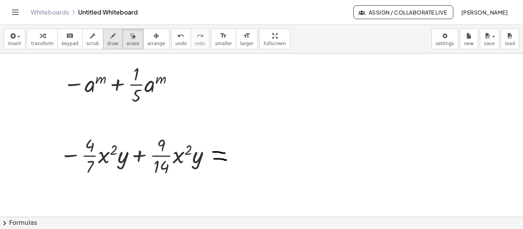
click at [103, 40] on button "draw" at bounding box center [113, 39] width 20 height 21
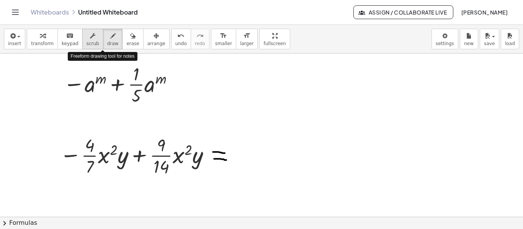
click at [90, 42] on button "scrub" at bounding box center [92, 39] width 21 height 21
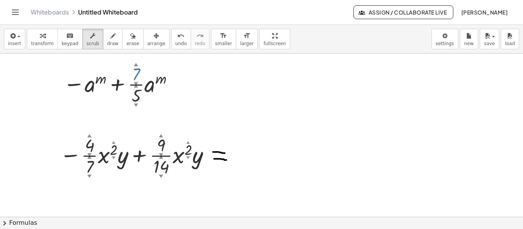
drag, startPoint x: 137, startPoint y: 78, endPoint x: 140, endPoint y: 57, distance: 21.0
click at [140, 57] on div "− a m + · · 7 ▲ ▼ · 5 ▲ ▼ · a m − · · 4 ▲ ▼ · 7 ▲ ▼ · x 2 ▲ ▼ · y + · · 9 ▲ ▼ ·…" at bounding box center [261, 174] width 523 height 492
drag, startPoint x: 138, startPoint y: 93, endPoint x: 139, endPoint y: 79, distance: 13.8
click at [139, 79] on div at bounding box center [119, 83] width 120 height 45
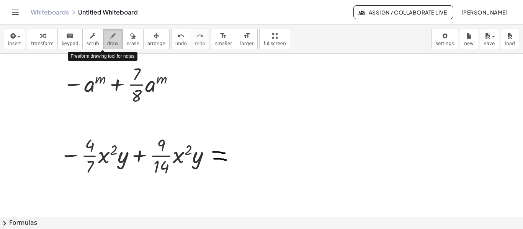
click at [110, 36] on icon "button" at bounding box center [112, 35] width 5 height 9
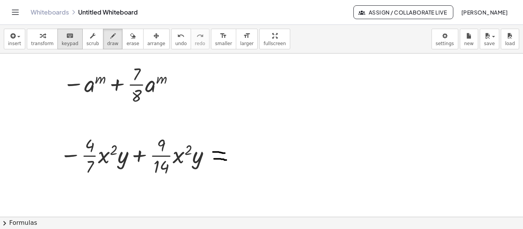
click at [70, 35] on div "keyboard" at bounding box center [70, 35] width 17 height 9
drag, startPoint x: 105, startPoint y: 71, endPoint x: 130, endPoint y: 80, distance: 27.0
click at [124, 79] on div at bounding box center [119, 83] width 121 height 45
click at [117, 85] on div "− a m + · · 7 · 8 · a m" at bounding box center [117, 85] width 0 height 0
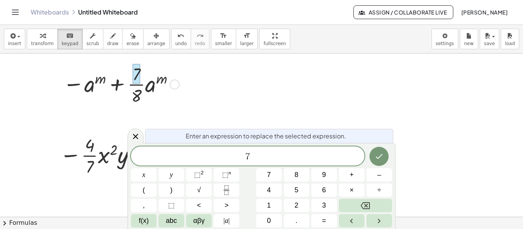
click at [141, 84] on div at bounding box center [119, 83] width 121 height 45
click at [139, 91] on div at bounding box center [119, 83] width 121 height 45
click at [137, 94] on div at bounding box center [119, 83] width 121 height 45
click at [152, 85] on div at bounding box center [119, 83] width 121 height 45
drag, startPoint x: 123, startPoint y: 70, endPoint x: 119, endPoint y: 69, distance: 4.0
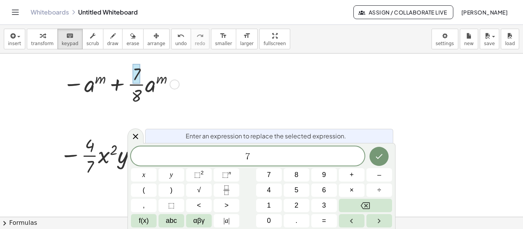
click at [122, 70] on div at bounding box center [119, 83] width 121 height 45
click at [119, 69] on div at bounding box center [119, 83] width 121 height 45
click at [68, 45] on span "keypad" at bounding box center [70, 43] width 17 height 5
click at [67, 44] on span "keypad" at bounding box center [70, 43] width 17 height 5
click at [138, 74] on div at bounding box center [136, 74] width 8 height 20
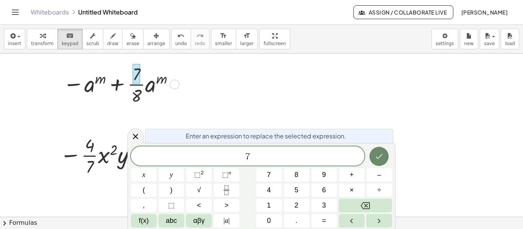
click at [373, 162] on button "Done" at bounding box center [378, 156] width 19 height 19
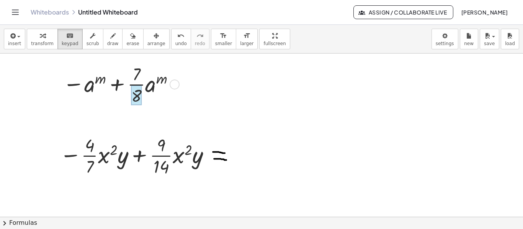
click at [139, 98] on div at bounding box center [136, 95] width 10 height 20
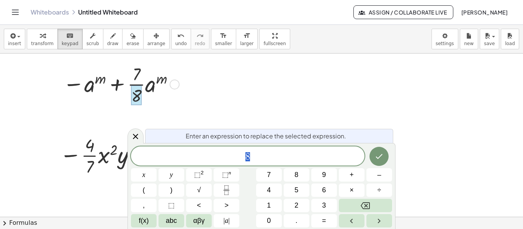
click at [148, 88] on div at bounding box center [119, 83] width 121 height 45
click at [382, 159] on icon "Done" at bounding box center [378, 156] width 9 height 9
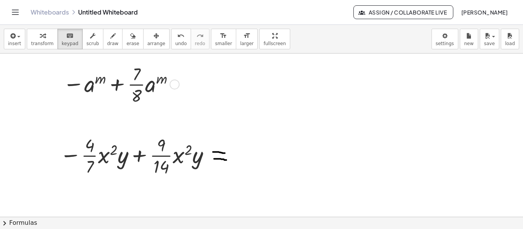
click at [118, 82] on div at bounding box center [119, 83] width 121 height 45
click at [95, 85] on div at bounding box center [84, 85] width 43 height 26
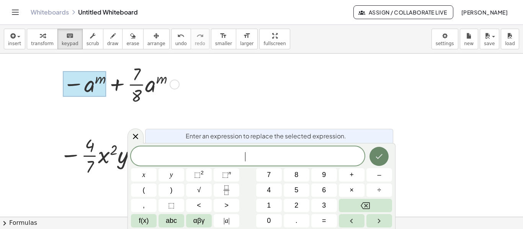
click at [379, 150] on button "Done" at bounding box center [378, 156] width 19 height 19
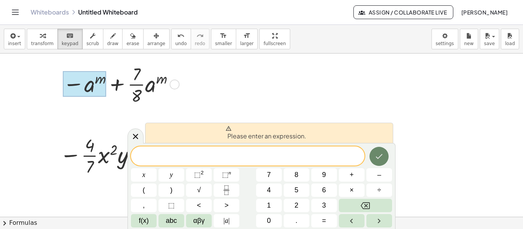
click at [380, 154] on icon "Done" at bounding box center [378, 156] width 9 height 9
drag, startPoint x: 158, startPoint y: 98, endPoint x: 123, endPoint y: 90, distance: 35.8
click at [155, 98] on div at bounding box center [119, 83] width 121 height 45
click at [88, 73] on div at bounding box center [84, 85] width 43 height 26
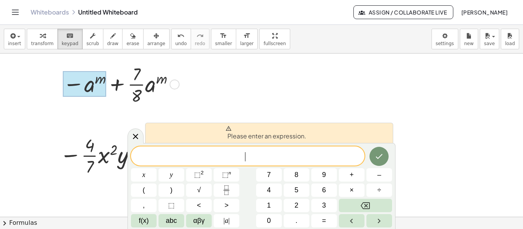
click at [344, 155] on span "​" at bounding box center [247, 157] width 233 height 11
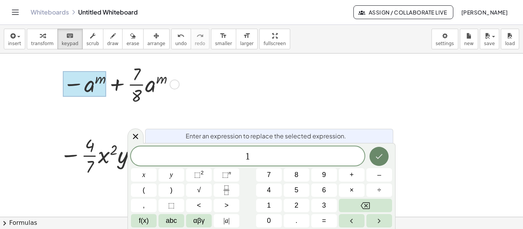
click at [382, 160] on icon "Done" at bounding box center [378, 156] width 9 height 9
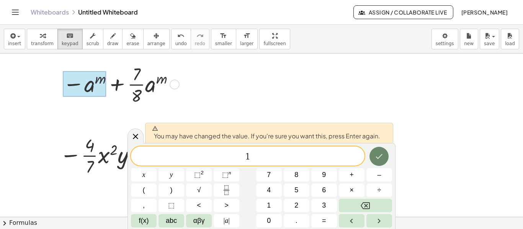
click at [378, 152] on icon "Done" at bounding box center [378, 156] width 9 height 9
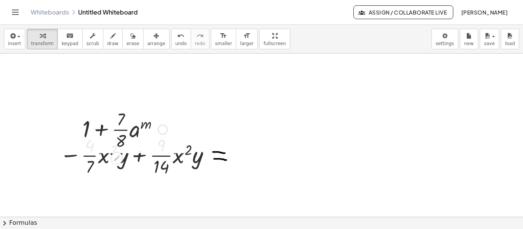
click at [378, 152] on div at bounding box center [261, 174] width 523 height 492
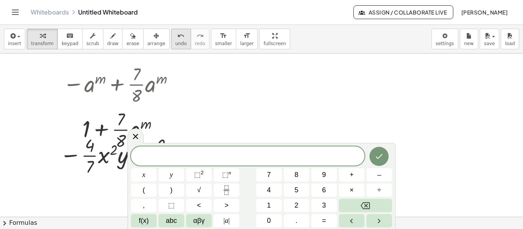
click at [171, 46] on button "undo undo" at bounding box center [181, 39] width 20 height 21
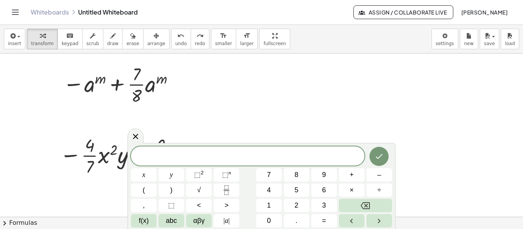
click at [238, 136] on div at bounding box center [261, 174] width 523 height 492
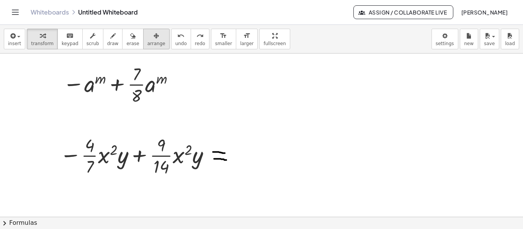
click at [147, 37] on div "button" at bounding box center [156, 35] width 18 height 9
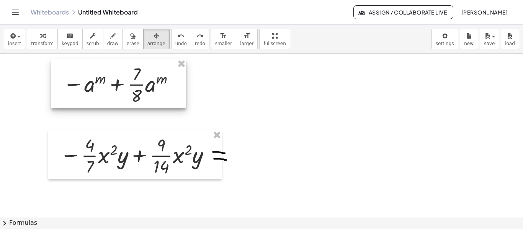
click at [182, 69] on div at bounding box center [118, 83] width 135 height 49
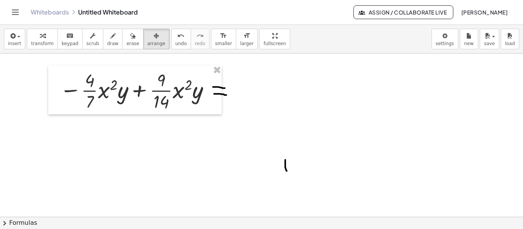
scroll to position [202, 0]
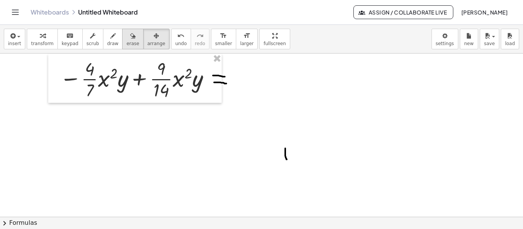
click at [126, 38] on div "button" at bounding box center [132, 35] width 13 height 9
drag, startPoint x: 305, startPoint y: 142, endPoint x: 225, endPoint y: 128, distance: 80.8
click at [281, 156] on div at bounding box center [261, 98] width 523 height 492
click at [17, 44] on span "insert" at bounding box center [14, 43] width 13 height 5
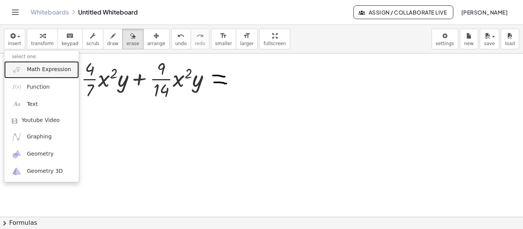
click at [23, 68] on link "Math Expression" at bounding box center [41, 69] width 75 height 17
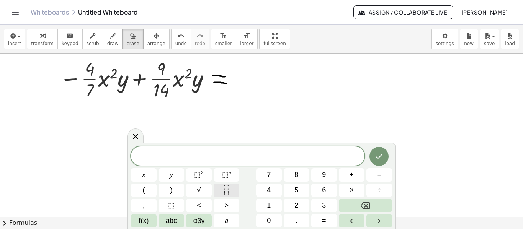
click at [225, 186] on icon "Fraction" at bounding box center [227, 191] width 10 height 10
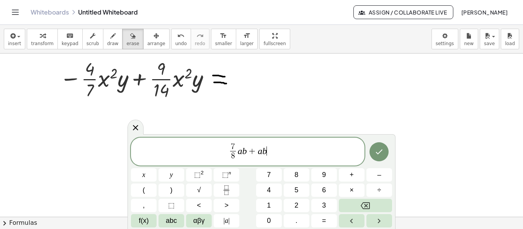
click at [241, 152] on var "a" at bounding box center [240, 151] width 5 height 10
click at [199, 171] on span "⬚" at bounding box center [197, 175] width 7 height 8
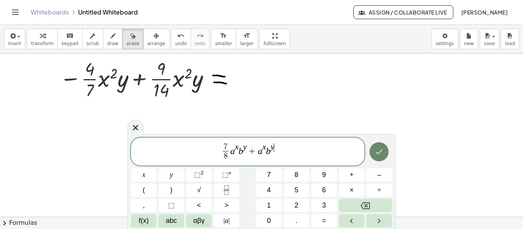
click at [374, 154] on button "Done" at bounding box center [378, 151] width 19 height 19
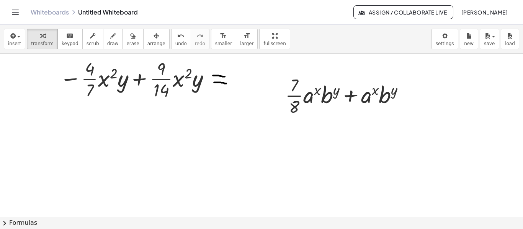
click at [374, 154] on div at bounding box center [261, 98] width 523 height 492
click at [153, 37] on icon "button" at bounding box center [155, 35] width 5 height 9
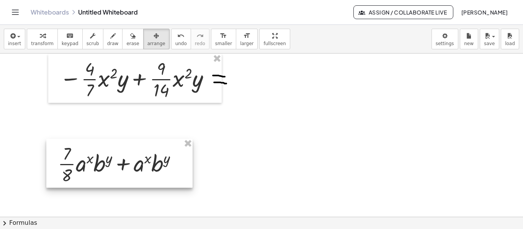
drag, startPoint x: 336, startPoint y: 87, endPoint x: 109, endPoint y: 156, distance: 237.4
click at [109, 156] on div at bounding box center [119, 163] width 146 height 49
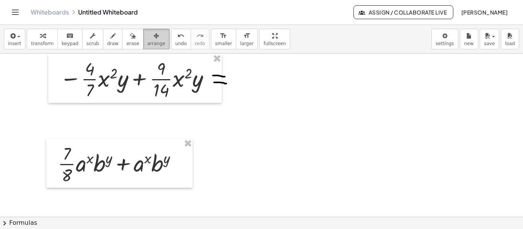
click at [147, 41] on span "arrange" at bounding box center [156, 43] width 18 height 5
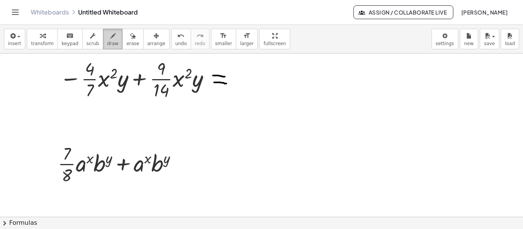
click at [107, 37] on div "button" at bounding box center [112, 35] width 11 height 9
drag, startPoint x: 184, startPoint y: 159, endPoint x: 199, endPoint y: 158, distance: 14.9
click at [199, 158] on div at bounding box center [261, 98] width 523 height 492
drag, startPoint x: 186, startPoint y: 165, endPoint x: 204, endPoint y: 166, distance: 18.4
click at [204, 166] on div at bounding box center [261, 98] width 523 height 492
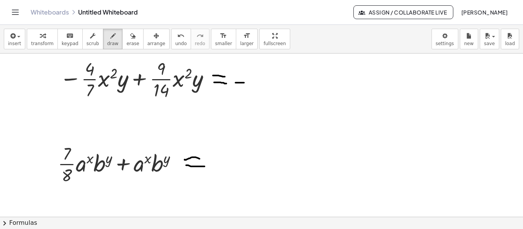
drag, startPoint x: 235, startPoint y: 82, endPoint x: 246, endPoint y: 82, distance: 10.3
click at [246, 82] on div at bounding box center [261, 98] width 523 height 492
drag, startPoint x: 271, startPoint y: 64, endPoint x: 275, endPoint y: 77, distance: 13.6
click at [275, 77] on div at bounding box center [261, 98] width 523 height 492
drag, startPoint x: 264, startPoint y: 82, endPoint x: 285, endPoint y: 82, distance: 21.8
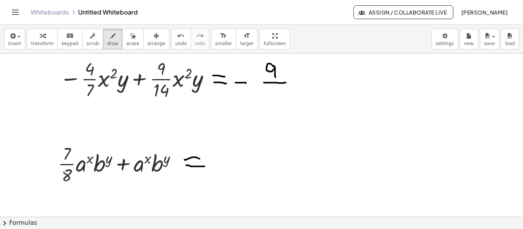
click at [285, 82] on div at bounding box center [261, 98] width 523 height 492
drag, startPoint x: 265, startPoint y: 92, endPoint x: 271, endPoint y: 96, distance: 7.7
click at [271, 96] on div at bounding box center [261, 98] width 523 height 492
drag, startPoint x: 274, startPoint y: 86, endPoint x: 285, endPoint y: 100, distance: 17.2
click at [285, 100] on div at bounding box center [261, 98] width 523 height 492
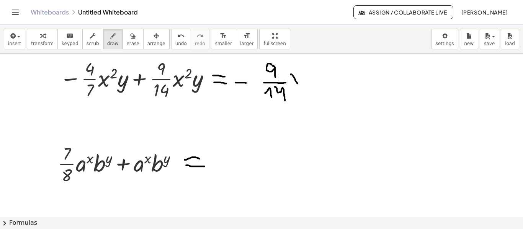
drag, startPoint x: 290, startPoint y: 74, endPoint x: 297, endPoint y: 83, distance: 11.2
click at [297, 83] on div at bounding box center [261, 98] width 523 height 492
drag, startPoint x: 298, startPoint y: 75, endPoint x: 285, endPoint y: 85, distance: 16.2
click at [285, 85] on div at bounding box center [261, 98] width 523 height 492
drag, startPoint x: 296, startPoint y: 66, endPoint x: 302, endPoint y: 73, distance: 9.0
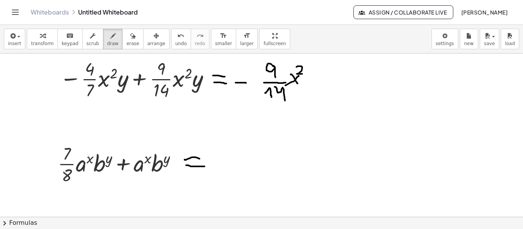
click at [302, 73] on div at bounding box center [261, 98] width 523 height 492
drag, startPoint x: 304, startPoint y: 77, endPoint x: 308, endPoint y: 84, distance: 8.6
click at [308, 84] on div at bounding box center [261, 98] width 523 height 492
drag, startPoint x: 312, startPoint y: 78, endPoint x: 307, endPoint y: 96, distance: 19.1
click at [308, 96] on div at bounding box center [261, 98] width 523 height 492
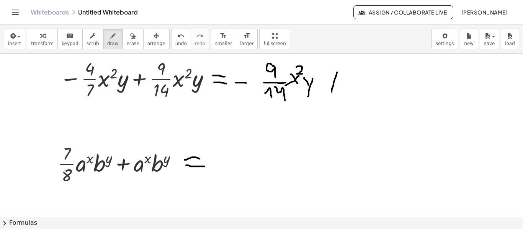
drag, startPoint x: 337, startPoint y: 72, endPoint x: 330, endPoint y: 95, distance: 24.2
click at [330, 95] on div at bounding box center [261, 98] width 523 height 492
drag, startPoint x: 327, startPoint y: 76, endPoint x: 344, endPoint y: 89, distance: 21.3
click at [344, 89] on div at bounding box center [261, 98] width 523 height 492
click at [356, 84] on div at bounding box center [261, 98] width 523 height 492
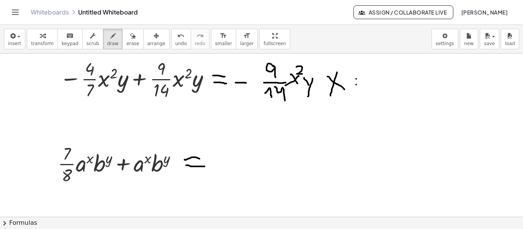
click at [356, 78] on div at bounding box center [261, 98] width 523 height 492
drag, startPoint x: 364, startPoint y: 86, endPoint x: 365, endPoint y: 76, distance: 10.0
click at [365, 76] on div at bounding box center [261, 98] width 523 height 492
click at [125, 40] on button "erase" at bounding box center [132, 39] width 21 height 21
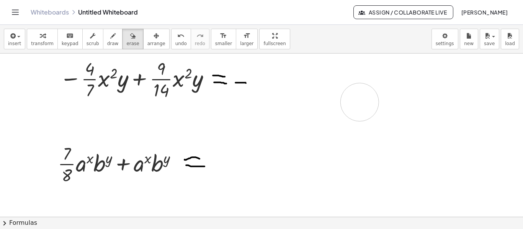
drag, startPoint x: 264, startPoint y: 76, endPoint x: 233, endPoint y: 94, distance: 35.6
click at [366, 84] on div at bounding box center [261, 98] width 523 height 492
drag, startPoint x: 233, startPoint y: 83, endPoint x: 246, endPoint y: 88, distance: 14.1
click at [246, 88] on div at bounding box center [261, 98] width 523 height 492
click at [107, 41] on span "draw" at bounding box center [112, 43] width 11 height 5
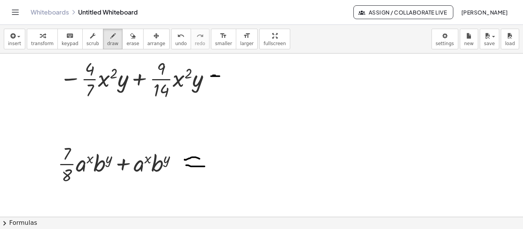
drag, startPoint x: 211, startPoint y: 75, endPoint x: 219, endPoint y: 75, distance: 8.4
click at [219, 75] on div at bounding box center [261, 98] width 523 height 492
drag, startPoint x: 210, startPoint y: 80, endPoint x: 221, endPoint y: 80, distance: 11.1
click at [221, 80] on div at bounding box center [261, 98] width 523 height 492
drag, startPoint x: 260, startPoint y: 72, endPoint x: 266, endPoint y: 79, distance: 8.7
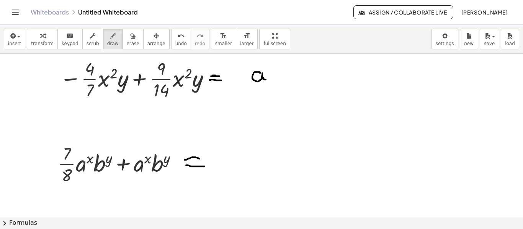
click at [266, 79] on div at bounding box center [261, 98] width 523 height 492
click at [130, 38] on icon "button" at bounding box center [132, 35] width 5 height 9
click at [263, 75] on div at bounding box center [261, 98] width 523 height 492
click at [103, 46] on button "draw" at bounding box center [113, 39] width 20 height 21
click at [86, 118] on div at bounding box center [261, 98] width 523 height 492
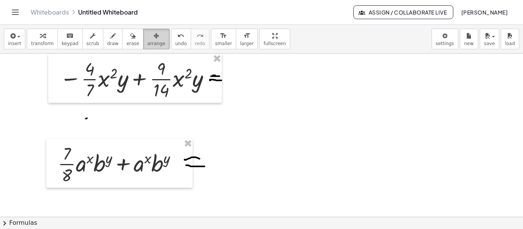
click at [148, 45] on span "arrange" at bounding box center [156, 43] width 18 height 5
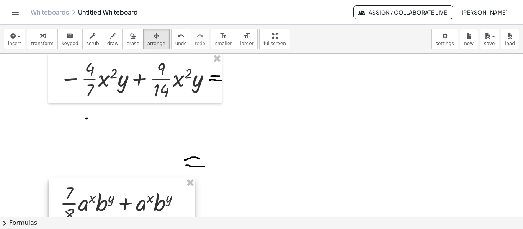
drag, startPoint x: 173, startPoint y: 155, endPoint x: 175, endPoint y: 194, distance: 39.5
click at [175, 194] on div at bounding box center [122, 202] width 146 height 49
click at [122, 29] on button "erase" at bounding box center [132, 39] width 21 height 21
click at [194, 166] on div at bounding box center [261, 98] width 523 height 492
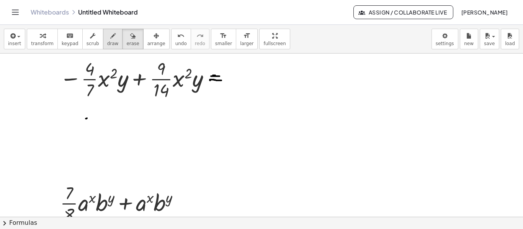
click at [107, 42] on span "draw" at bounding box center [112, 43] width 11 height 5
drag, startPoint x: 92, startPoint y: 124, endPoint x: 98, endPoint y: 129, distance: 7.9
click at [97, 130] on div at bounding box center [261, 98] width 523 height 492
drag, startPoint x: 99, startPoint y: 115, endPoint x: 101, endPoint y: 145, distance: 29.9
click at [102, 143] on div at bounding box center [261, 98] width 523 height 492
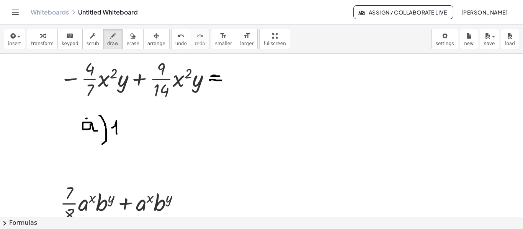
drag, startPoint x: 112, startPoint y: 127, endPoint x: 118, endPoint y: 137, distance: 11.7
click at [118, 137] on div at bounding box center [261, 98] width 523 height 492
drag, startPoint x: 121, startPoint y: 121, endPoint x: 131, endPoint y: 137, distance: 19.4
click at [131, 137] on div at bounding box center [261, 98] width 523 height 492
drag, startPoint x: 137, startPoint y: 127, endPoint x: 143, endPoint y: 134, distance: 9.5
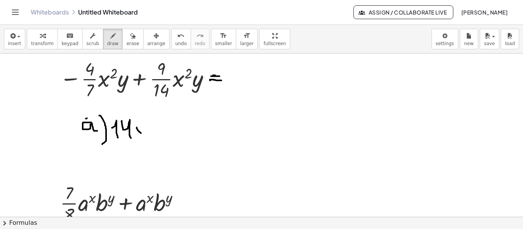
click at [143, 134] on div at bounding box center [261, 98] width 523 height 492
drag, startPoint x: 141, startPoint y: 128, endPoint x: 137, endPoint y: 136, distance: 9.4
click at [137, 136] on div at bounding box center [261, 98] width 523 height 492
drag, startPoint x: 140, startPoint y: 122, endPoint x: 144, endPoint y: 126, distance: 5.2
click at [144, 126] on div at bounding box center [261, 98] width 523 height 492
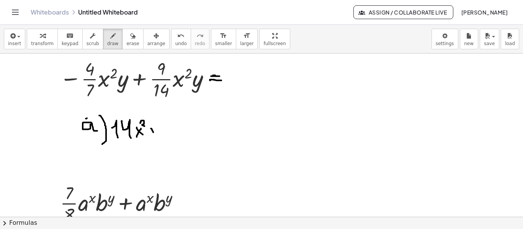
drag, startPoint x: 151, startPoint y: 128, endPoint x: 153, endPoint y: 132, distance: 4.5
click at [153, 132] on div at bounding box center [261, 98] width 523 height 492
drag, startPoint x: 158, startPoint y: 128, endPoint x: 152, endPoint y: 143, distance: 16.5
click at [152, 143] on div at bounding box center [261, 98] width 523 height 492
drag, startPoint x: 186, startPoint y: 119, endPoint x: 191, endPoint y: 135, distance: 17.1
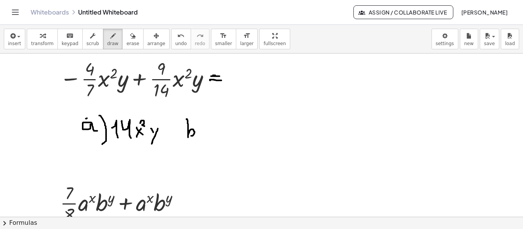
click at [191, 135] on div at bounding box center [261, 98] width 523 height 492
drag, startPoint x: 197, startPoint y: 116, endPoint x: 199, endPoint y: 143, distance: 27.2
click at [199, 143] on div at bounding box center [261, 98] width 523 height 492
drag, startPoint x: 209, startPoint y: 130, endPoint x: 220, endPoint y: 139, distance: 13.3
click at [220, 139] on div at bounding box center [261, 98] width 523 height 492
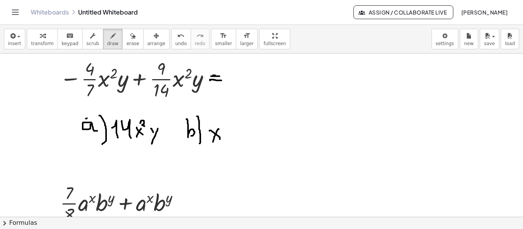
click at [212, 142] on div at bounding box center [261, 98] width 523 height 492
drag, startPoint x: 218, startPoint y: 120, endPoint x: 223, endPoint y: 125, distance: 7.0
click at [223, 125] on div at bounding box center [261, 98] width 523 height 492
drag, startPoint x: 225, startPoint y: 129, endPoint x: 232, endPoint y: 139, distance: 12.1
click at [232, 139] on div at bounding box center [261, 98] width 523 height 492
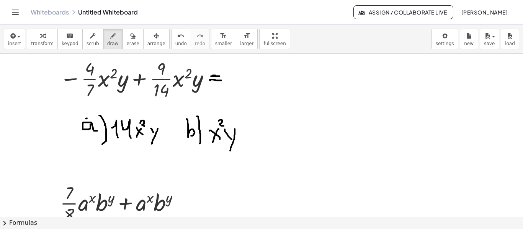
drag, startPoint x: 235, startPoint y: 128, endPoint x: 235, endPoint y: 144, distance: 15.7
click at [229, 150] on div at bounding box center [261, 98] width 523 height 492
drag, startPoint x: 269, startPoint y: 124, endPoint x: 267, endPoint y: 132, distance: 8.3
click at [267, 132] on div at bounding box center [261, 98] width 523 height 492
drag, startPoint x: 274, startPoint y: 116, endPoint x: 274, endPoint y: 142, distance: 26.4
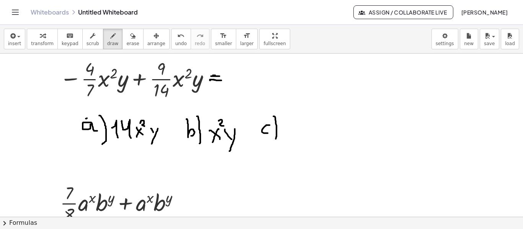
click at [274, 142] on div at bounding box center [261, 98] width 523 height 492
drag, startPoint x: 282, startPoint y: 137, endPoint x: 294, endPoint y: 118, distance: 22.4
click at [294, 118] on div at bounding box center [261, 98] width 523 height 492
click at [296, 138] on div at bounding box center [261, 98] width 523 height 492
drag, startPoint x: 309, startPoint y: 116, endPoint x: 305, endPoint y: 135, distance: 20.4
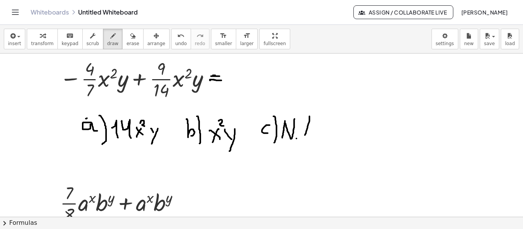
click at [305, 135] on div at bounding box center [261, 98] width 523 height 492
drag, startPoint x: 309, startPoint y: 118, endPoint x: 314, endPoint y: 133, distance: 15.9
click at [314, 133] on div at bounding box center [261, 98] width 523 height 492
click at [310, 129] on div at bounding box center [261, 98] width 523 height 492
click at [319, 135] on div at bounding box center [261, 98] width 523 height 492
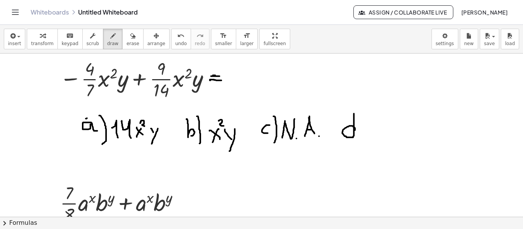
drag, startPoint x: 355, startPoint y: 129, endPoint x: 354, endPoint y: 112, distance: 17.3
click at [354, 112] on div at bounding box center [261, 98] width 523 height 492
drag, startPoint x: 358, startPoint y: 108, endPoint x: 360, endPoint y: 145, distance: 37.1
click at [360, 145] on div at bounding box center [261, 98] width 523 height 492
drag, startPoint x: 372, startPoint y: 126, endPoint x: 378, endPoint y: 117, distance: 11.3
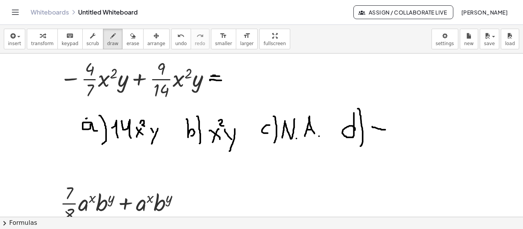
click at [386, 129] on div at bounding box center [261, 98] width 523 height 492
drag, startPoint x: 376, startPoint y: 116, endPoint x: 382, endPoint y: 121, distance: 7.3
click at [382, 121] on div at bounding box center [261, 98] width 523 height 492
drag, startPoint x: 373, startPoint y: 136, endPoint x: 376, endPoint y: 146, distance: 10.9
click at [376, 146] on div at bounding box center [261, 98] width 523 height 492
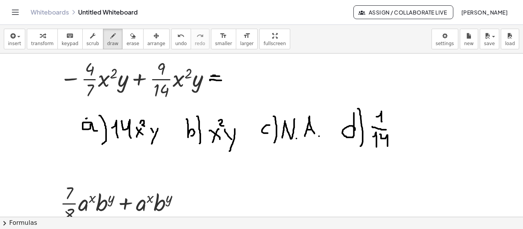
drag, startPoint x: 380, startPoint y: 134, endPoint x: 387, endPoint y: 145, distance: 14.1
click at [387, 145] on div at bounding box center [261, 98] width 523 height 492
drag, startPoint x: 389, startPoint y: 122, endPoint x: 396, endPoint y: 126, distance: 8.1
click at [396, 126] on div at bounding box center [261, 98] width 523 height 492
drag, startPoint x: 397, startPoint y: 121, endPoint x: 392, endPoint y: 129, distance: 9.3
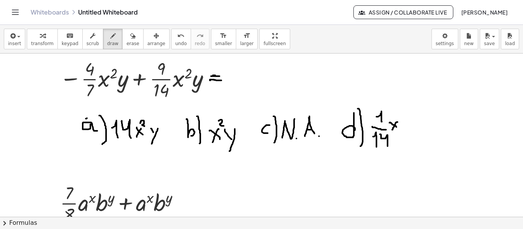
click at [392, 129] on div at bounding box center [261, 98] width 523 height 492
drag, startPoint x: 396, startPoint y: 114, endPoint x: 398, endPoint y: 118, distance: 4.5
click at [398, 118] on div at bounding box center [261, 98] width 523 height 492
drag, startPoint x: 402, startPoint y: 122, endPoint x: 406, endPoint y: 132, distance: 10.7
click at [406, 132] on div at bounding box center [261, 98] width 523 height 492
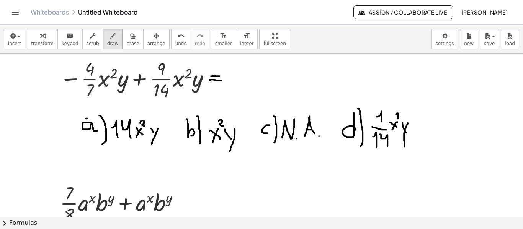
drag, startPoint x: 408, startPoint y: 123, endPoint x: 387, endPoint y: 139, distance: 26.4
click at [404, 147] on div at bounding box center [261, 98] width 523 height 492
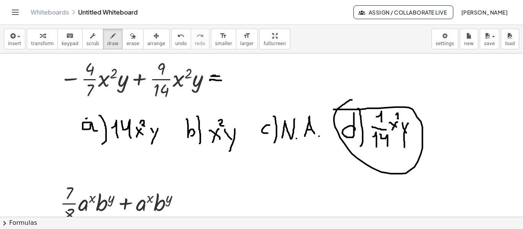
drag, startPoint x: 352, startPoint y: 99, endPoint x: 332, endPoint y: 109, distance: 21.7
click at [332, 109] on div at bounding box center [261, 98] width 523 height 492
drag, startPoint x: 208, startPoint y: 75, endPoint x: 220, endPoint y: 73, distance: 11.6
click at [220, 73] on div at bounding box center [261, 98] width 523 height 492
drag, startPoint x: 238, startPoint y: 80, endPoint x: 253, endPoint y: 81, distance: 15.3
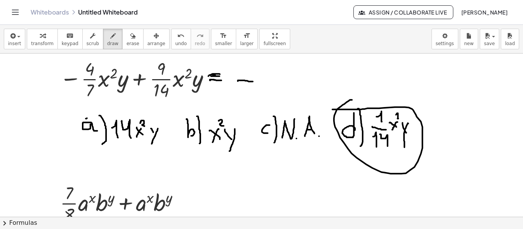
click at [253, 81] on div at bounding box center [261, 98] width 523 height 492
drag, startPoint x: 234, startPoint y: 80, endPoint x: 253, endPoint y: 82, distance: 18.8
click at [253, 82] on div at bounding box center [261, 98] width 523 height 492
drag, startPoint x: 160, startPoint y: 98, endPoint x: 165, endPoint y: 98, distance: 4.7
click at [165, 98] on div at bounding box center [261, 98] width 523 height 492
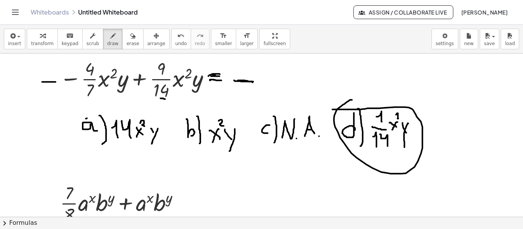
drag, startPoint x: 55, startPoint y: 81, endPoint x: 42, endPoint y: 81, distance: 13.4
click at [42, 81] on div at bounding box center [261, 98] width 523 height 492
drag, startPoint x: 46, startPoint y: 95, endPoint x: 54, endPoint y: 99, distance: 8.7
click at [54, 99] on div at bounding box center [261, 98] width 523 height 492
click at [126, 42] on span "erase" at bounding box center [132, 43] width 13 height 5
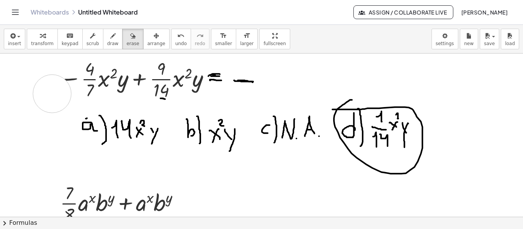
click at [51, 90] on div at bounding box center [261, 98] width 523 height 492
click at [110, 39] on button "draw" at bounding box center [113, 39] width 20 height 21
drag, startPoint x: 41, startPoint y: 79, endPoint x: 48, endPoint y: 78, distance: 6.9
click at [48, 78] on div at bounding box center [261, 98] width 523 height 492
click at [56, 88] on div at bounding box center [261, 98] width 523 height 492
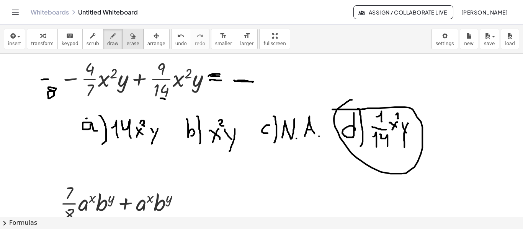
click at [130, 37] on icon "button" at bounding box center [132, 35] width 5 height 9
click at [46, 88] on div at bounding box center [261, 98] width 523 height 492
click at [103, 41] on button "draw" at bounding box center [113, 39] width 20 height 21
drag, startPoint x: 234, startPoint y: 90, endPoint x: 242, endPoint y: 97, distance: 10.3
click at [241, 97] on div at bounding box center [261, 98] width 523 height 492
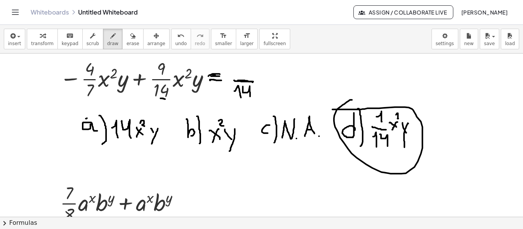
drag, startPoint x: 243, startPoint y: 86, endPoint x: 250, endPoint y: 96, distance: 12.3
click at [250, 96] on div at bounding box center [261, 98] width 523 height 492
click at [99, 57] on div at bounding box center [261, 98] width 523 height 492
click at [89, 60] on div at bounding box center [261, 98] width 523 height 492
drag, startPoint x: 167, startPoint y: 55, endPoint x: 169, endPoint y: 62, distance: 7.1
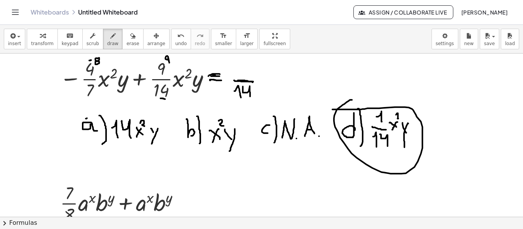
click at [169, 62] on div at bounding box center [261, 98] width 523 height 492
drag, startPoint x: 160, startPoint y: 56, endPoint x: 160, endPoint y: 60, distance: 4.2
click at [160, 60] on div at bounding box center [261, 98] width 523 height 492
drag, startPoint x: 157, startPoint y: 58, endPoint x: 162, endPoint y: 57, distance: 5.8
click at [162, 57] on div at bounding box center [261, 98] width 523 height 492
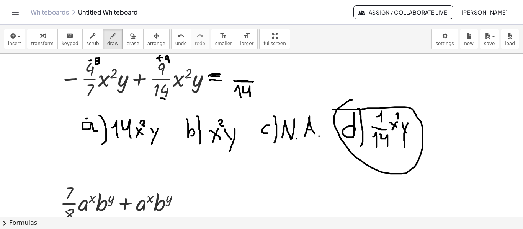
click at [159, 58] on div at bounding box center [261, 98] width 523 height 492
drag, startPoint x: 241, startPoint y: 68, endPoint x: 248, endPoint y: 77, distance: 11.5
click at [248, 77] on div at bounding box center [261, 98] width 523 height 492
drag, startPoint x: 174, startPoint y: 92, endPoint x: 189, endPoint y: 90, distance: 14.6
click at [189, 90] on div at bounding box center [261, 98] width 523 height 492
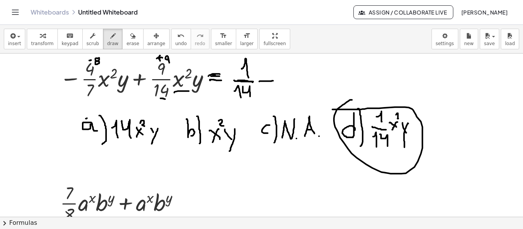
drag, startPoint x: 259, startPoint y: 81, endPoint x: 273, endPoint y: 80, distance: 13.8
click at [273, 80] on div at bounding box center [261, 98] width 523 height 492
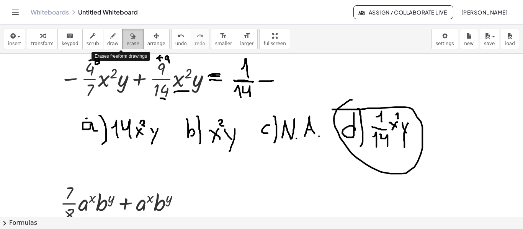
click at [130, 40] on icon "button" at bounding box center [132, 35] width 5 height 9
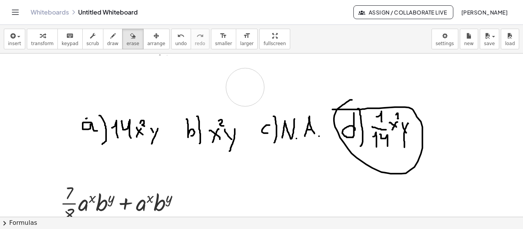
drag, startPoint x: 279, startPoint y: 73, endPoint x: 165, endPoint y: 76, distance: 113.7
click at [247, 86] on div at bounding box center [261, 98] width 523 height 492
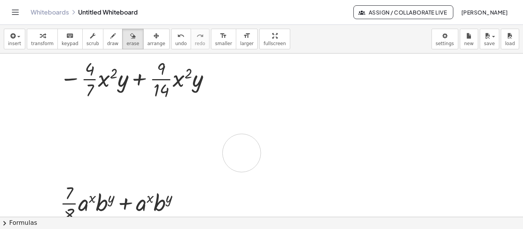
drag, startPoint x: 388, startPoint y: 109, endPoint x: 152, endPoint y: 98, distance: 236.7
click at [239, 152] on div at bounding box center [261, 98] width 523 height 492
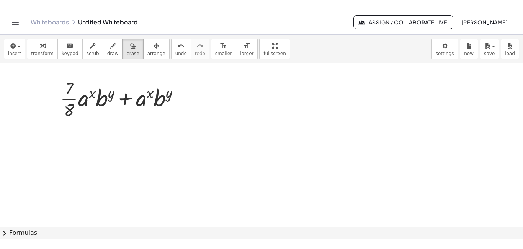
scroll to position [317, 0]
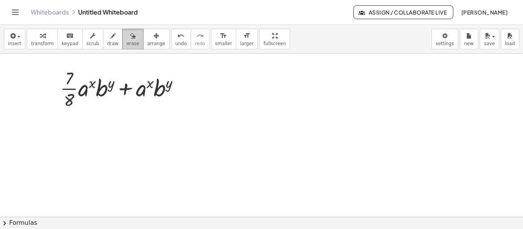
click at [122, 36] on button "erase" at bounding box center [132, 39] width 21 height 21
click at [107, 39] on div "button" at bounding box center [112, 35] width 11 height 9
drag, startPoint x: 62, startPoint y: 142, endPoint x: 68, endPoint y: 150, distance: 10.6
drag, startPoint x: 72, startPoint y: 132, endPoint x: 70, endPoint y: 160, distance: 28.7
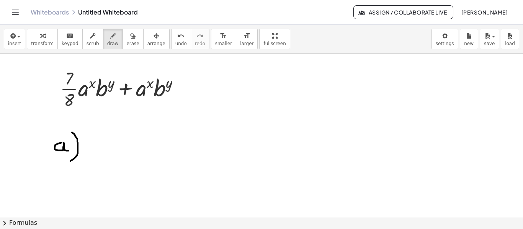
drag, startPoint x: 94, startPoint y: 134, endPoint x: 99, endPoint y: 142, distance: 9.7
drag, startPoint x: 91, startPoint y: 143, endPoint x: 108, endPoint y: 142, distance: 16.9
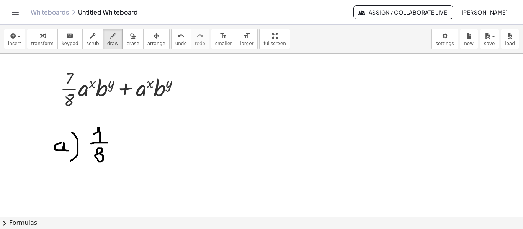
drag, startPoint x: 121, startPoint y: 135, endPoint x: 125, endPoint y: 139, distance: 5.4
drag, startPoint x: 122, startPoint y: 127, endPoint x: 127, endPoint y: 128, distance: 5.2
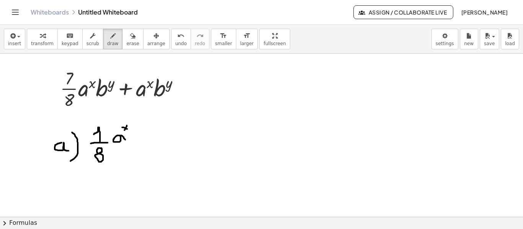
drag, startPoint x: 127, startPoint y: 125, endPoint x: 124, endPoint y: 129, distance: 5.1
drag, startPoint x: 137, startPoint y: 125, endPoint x: 142, endPoint y: 130, distance: 7.3
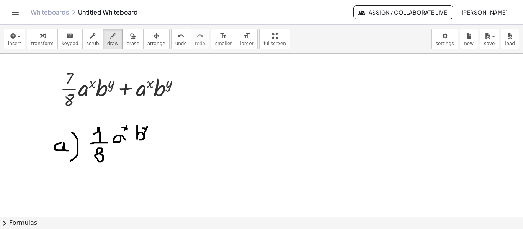
drag, startPoint x: 147, startPoint y: 126, endPoint x: 144, endPoint y: 133, distance: 7.9
drag, startPoint x: 168, startPoint y: 128, endPoint x: 168, endPoint y: 154, distance: 25.6
drag, startPoint x: 169, startPoint y: 144, endPoint x: 173, endPoint y: 135, distance: 9.2
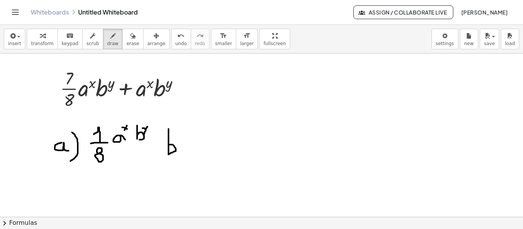
drag, startPoint x: 178, startPoint y: 127, endPoint x: 178, endPoint y: 164, distance: 36.7
drag, startPoint x: 198, startPoint y: 147, endPoint x: 204, endPoint y: 146, distance: 6.2
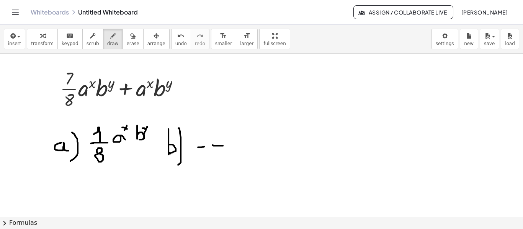
drag, startPoint x: 212, startPoint y: 144, endPoint x: 223, endPoint y: 145, distance: 10.4
drag, startPoint x: 215, startPoint y: 129, endPoint x: 219, endPoint y: 136, distance: 8.9
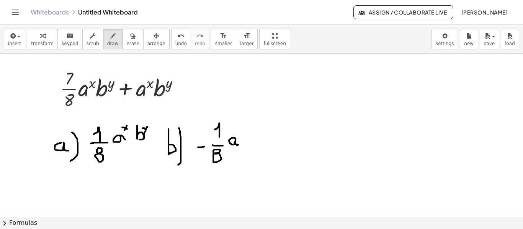
drag, startPoint x: 235, startPoint y: 140, endPoint x: 238, endPoint y: 144, distance: 4.7
drag, startPoint x: 237, startPoint y: 129, endPoint x: 243, endPoint y: 132, distance: 7.4
drag, startPoint x: 241, startPoint y: 129, endPoint x: 237, endPoint y: 134, distance: 7.1
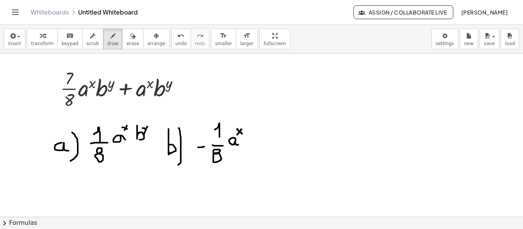
drag, startPoint x: 248, startPoint y: 128, endPoint x: 248, endPoint y: 142, distance: 14.6
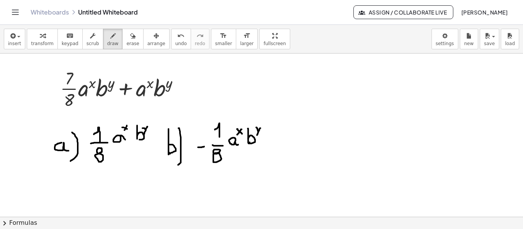
drag, startPoint x: 260, startPoint y: 127, endPoint x: 257, endPoint y: 135, distance: 8.7
drag, startPoint x: 287, startPoint y: 141, endPoint x: 284, endPoint y: 147, distance: 6.3
drag, startPoint x: 288, startPoint y: 128, endPoint x: 287, endPoint y: 163, distance: 34.4
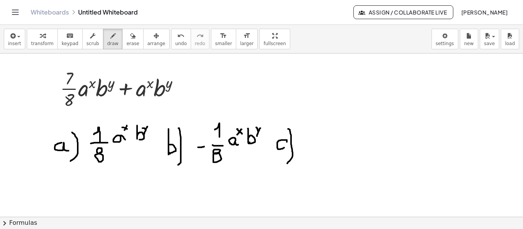
drag, startPoint x: 326, startPoint y: 141, endPoint x: 329, endPoint y: 145, distance: 4.9
drag, startPoint x: 324, startPoint y: 130, endPoint x: 329, endPoint y: 132, distance: 4.5
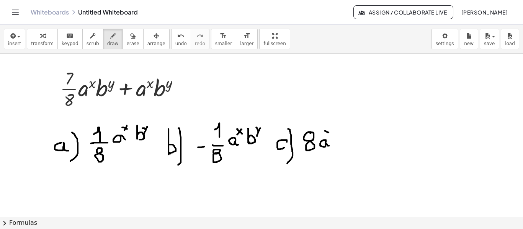
drag, startPoint x: 329, startPoint y: 130, endPoint x: 325, endPoint y: 134, distance: 5.4
drag, startPoint x: 338, startPoint y: 131, endPoint x: 337, endPoint y: 145, distance: 14.2
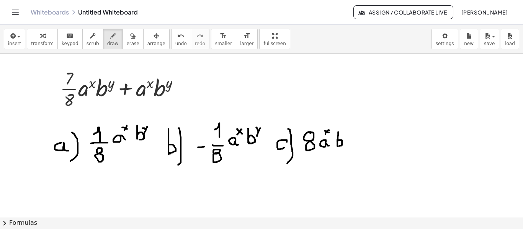
drag, startPoint x: 337, startPoint y: 141, endPoint x: 342, endPoint y: 140, distance: 4.7
drag, startPoint x: 347, startPoint y: 130, endPoint x: 345, endPoint y: 138, distance: 7.9
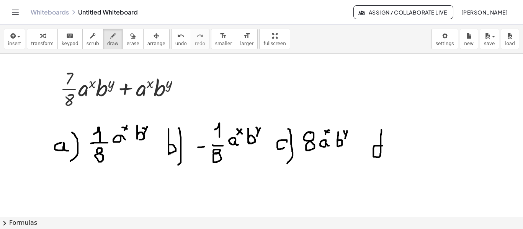
drag, startPoint x: 382, startPoint y: 145, endPoint x: 382, endPoint y: 126, distance: 19.1
drag, startPoint x: 387, startPoint y: 127, endPoint x: 385, endPoint y: 165, distance: 37.5
drag, startPoint x: 408, startPoint y: 146, endPoint x: 400, endPoint y: 146, distance: 8.4
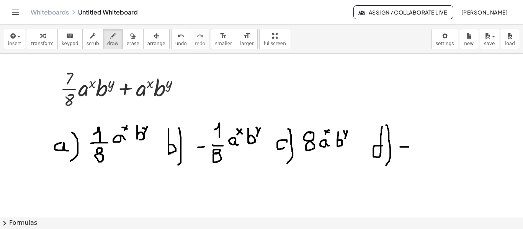
drag, startPoint x: 426, startPoint y: 128, endPoint x: 437, endPoint y: 130, distance: 11.8
drag, startPoint x: 437, startPoint y: 141, endPoint x: 440, endPoint y: 145, distance: 5.7
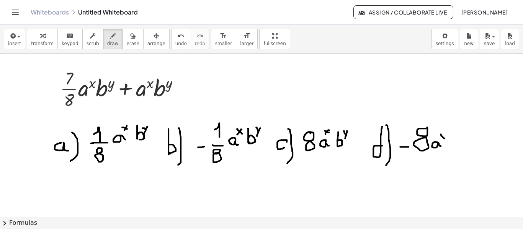
drag, startPoint x: 440, startPoint y: 134, endPoint x: 444, endPoint y: 138, distance: 5.7
drag, startPoint x: 444, startPoint y: 134, endPoint x: 441, endPoint y: 137, distance: 4.4
drag, startPoint x: 453, startPoint y: 134, endPoint x: 453, endPoint y: 148, distance: 14.2
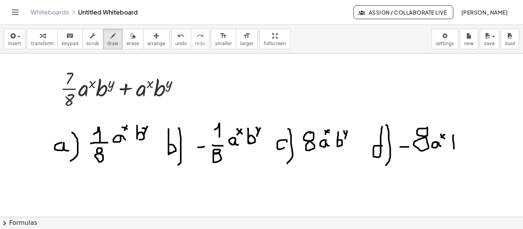
drag, startPoint x: 453, startPoint y: 143, endPoint x: 454, endPoint y: 148, distance: 5.0
drag, startPoint x: 464, startPoint y: 134, endPoint x: 460, endPoint y: 141, distance: 8.2
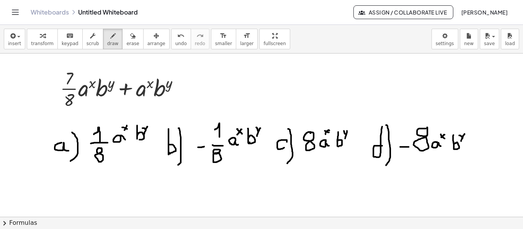
click at [126, 42] on span "erase" at bounding box center [132, 43] width 13 height 5
drag, startPoint x: 204, startPoint y: 199, endPoint x: 216, endPoint y: 167, distance: 34.3
click at [107, 44] on span "draw" at bounding box center [112, 43] width 11 height 5
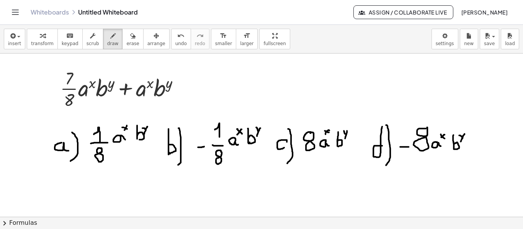
drag, startPoint x: 136, startPoint y: 97, endPoint x: 152, endPoint y: 99, distance: 15.5
drag, startPoint x: 142, startPoint y: 108, endPoint x: 150, endPoint y: 113, distance: 9.9
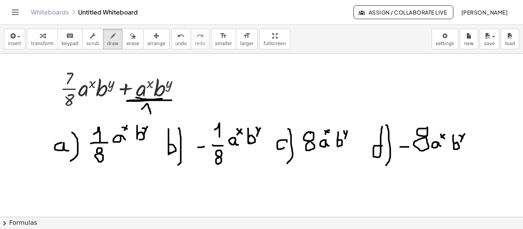
drag, startPoint x: 147, startPoint y: 99, endPoint x: 165, endPoint y: 98, distance: 17.6
click at [126, 42] on button "erase" at bounding box center [132, 39] width 21 height 21
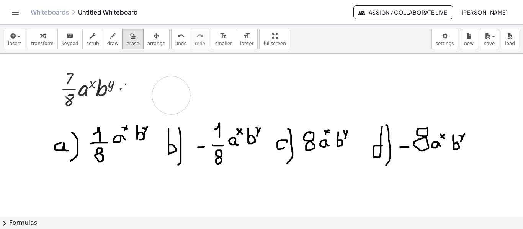
drag, startPoint x: 150, startPoint y: 98, endPoint x: 173, endPoint y: 95, distance: 24.0
click at [126, 45] on span "erase" at bounding box center [132, 43] width 13 height 5
click at [107, 41] on span "draw" at bounding box center [112, 43] width 11 height 5
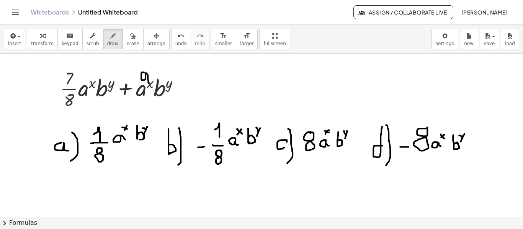
drag, startPoint x: 144, startPoint y: 72, endPoint x: 148, endPoint y: 83, distance: 11.7
drag, startPoint x: 140, startPoint y: 86, endPoint x: 156, endPoint y: 90, distance: 16.8
drag, startPoint x: 146, startPoint y: 100, endPoint x: 154, endPoint y: 105, distance: 9.3
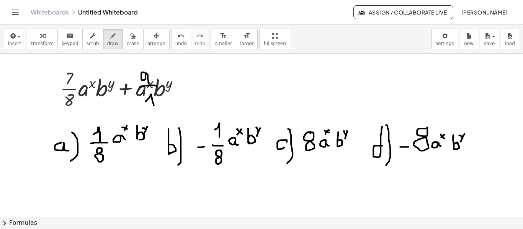
click at [126, 41] on span "erase" at bounding box center [132, 43] width 13 height 5
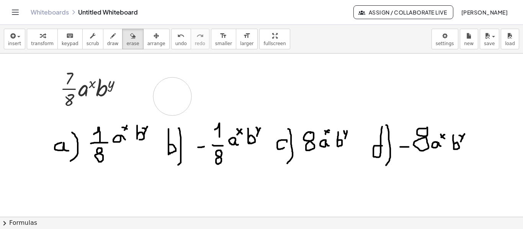
drag, startPoint x: 135, startPoint y: 81, endPoint x: 135, endPoint y: 70, distance: 11.5
click at [110, 36] on icon "button" at bounding box center [112, 35] width 5 height 9
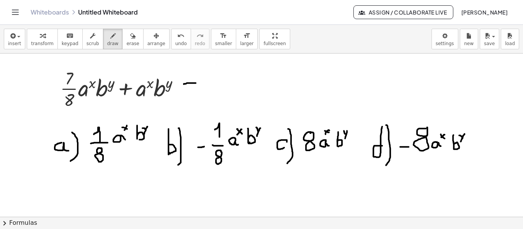
drag, startPoint x: 184, startPoint y: 83, endPoint x: 196, endPoint y: 82, distance: 11.9
drag, startPoint x: 186, startPoint y: 89, endPoint x: 199, endPoint y: 91, distance: 12.7
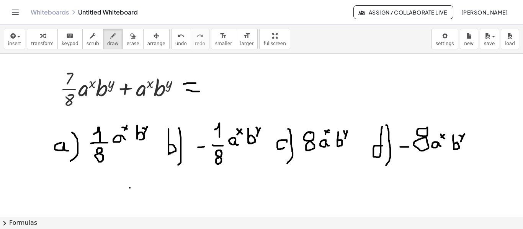
drag, startPoint x: 136, startPoint y: 175, endPoint x: 136, endPoint y: 191, distance: 16.5
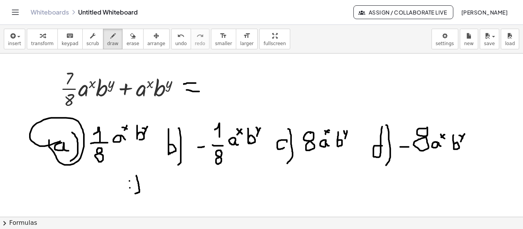
drag, startPoint x: 49, startPoint y: 139, endPoint x: 60, endPoint y: 140, distance: 11.2
drag, startPoint x: 207, startPoint y: 89, endPoint x: 253, endPoint y: 89, distance: 45.2
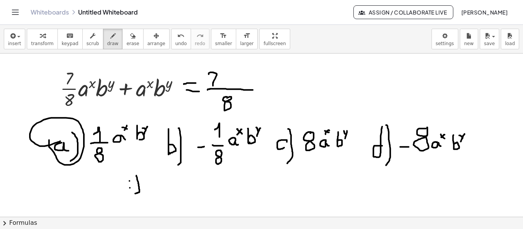
drag, startPoint x: 209, startPoint y: 73, endPoint x: 213, endPoint y: 85, distance: 12.2
drag, startPoint x: 209, startPoint y: 77, endPoint x: 220, endPoint y: 78, distance: 10.8
drag, startPoint x: 228, startPoint y: 74, endPoint x: 228, endPoint y: 82, distance: 7.7
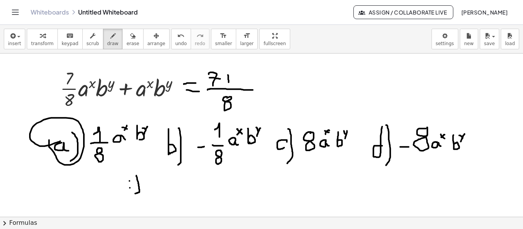
drag, startPoint x: 224, startPoint y: 78, endPoint x: 232, endPoint y: 78, distance: 7.7
drag, startPoint x: 51, startPoint y: 90, endPoint x: 59, endPoint y: 90, distance: 7.3
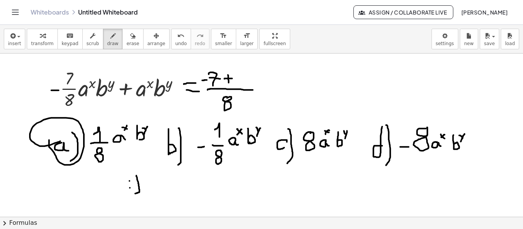
drag, startPoint x: 261, startPoint y: 80, endPoint x: 266, endPoint y: 80, distance: 5.4
drag, startPoint x: 263, startPoint y: 85, endPoint x: 269, endPoint y: 85, distance: 5.4
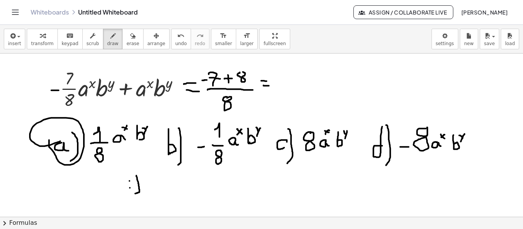
drag, startPoint x: 290, startPoint y: 78, endPoint x: 295, endPoint y: 85, distance: 9.3
drag, startPoint x: 286, startPoint y: 87, endPoint x: 303, endPoint y: 89, distance: 16.9
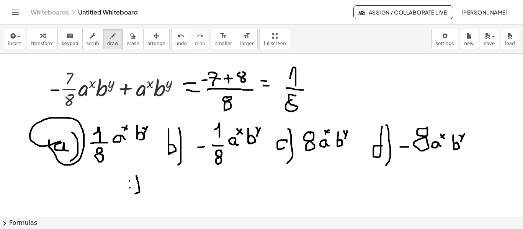
drag, startPoint x: 274, startPoint y: 86, endPoint x: 282, endPoint y: 86, distance: 7.7
click at [130, 38] on icon "button" at bounding box center [132, 35] width 5 height 9
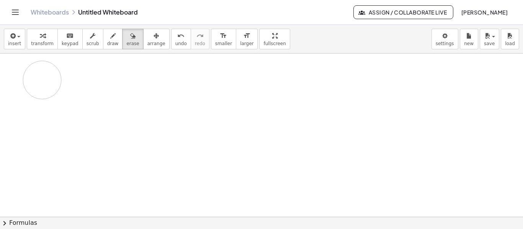
drag, startPoint x: 191, startPoint y: 105, endPoint x: 108, endPoint y: 62, distance: 93.1
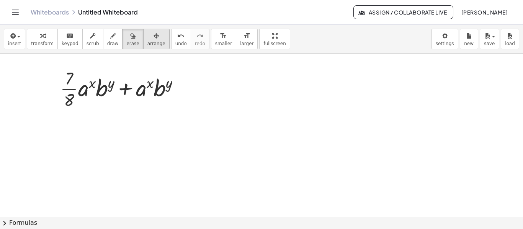
click at [147, 42] on span "arrange" at bounding box center [156, 43] width 18 height 5
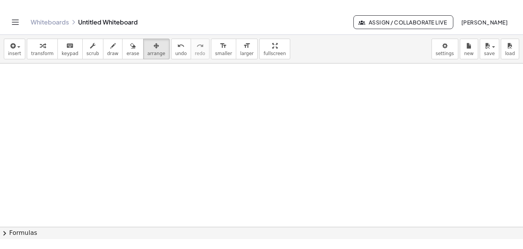
scroll to position [309, 0]
